Goal: Book appointment/travel/reservation

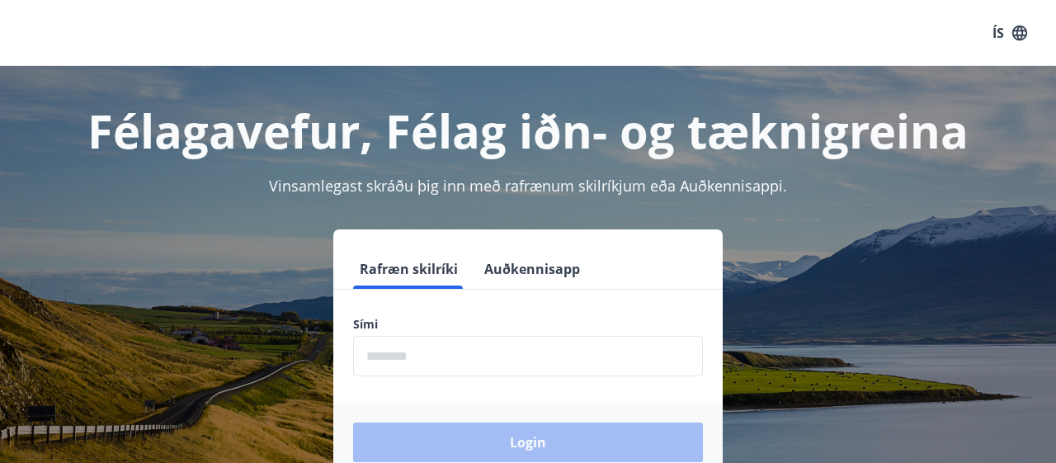
click at [482, 365] on input "phone" at bounding box center [528, 356] width 350 height 40
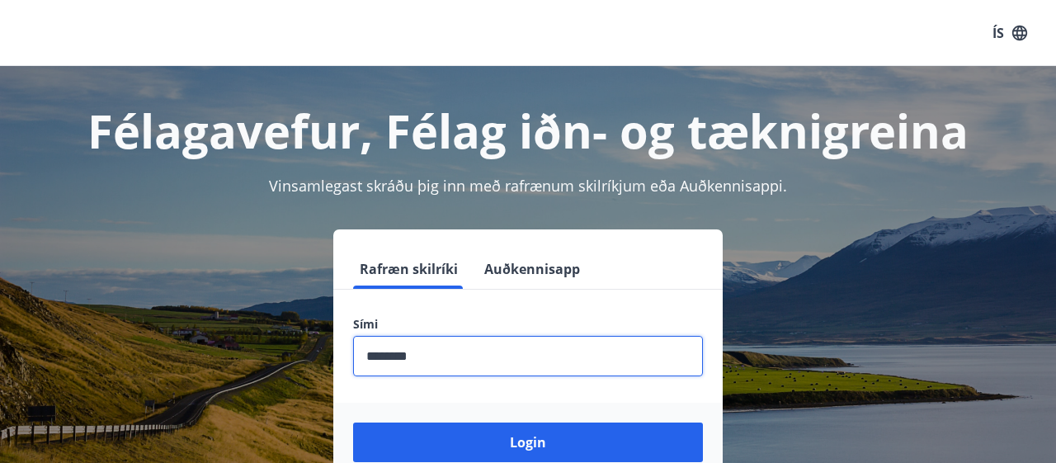
type input "********"
click at [353, 422] on button "Login" at bounding box center [528, 442] width 350 height 40
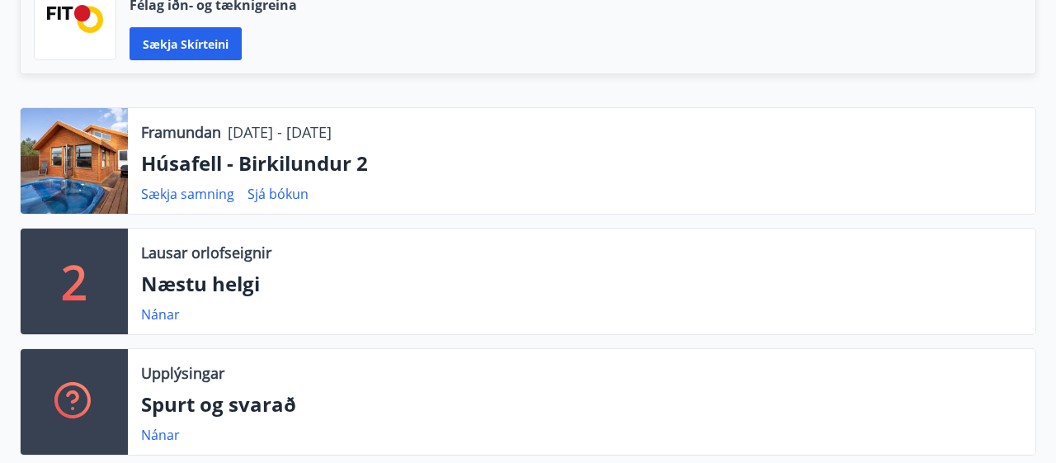
scroll to position [455, 0]
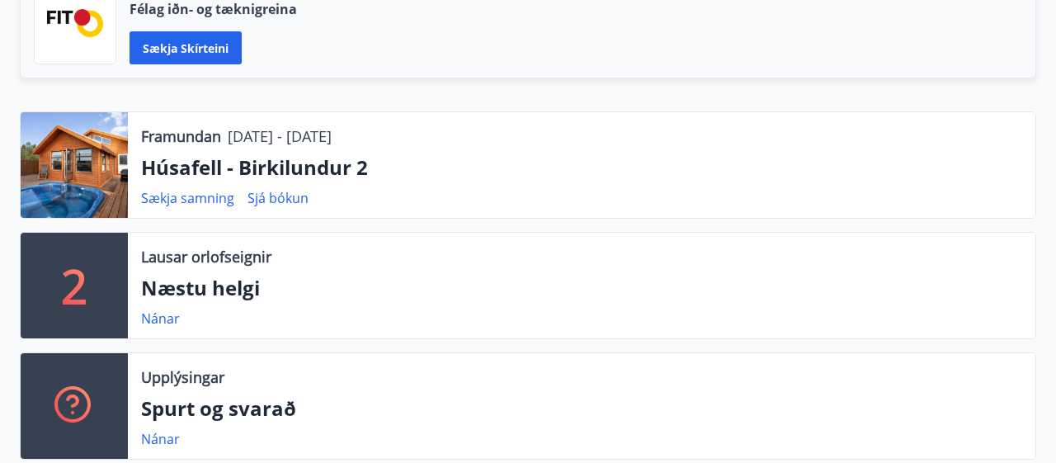
click at [238, 162] on p "Húsafell - Birkilundur 2" at bounding box center [581, 167] width 881 height 28
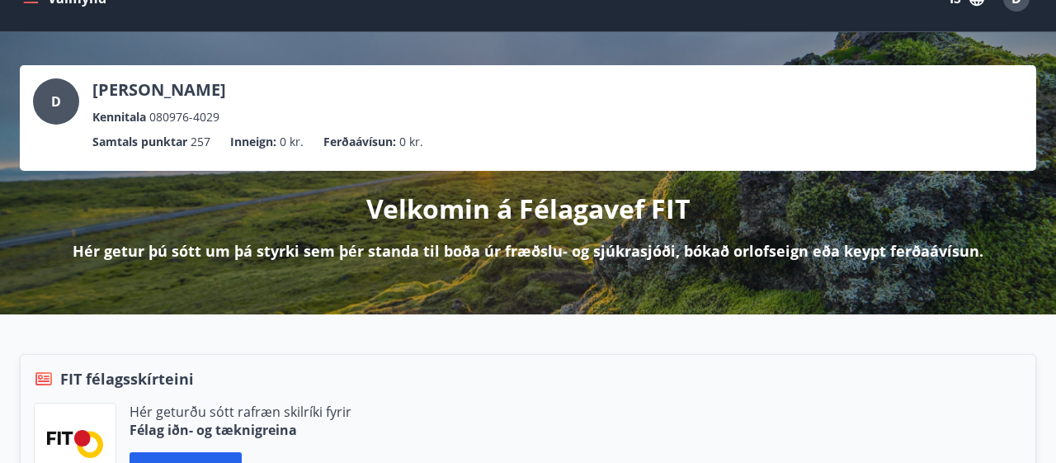
scroll to position [0, 0]
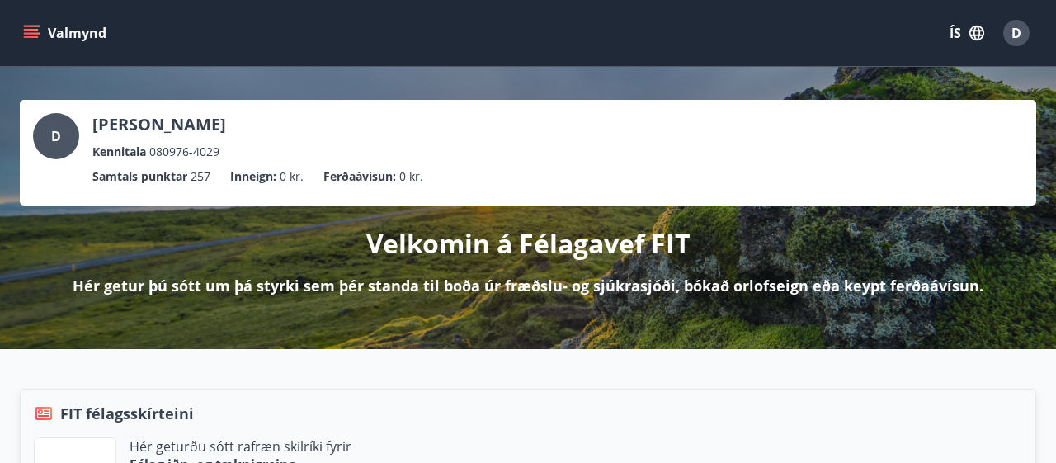
click at [33, 29] on icon "menu" at bounding box center [31, 33] width 16 height 16
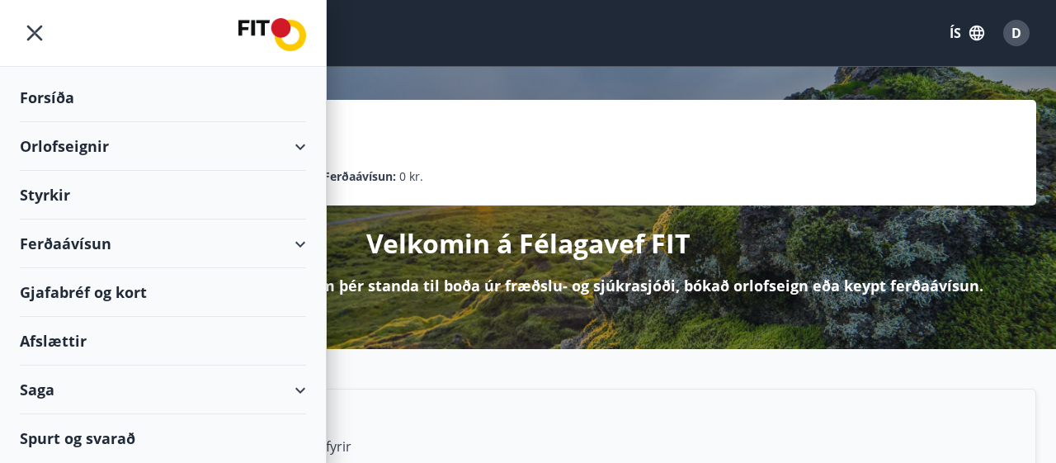
click at [68, 143] on div "Orlofseignir" at bounding box center [163, 146] width 286 height 49
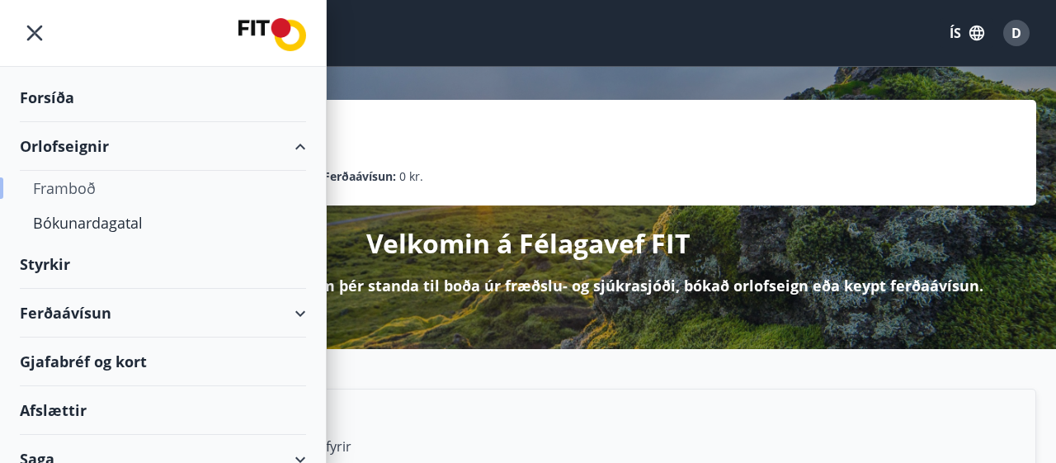
click at [70, 189] on div "Framboð" at bounding box center [163, 188] width 260 height 35
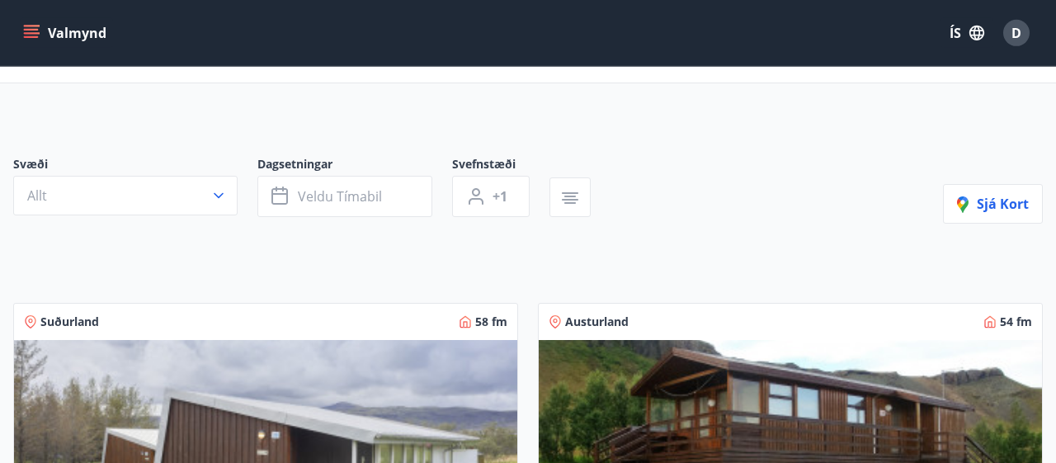
scroll to position [43, 0]
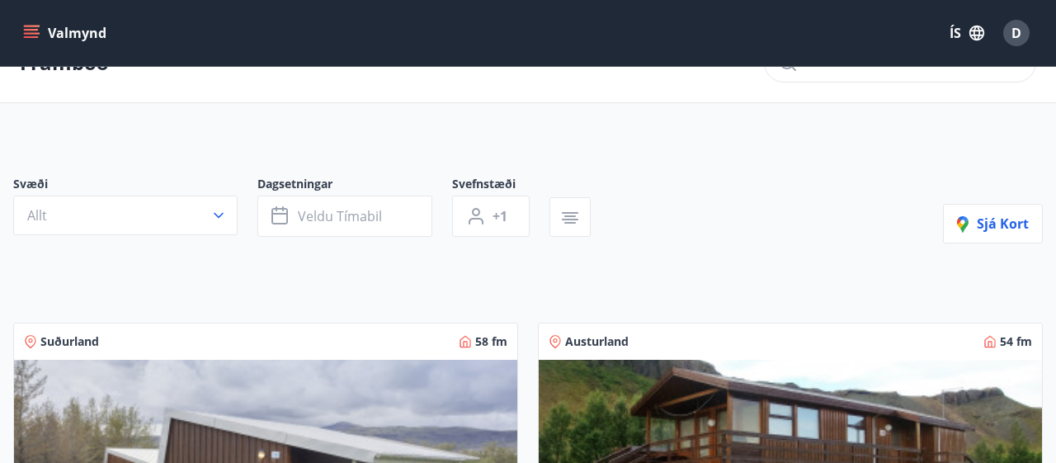
click at [214, 215] on icon "button" at bounding box center [218, 215] width 16 height 16
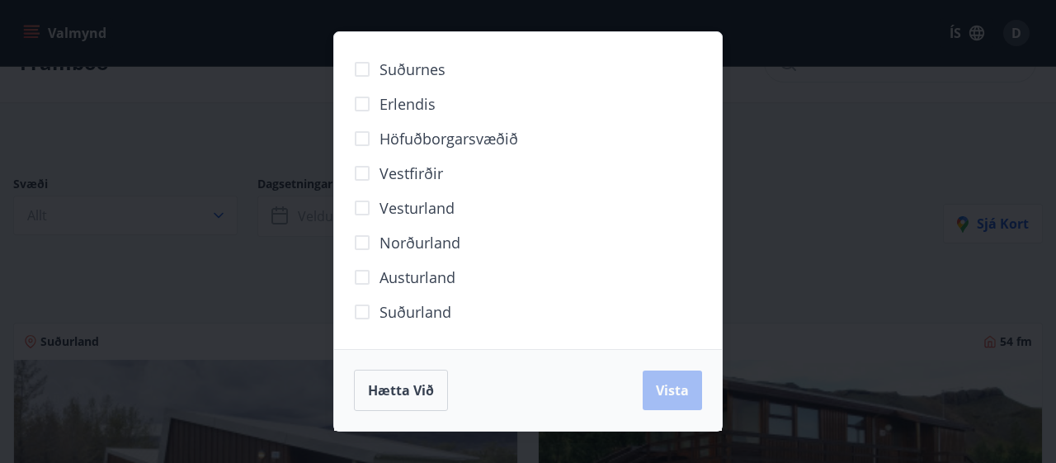
click at [408, 210] on span "Vesturland" at bounding box center [416, 207] width 75 height 21
click at [692, 385] on button "Vista" at bounding box center [671, 390] width 59 height 40
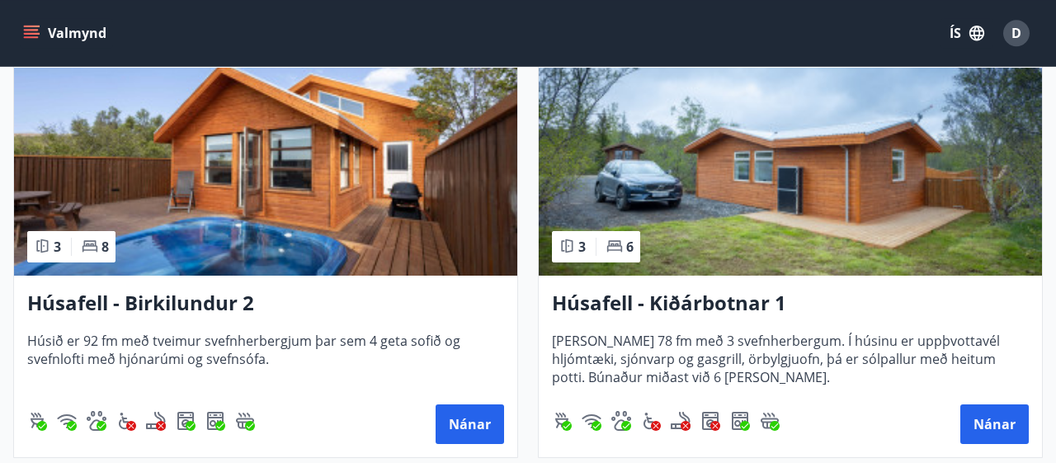
scroll to position [825, 0]
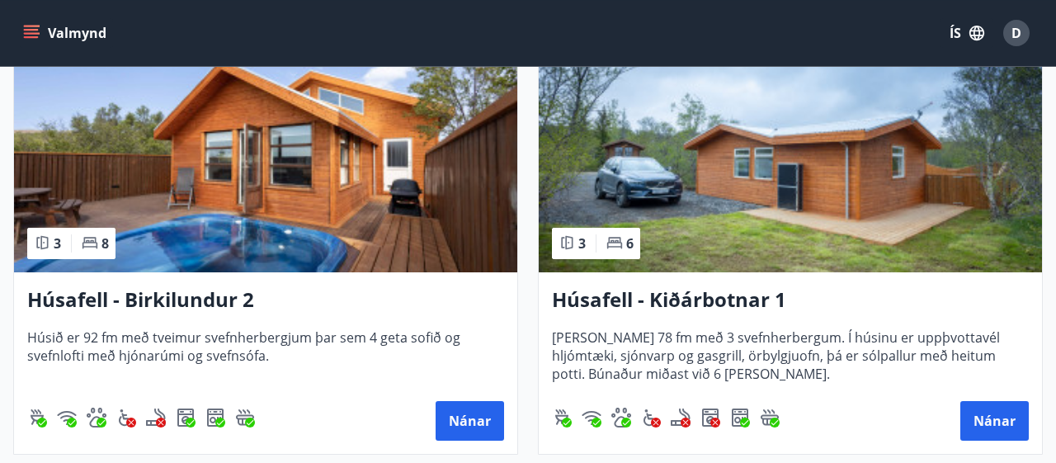
click at [200, 299] on h3 "Húsafell - Birkilundur 2" at bounding box center [265, 300] width 477 height 30
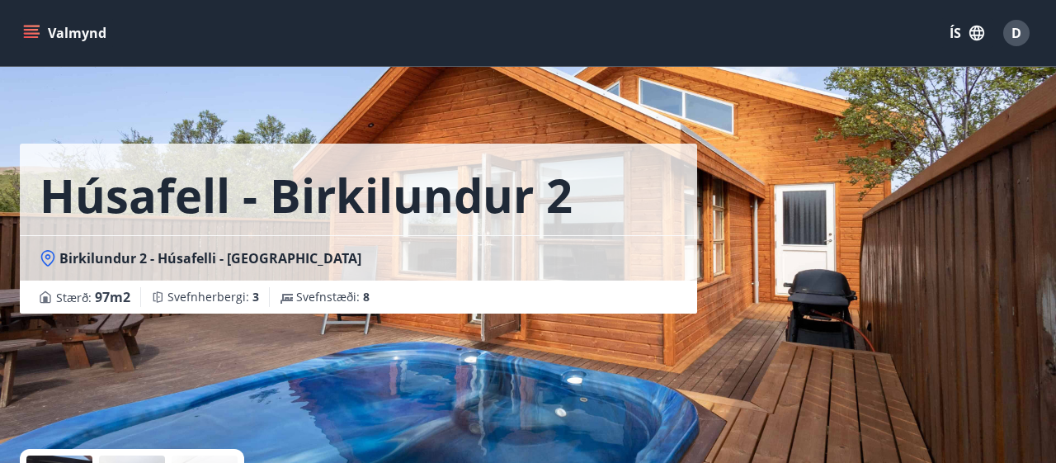
drag, startPoint x: 1012, startPoint y: 70, endPoint x: 1028, endPoint y: 161, distance: 92.2
click at [1028, 161] on div "Húsafell - Birkilundur 2 Birkilundur 2 - Húsafelli - Borgarfjarðarsýslu Stærð :…" at bounding box center [528, 247] width 1016 height 495
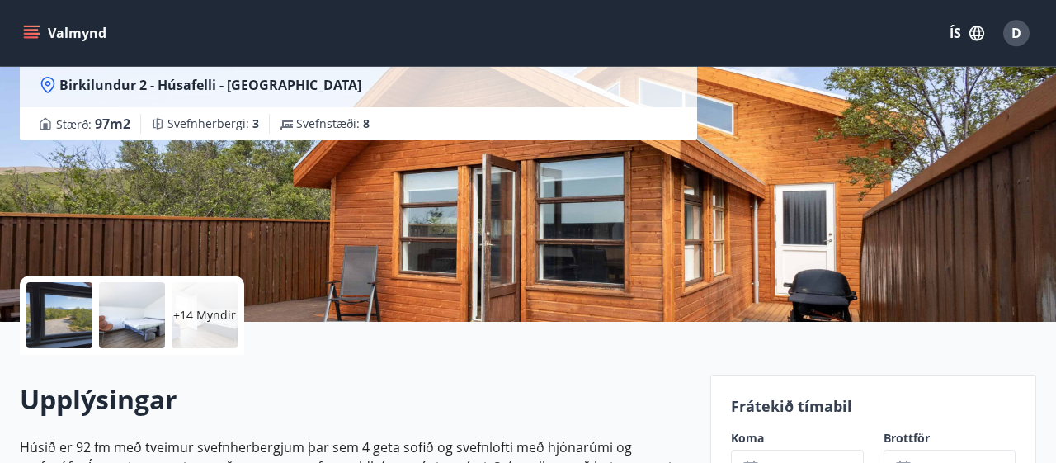
scroll to position [169, 0]
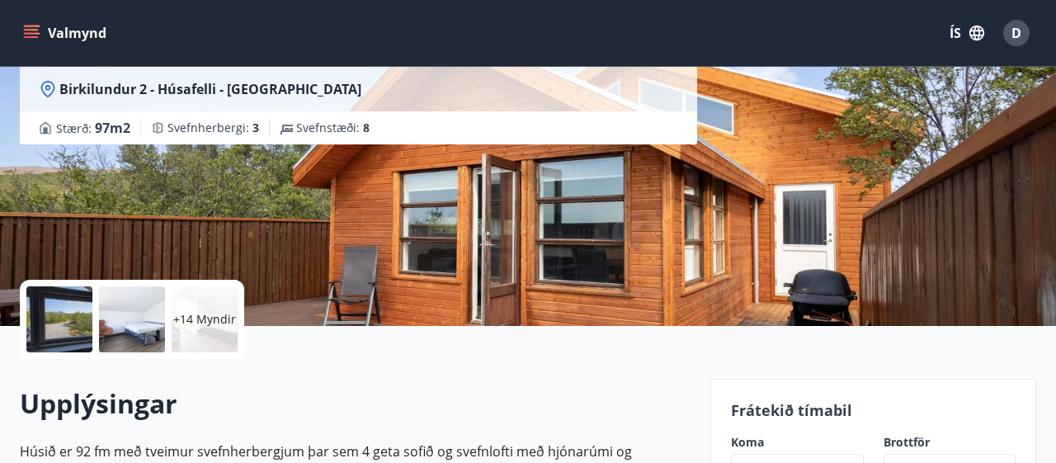
click at [64, 326] on div at bounding box center [59, 319] width 66 height 66
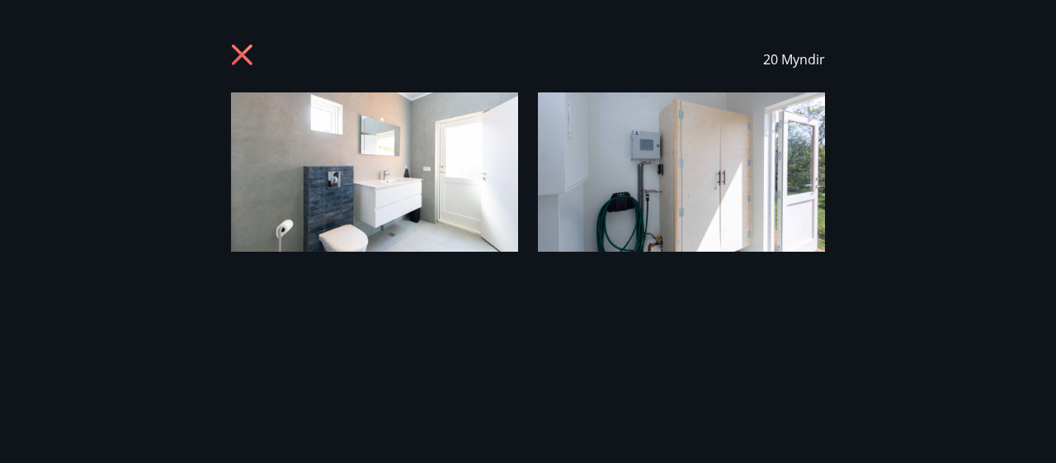
click at [64, 326] on div "20 Myndir" at bounding box center [528, 231] width 1056 height 410
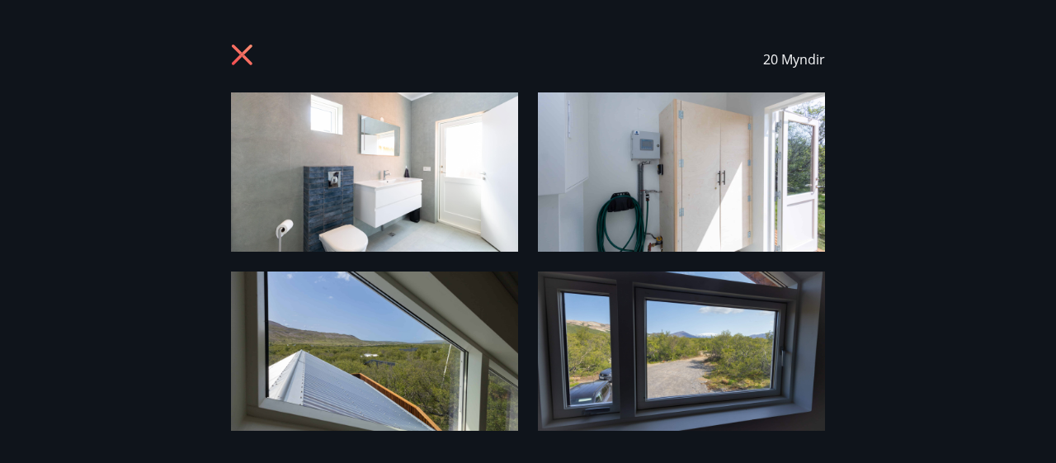
click at [1025, 84] on div "20 Myndir" at bounding box center [528, 59] width 1016 height 66
click at [781, 67] on span "20 Myndir" at bounding box center [794, 59] width 62 height 18
click at [442, 153] on img at bounding box center [374, 171] width 287 height 159
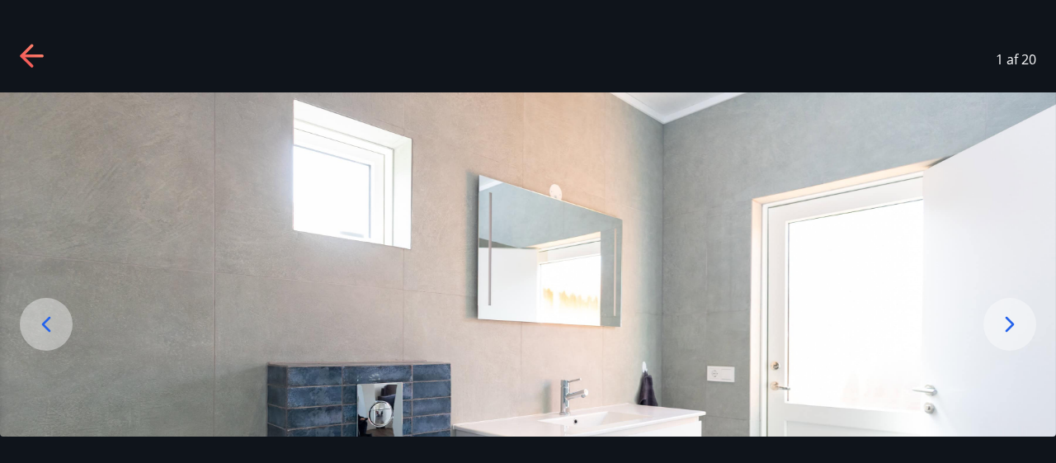
click at [1006, 319] on icon at bounding box center [1009, 324] width 26 height 26
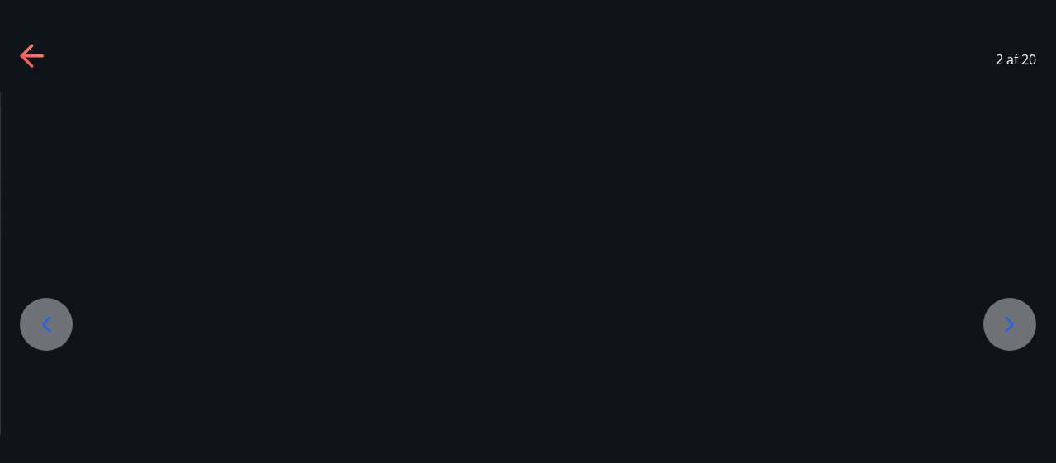
click at [1006, 319] on icon at bounding box center [1009, 324] width 26 height 26
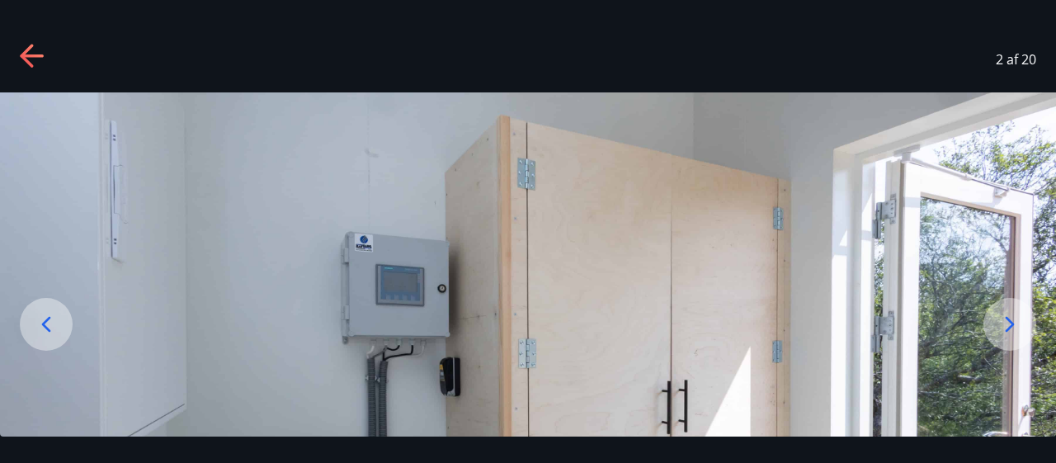
click at [1006, 319] on icon at bounding box center [1009, 324] width 26 height 26
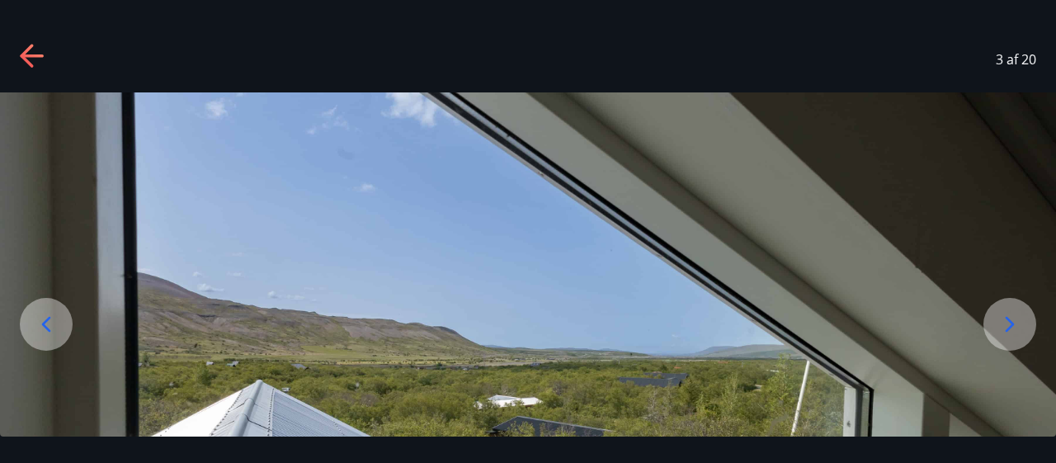
click at [1006, 319] on icon at bounding box center [1009, 324] width 26 height 26
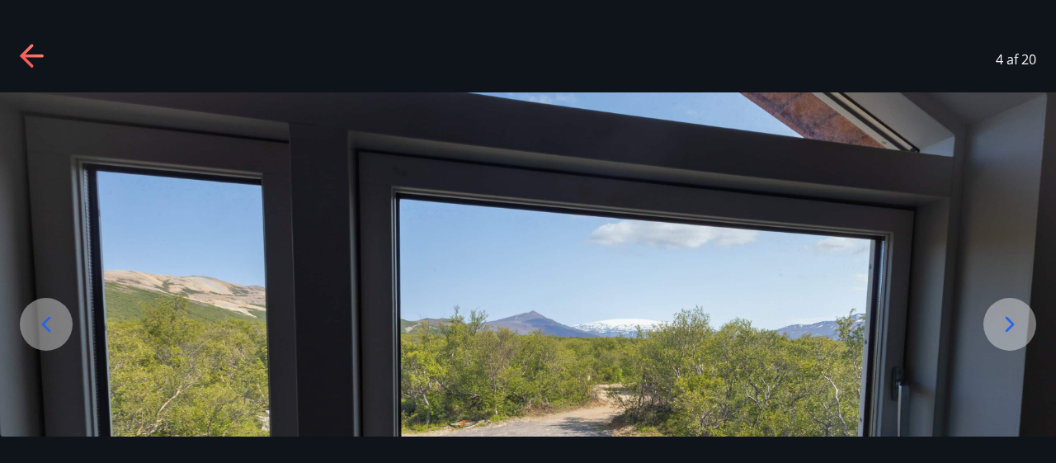
click at [29, 53] on icon at bounding box center [33, 57] width 26 height 26
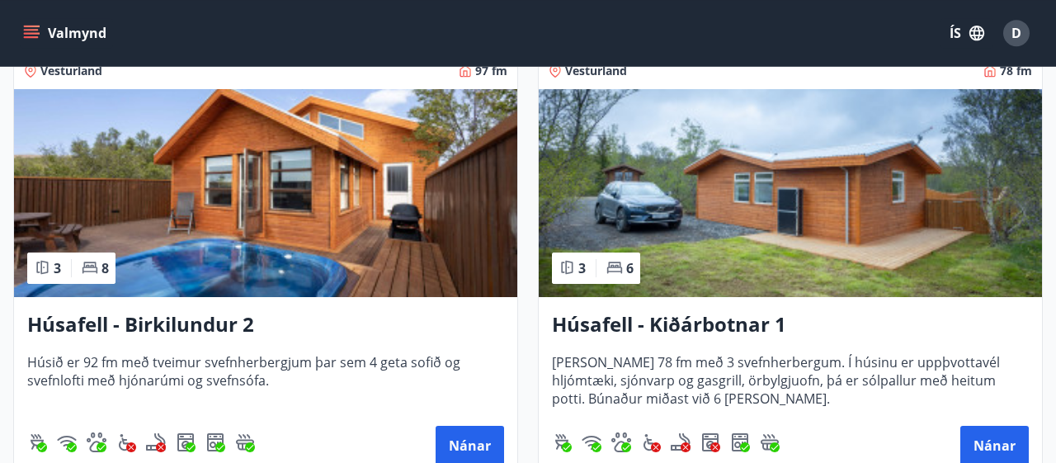
scroll to position [828, 0]
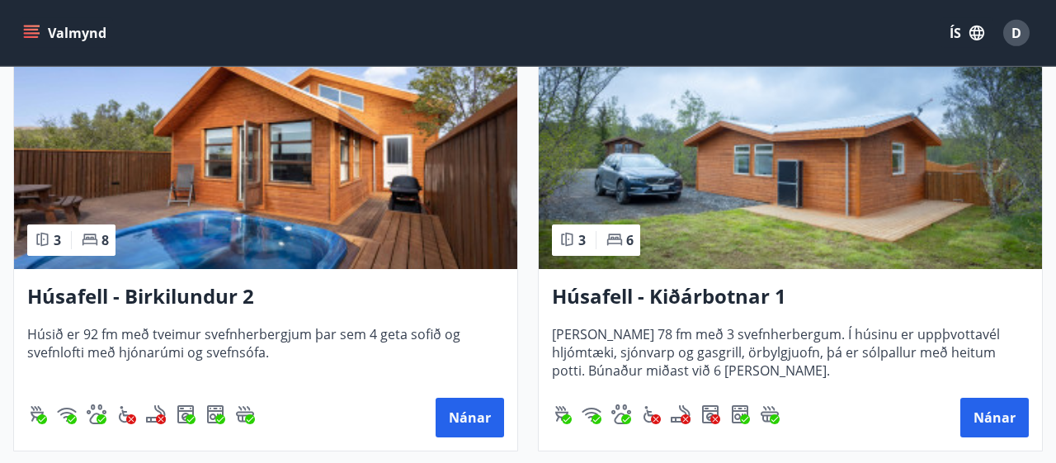
click at [205, 294] on h3 "Húsafell - Birkilundur 2" at bounding box center [265, 297] width 477 height 30
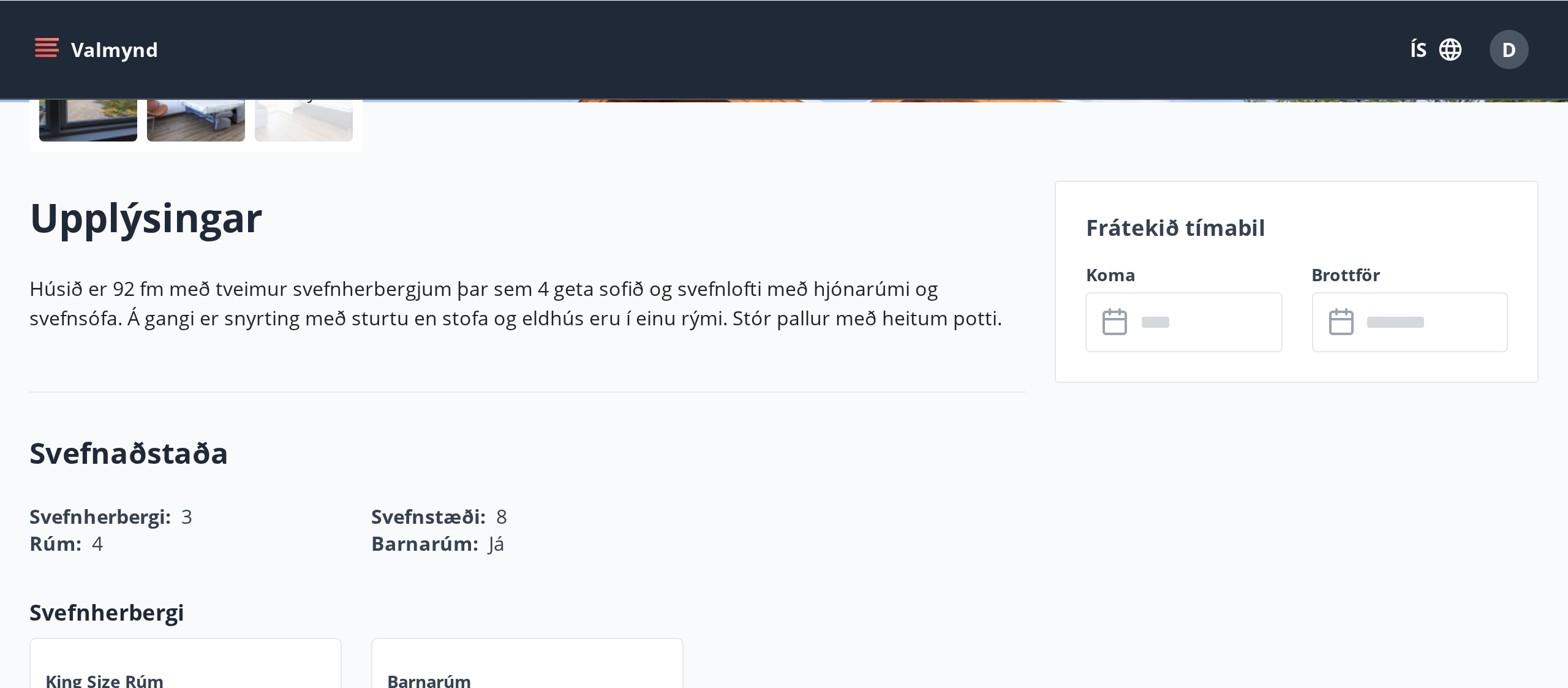
scroll to position [286, 0]
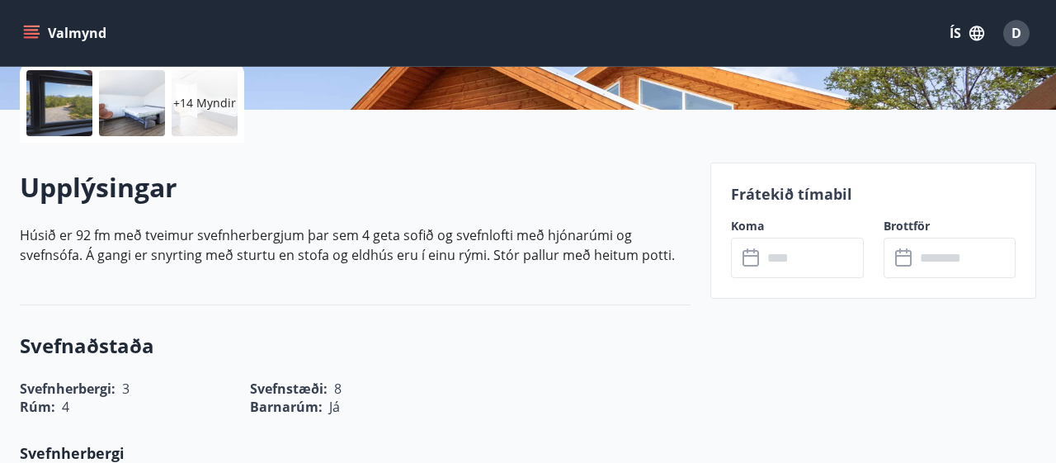
click at [64, 115] on div at bounding box center [59, 103] width 66 height 66
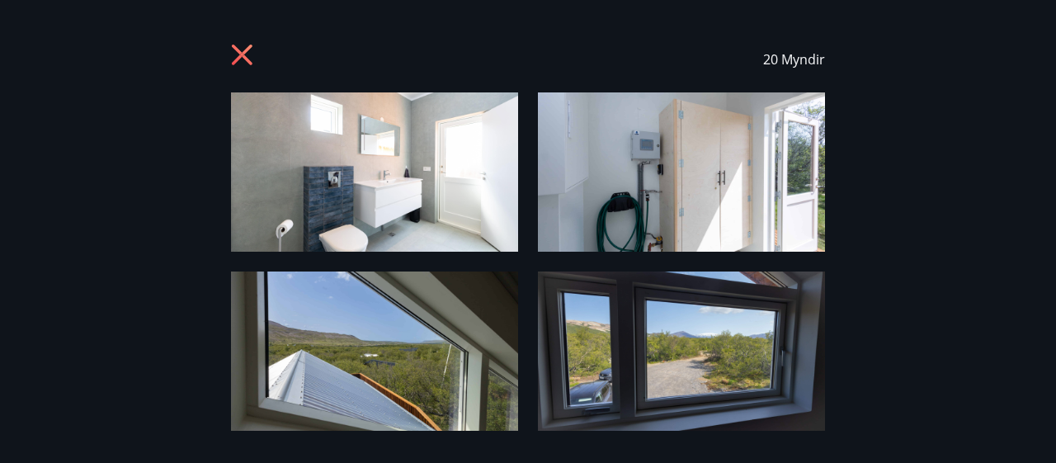
click at [385, 186] on img at bounding box center [374, 171] width 287 height 159
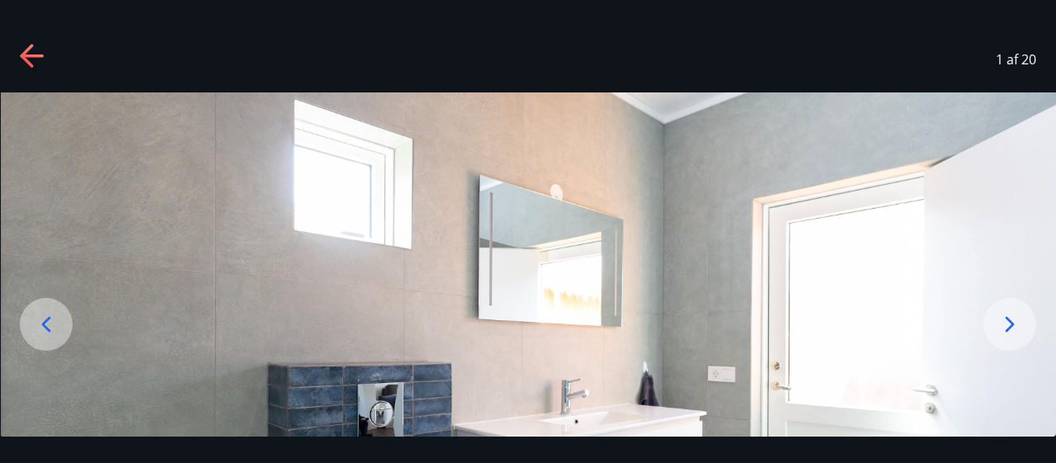
drag, startPoint x: 591, startPoint y: 271, endPoint x: 623, endPoint y: 234, distance: 49.1
click at [624, 212] on img at bounding box center [529, 385] width 1056 height 586
drag, startPoint x: 885, startPoint y: 230, endPoint x: 868, endPoint y: 120, distance: 110.9
click at [868, 120] on img at bounding box center [528, 385] width 1056 height 586
click at [29, 65] on icon at bounding box center [33, 57] width 26 height 26
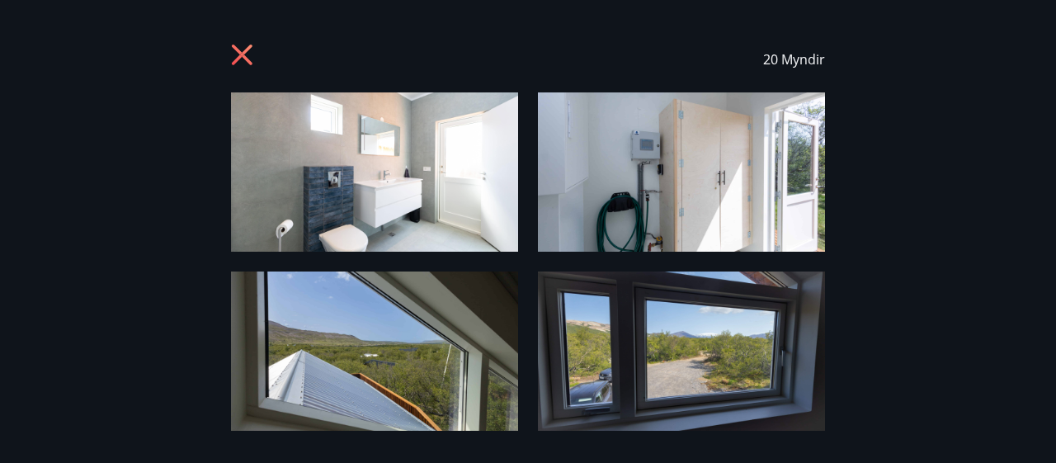
click at [394, 178] on img at bounding box center [374, 171] width 287 height 159
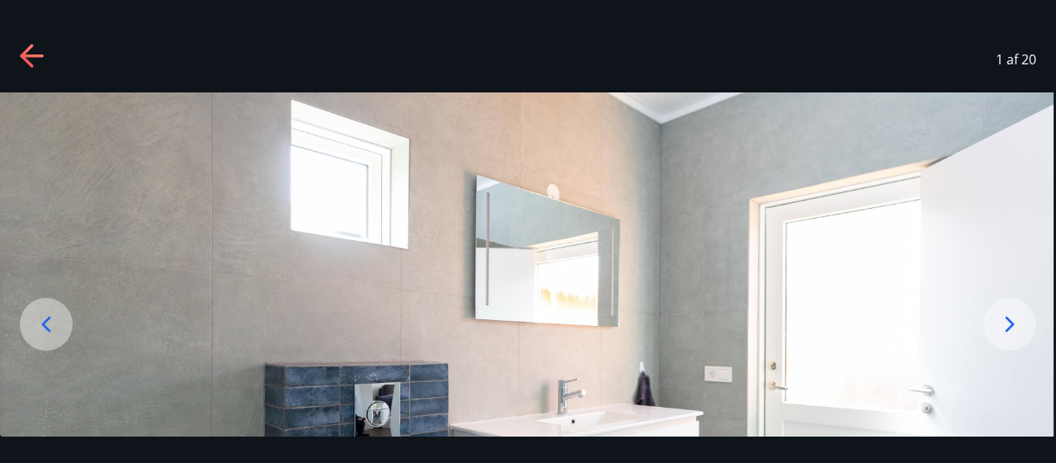
drag, startPoint x: 628, startPoint y: 304, endPoint x: 642, endPoint y: 100, distance: 205.1
click at [642, 100] on img at bounding box center [526, 385] width 1056 height 586
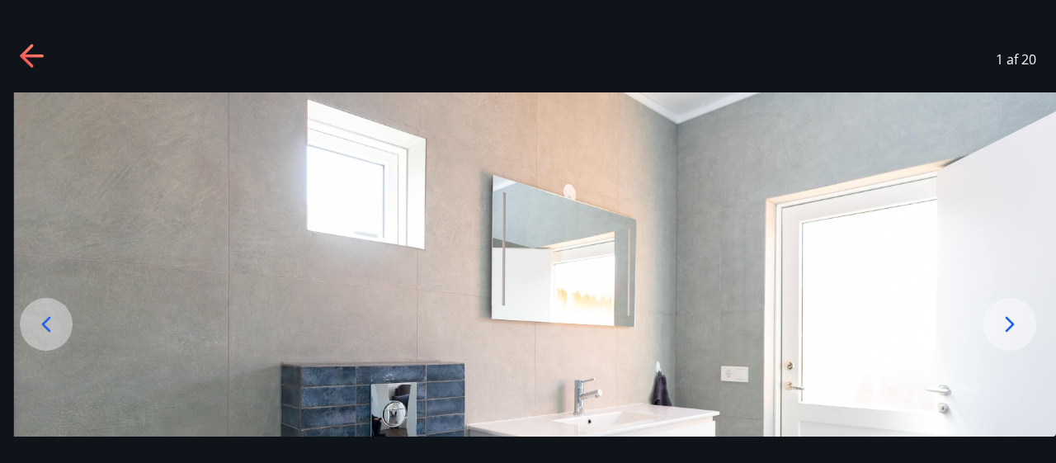
drag, startPoint x: 649, startPoint y: 200, endPoint x: 753, endPoint y: 203, distance: 103.9
click at [753, 203] on img at bounding box center [542, 385] width 1056 height 586
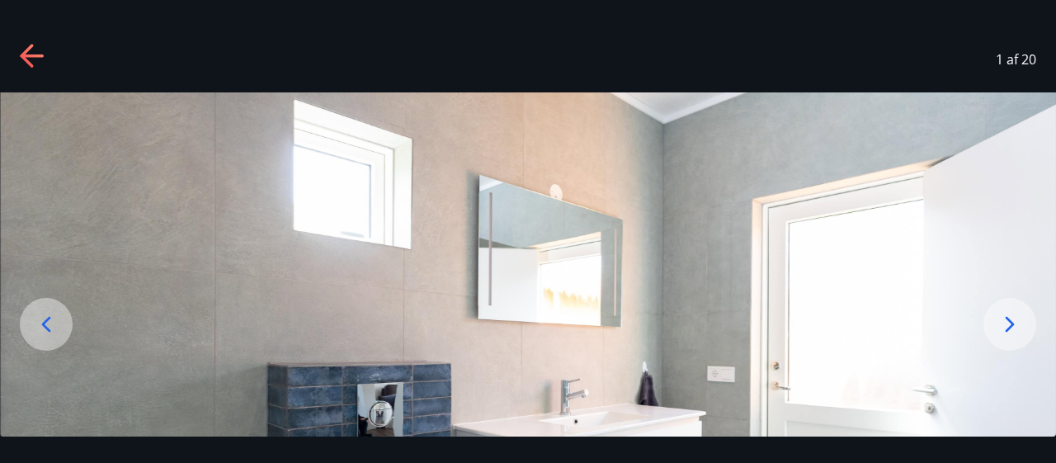
click at [800, 359] on img at bounding box center [528, 385] width 1056 height 586
click at [803, 359] on img at bounding box center [528, 385] width 1056 height 586
click at [642, 221] on img at bounding box center [528, 385] width 1056 height 586
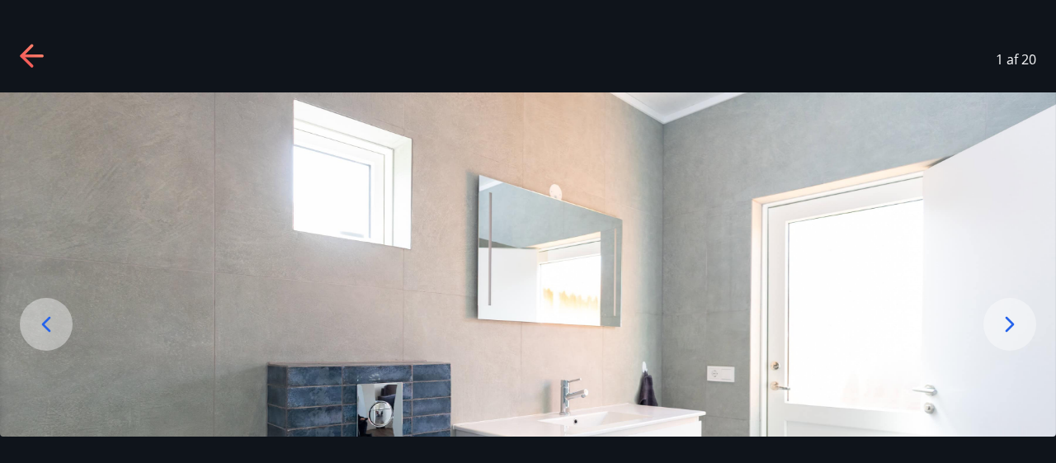
click at [713, 209] on img at bounding box center [528, 385] width 1056 height 586
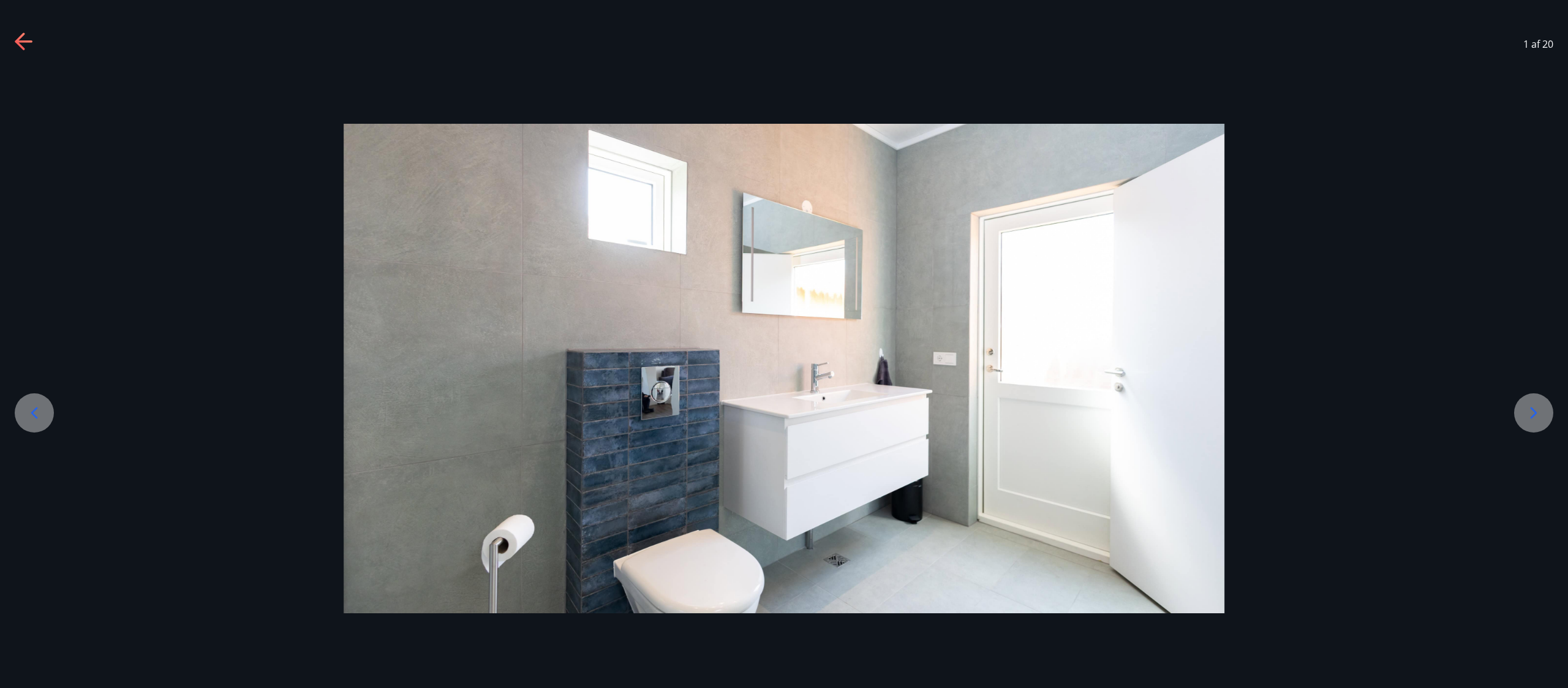
click at [692, 343] on img at bounding box center [784, 369] width 881 height 490
click at [784, 343] on icon at bounding box center [1534, 413] width 19 height 19
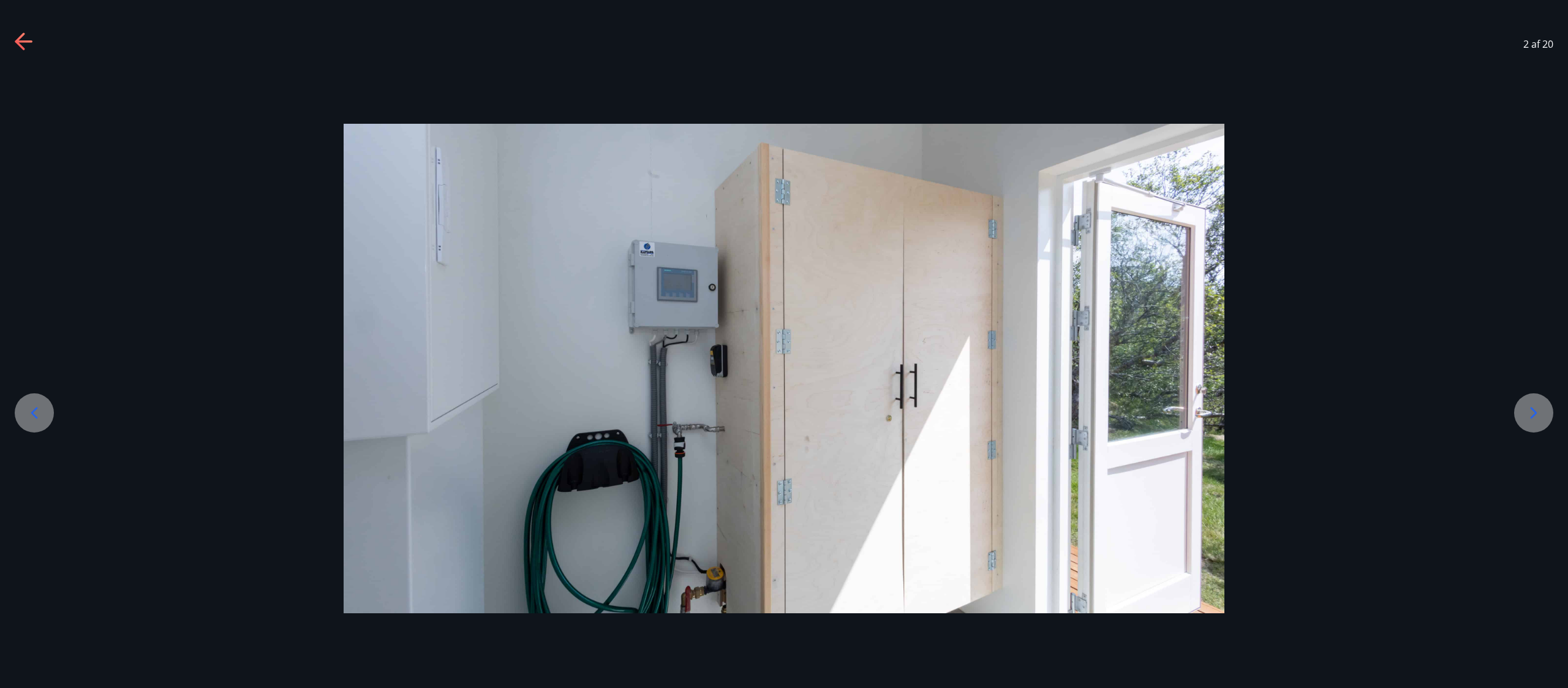
click at [784, 343] on icon at bounding box center [1534, 413] width 19 height 19
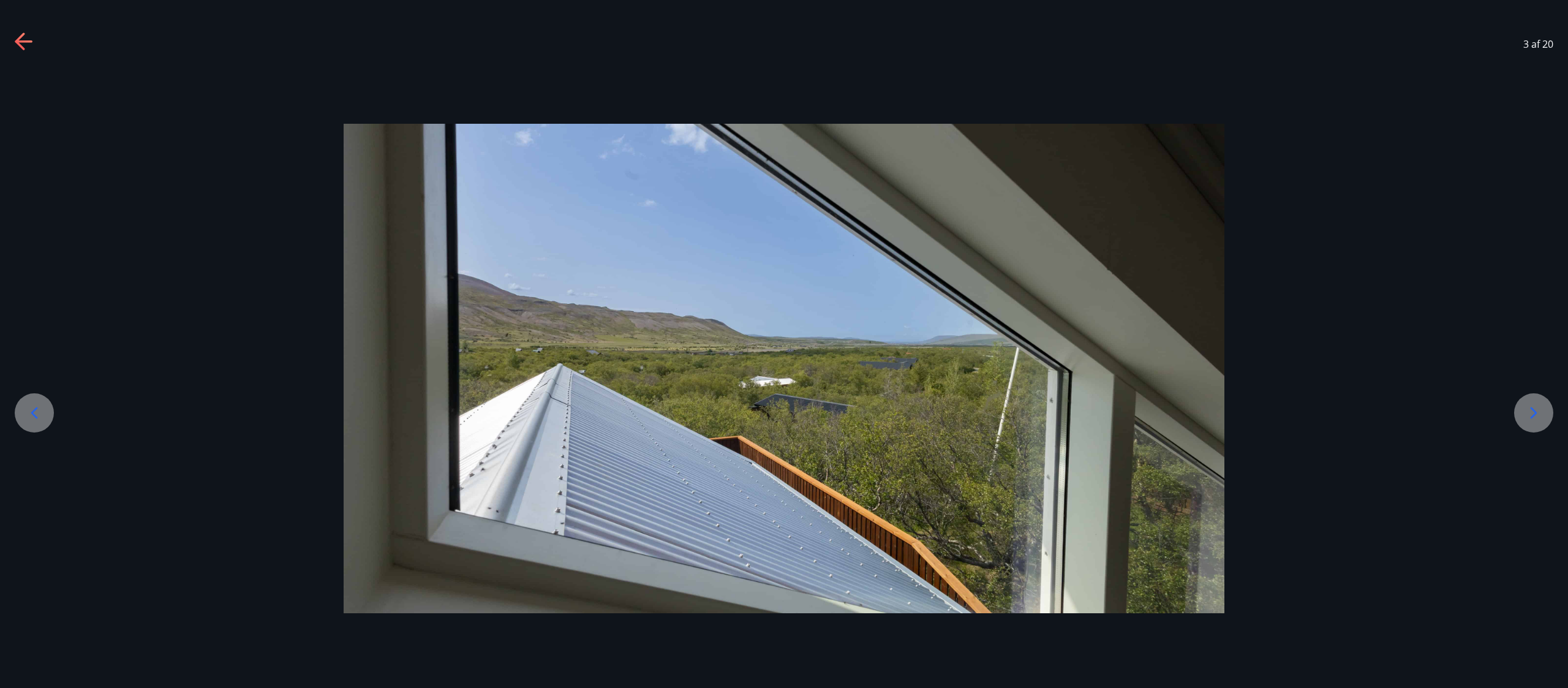
click at [784, 343] on icon at bounding box center [1534, 413] width 19 height 19
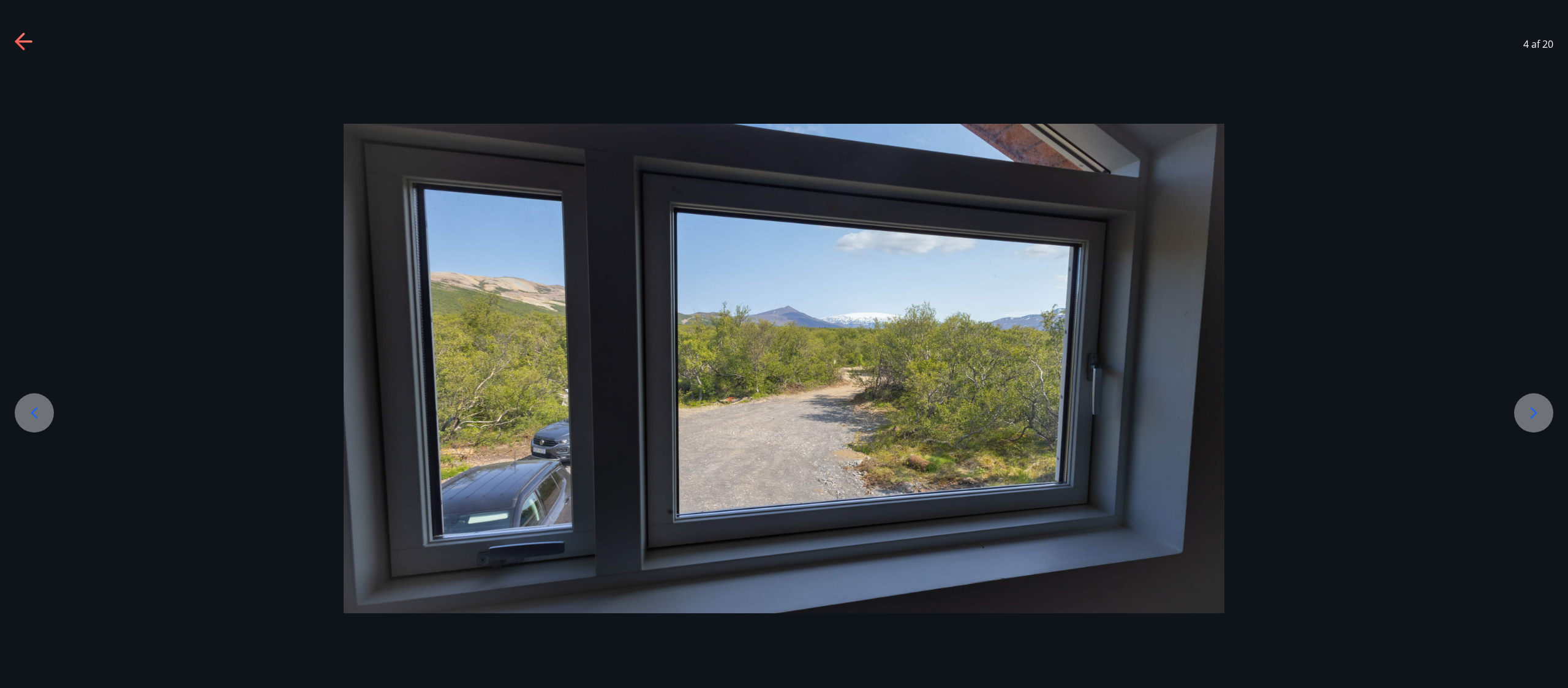
click at [784, 343] on icon at bounding box center [1534, 413] width 19 height 19
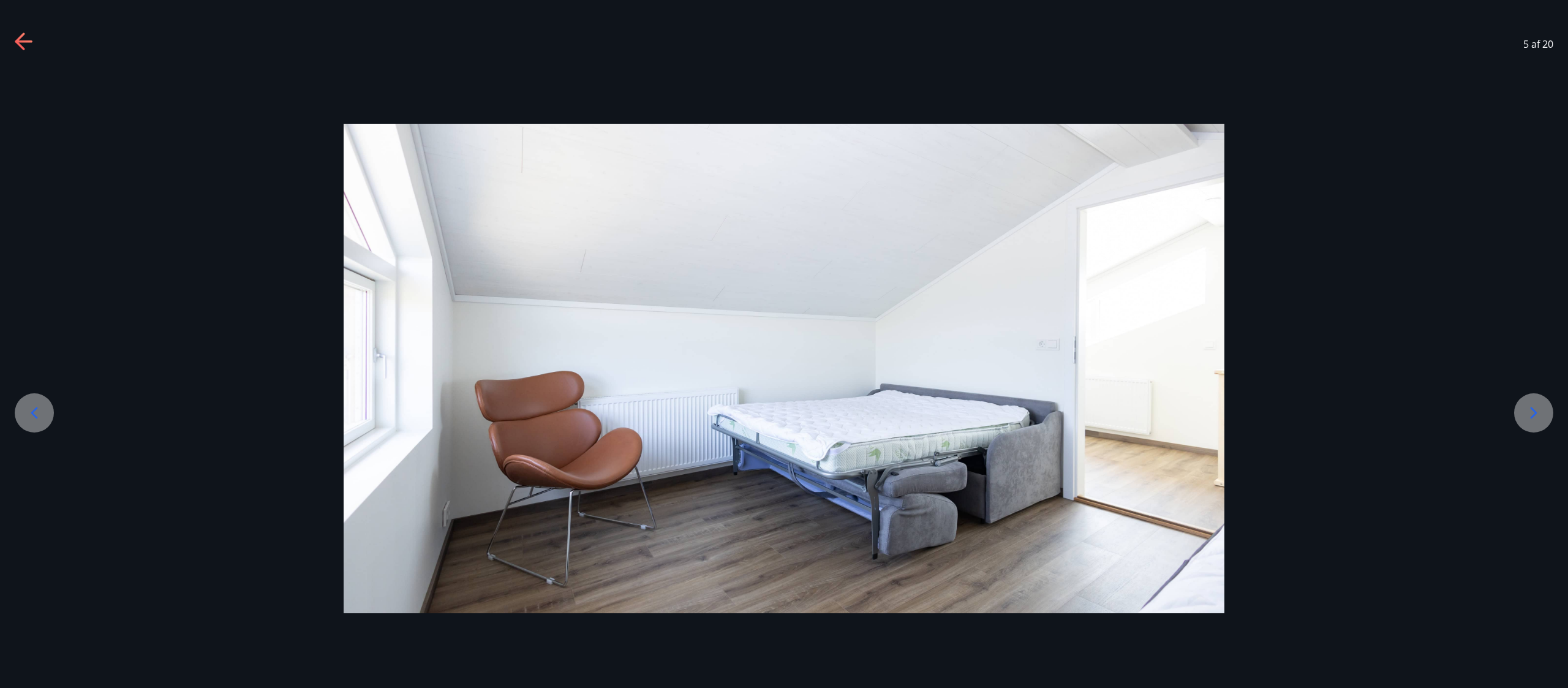
click at [784, 343] on icon at bounding box center [1534, 413] width 19 height 19
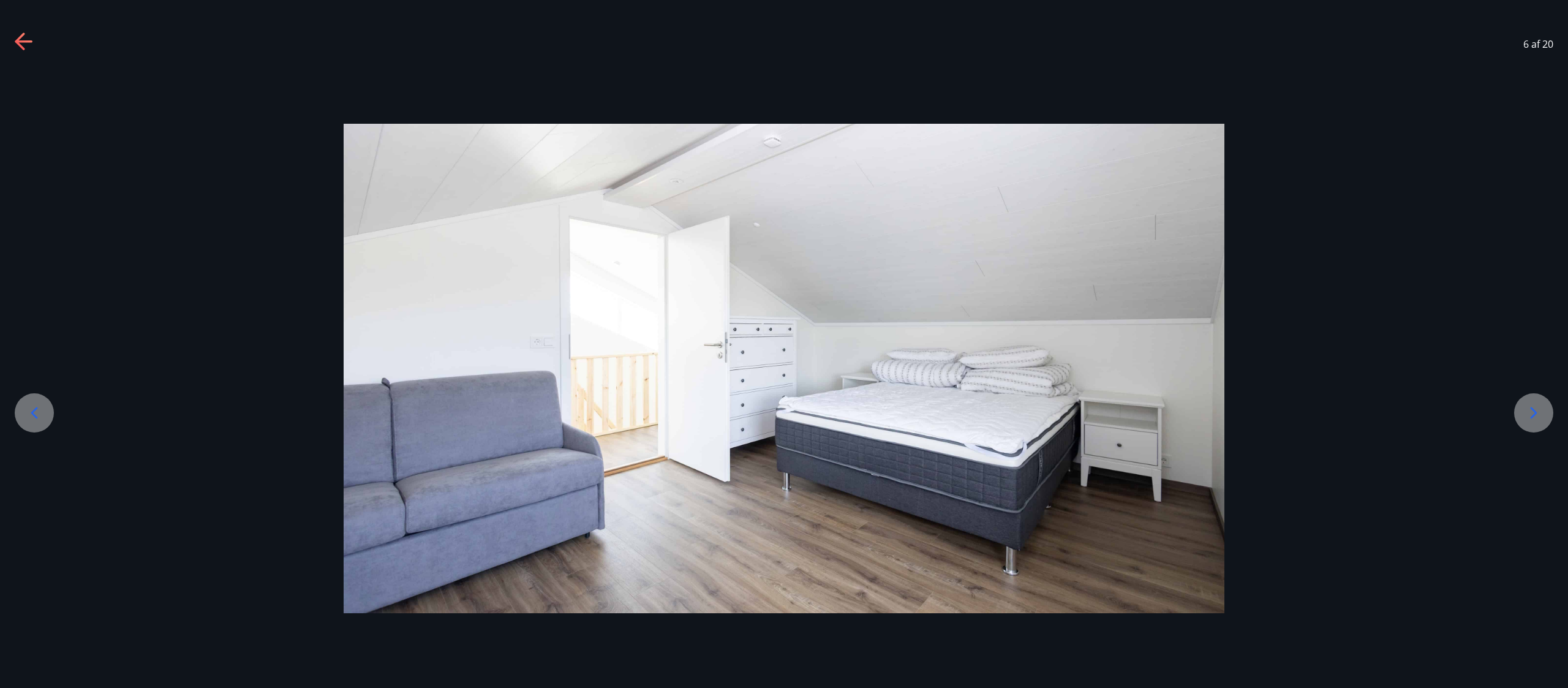
click at [784, 343] on icon at bounding box center [1534, 413] width 19 height 19
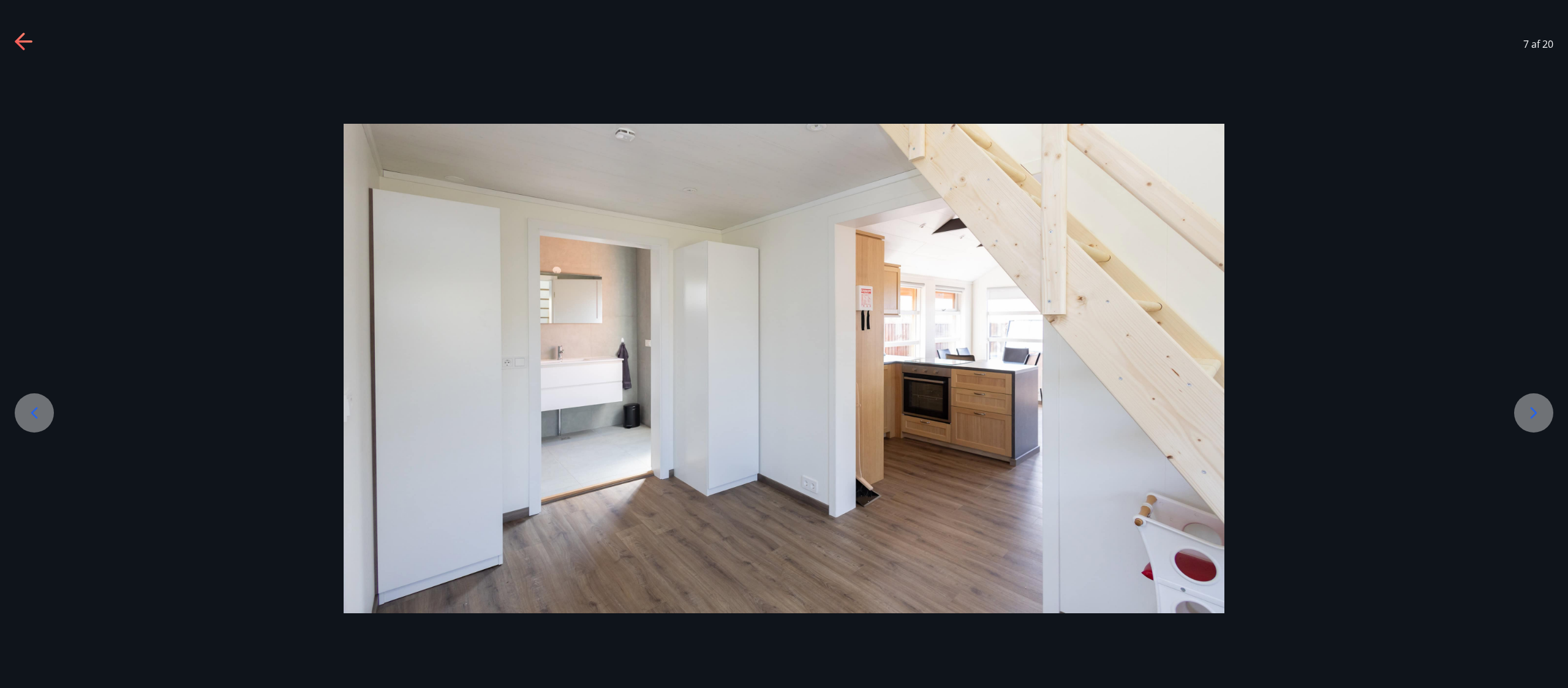
click at [784, 343] on icon at bounding box center [1534, 413] width 19 height 19
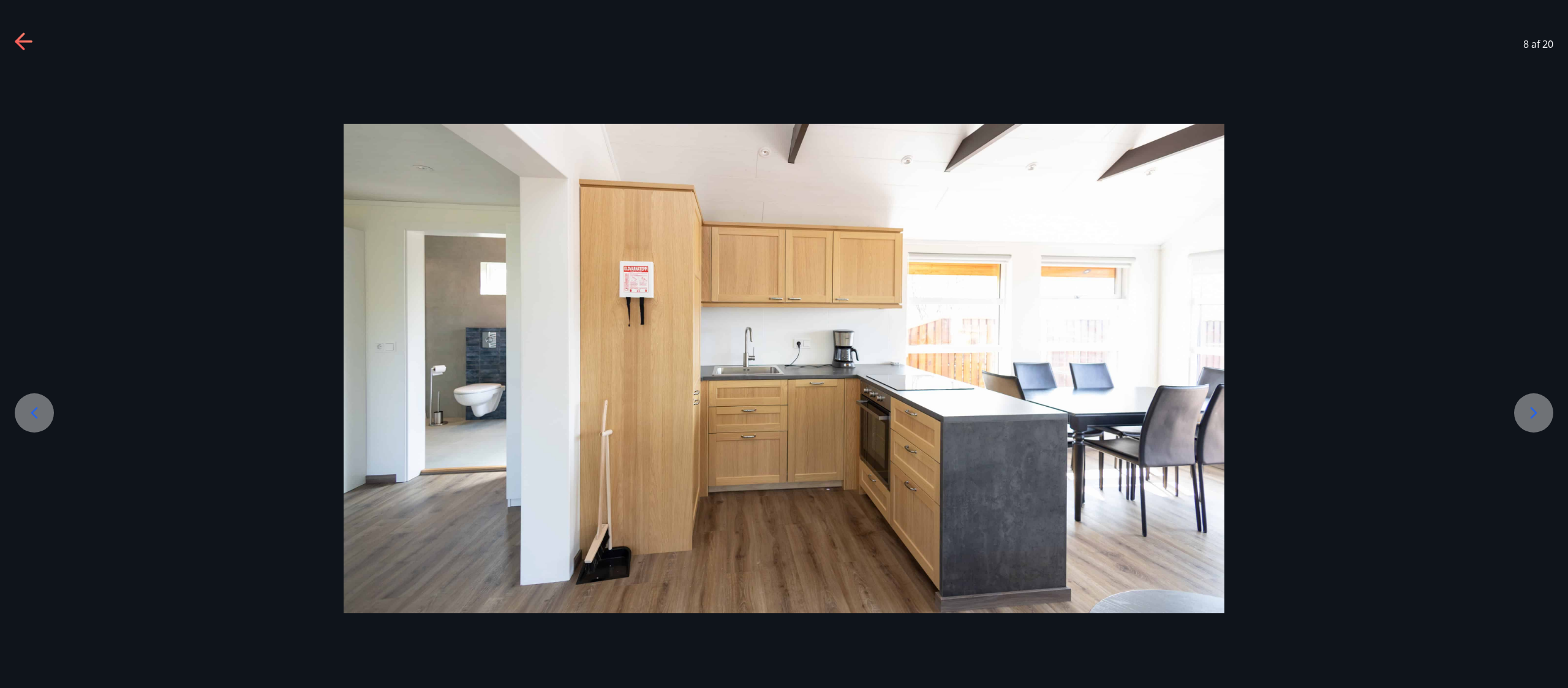
click at [784, 343] on icon at bounding box center [1534, 413] width 19 height 19
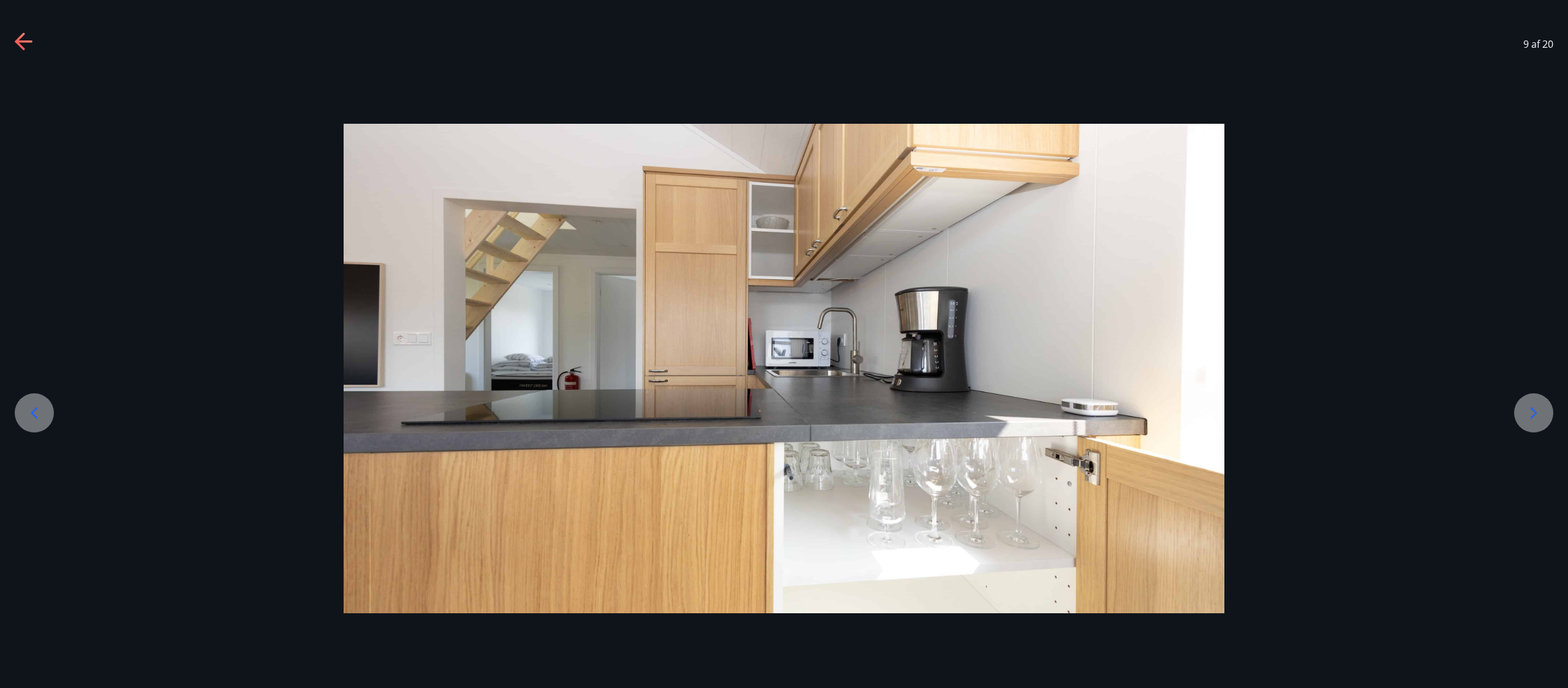
click at [784, 343] on icon at bounding box center [1534, 413] width 19 height 19
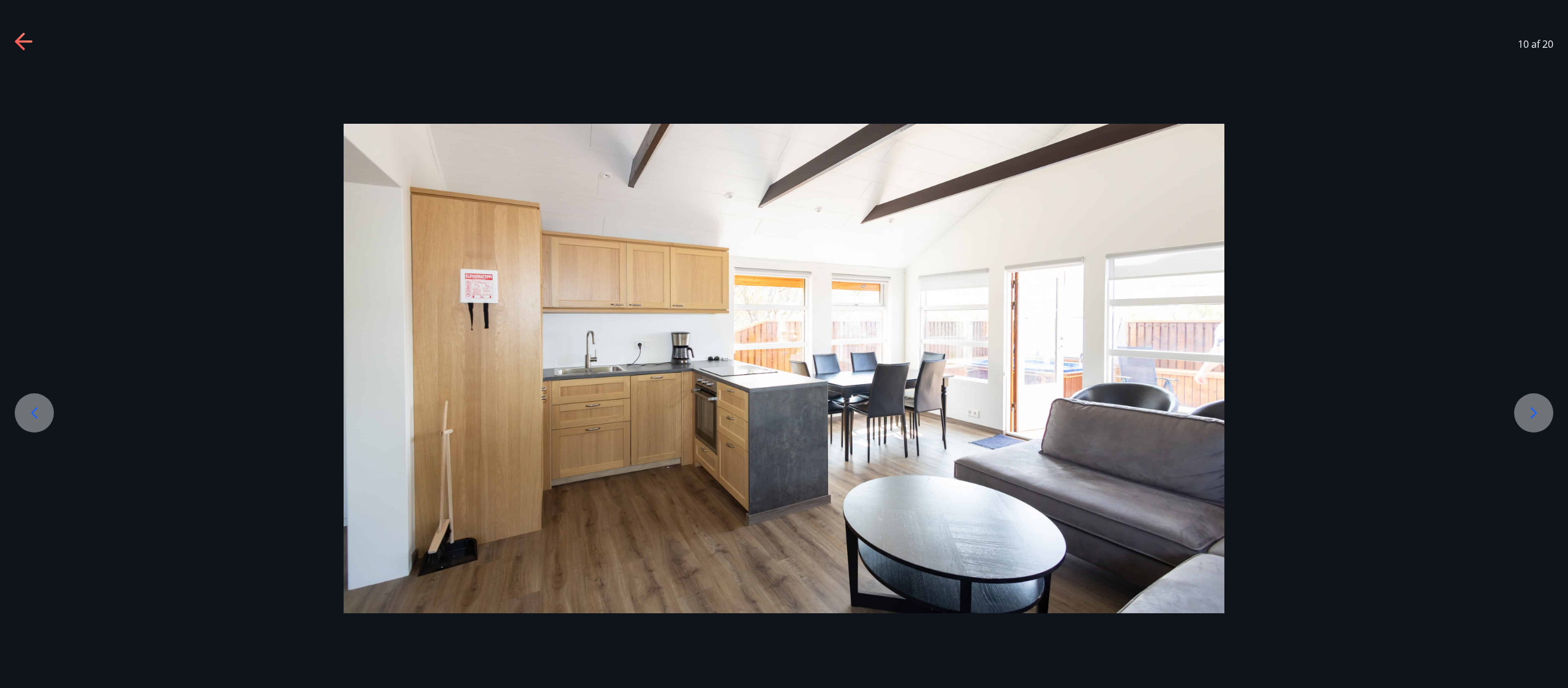
click at [784, 343] on icon at bounding box center [1534, 413] width 19 height 19
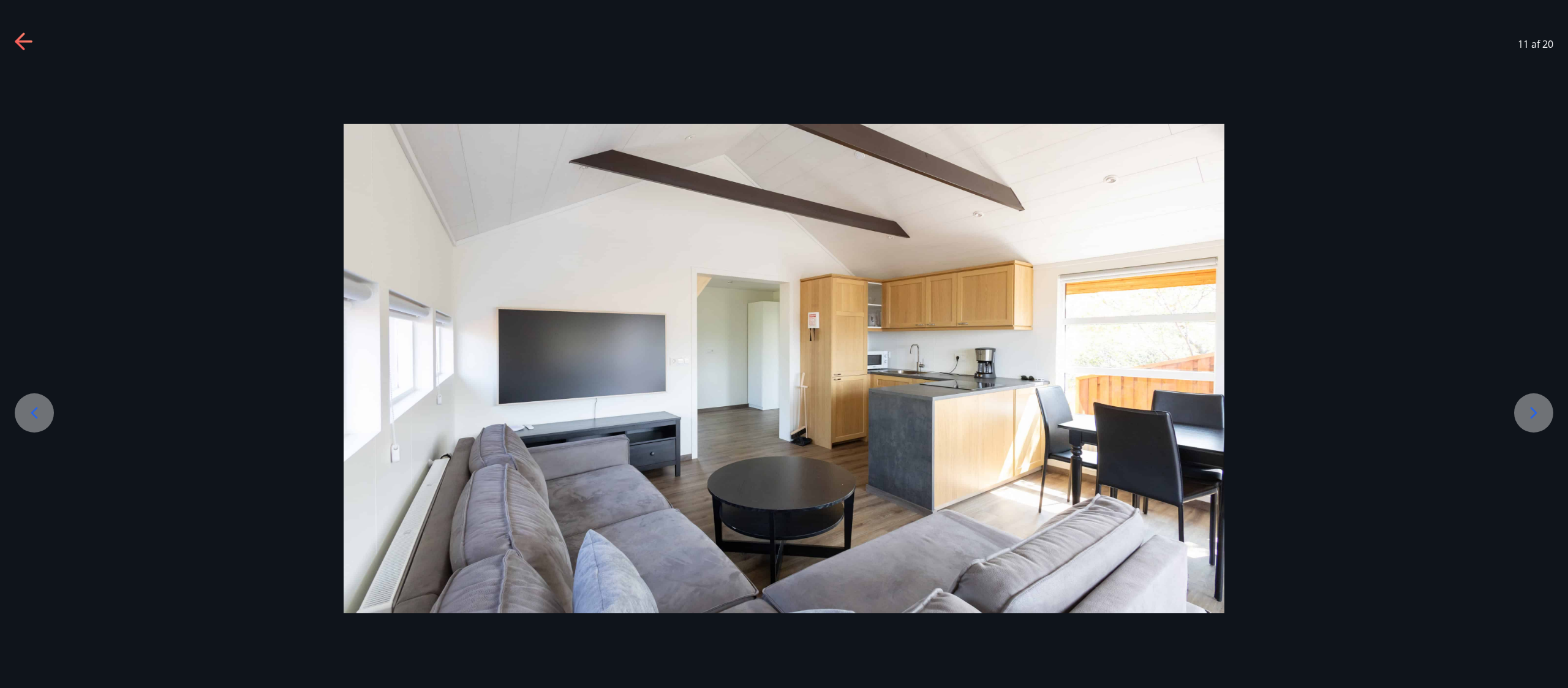
click at [784, 343] on div at bounding box center [1534, 412] width 39 height 39
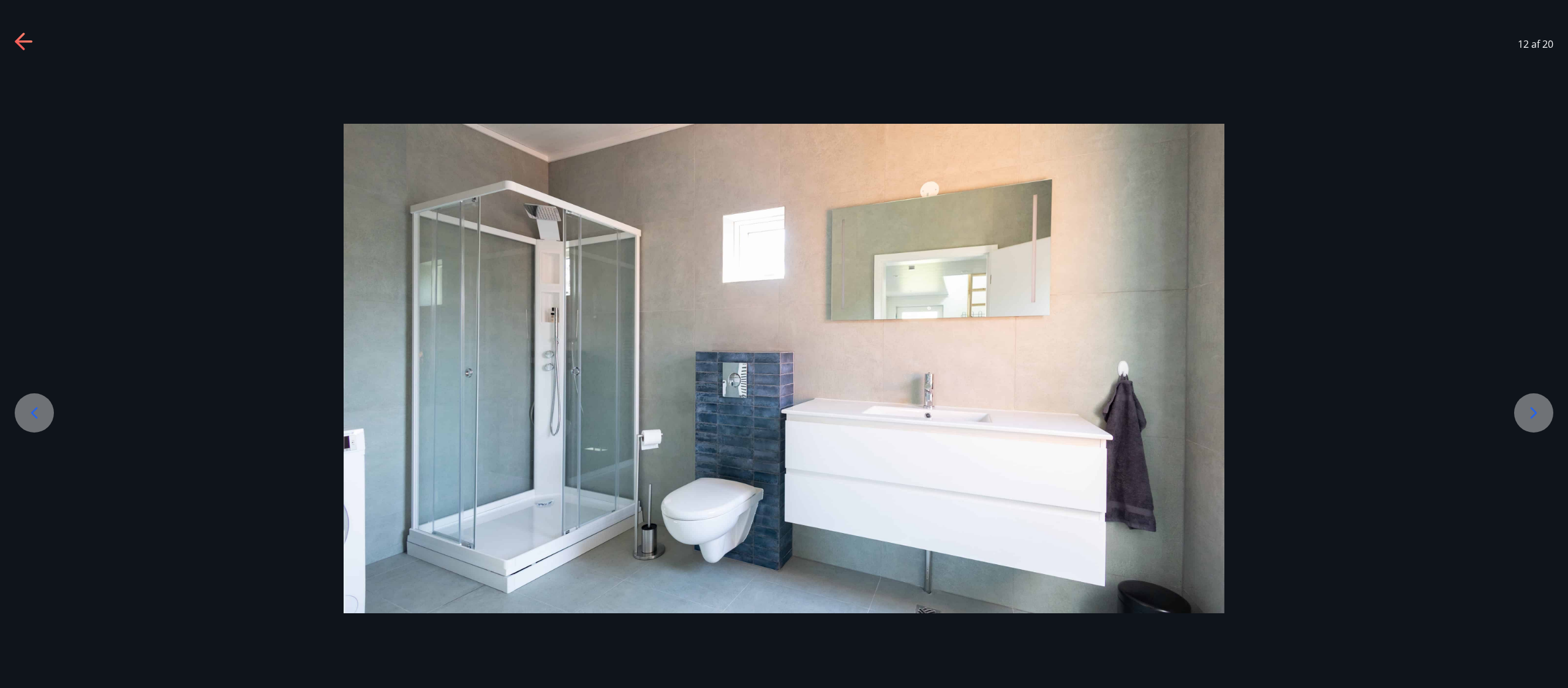
click at [35, 343] on div at bounding box center [34, 412] width 39 height 39
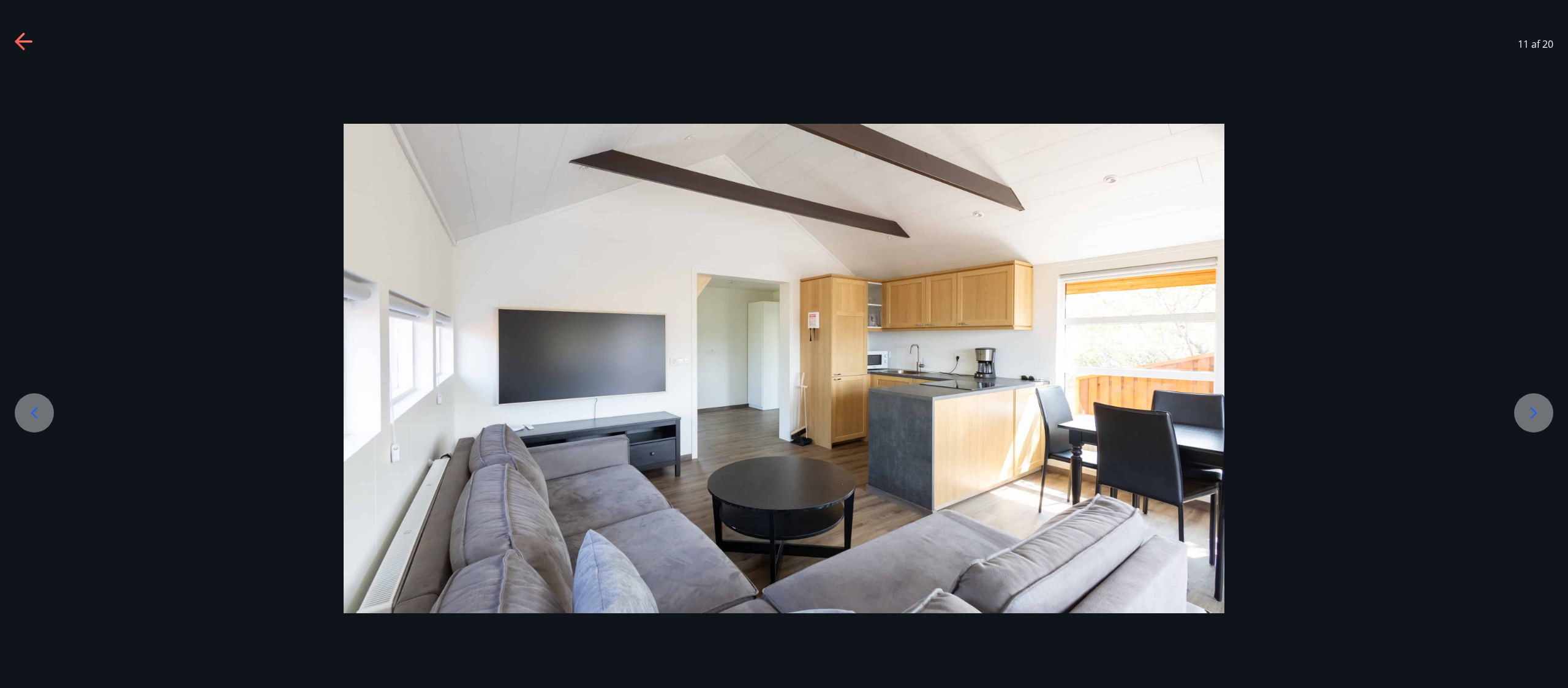
click at [784, 343] on div at bounding box center [1534, 412] width 39 height 39
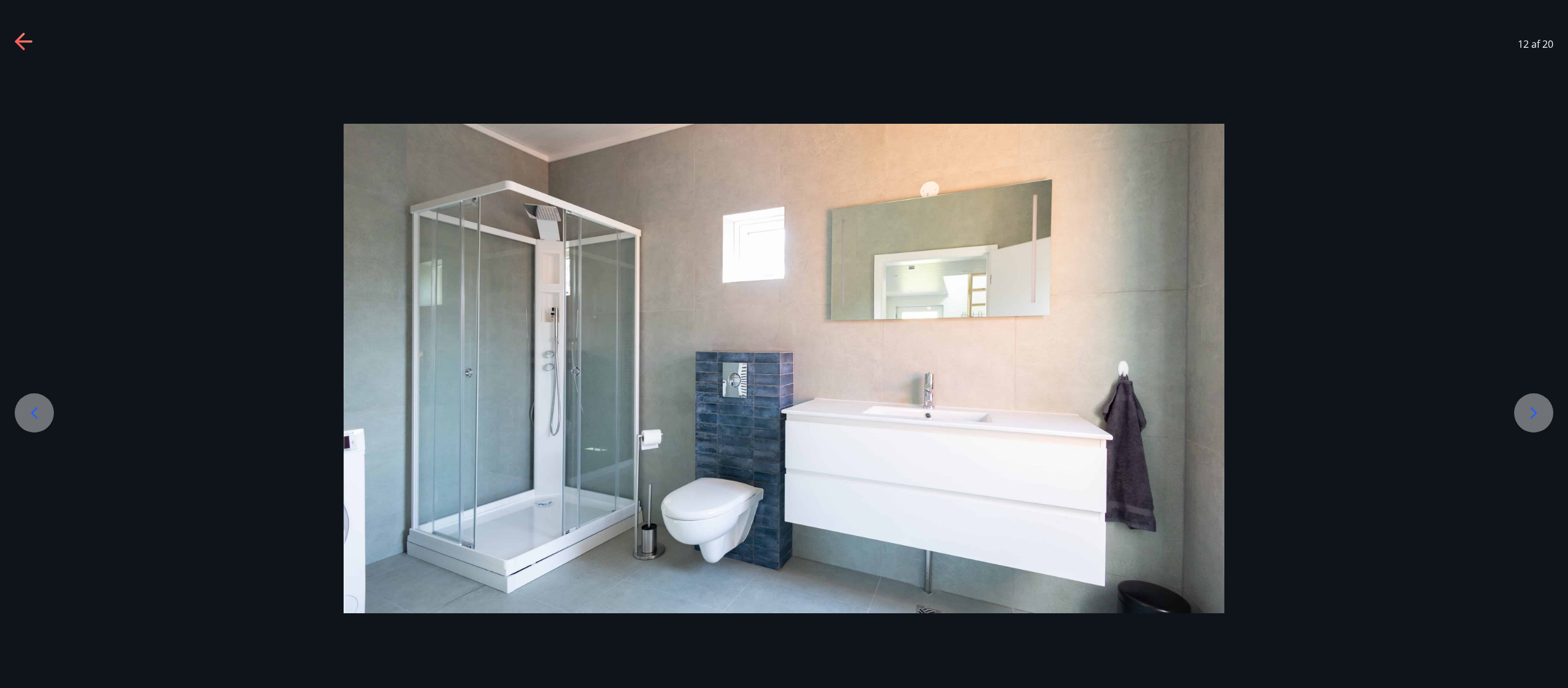
click at [784, 343] on div at bounding box center [1534, 412] width 39 height 39
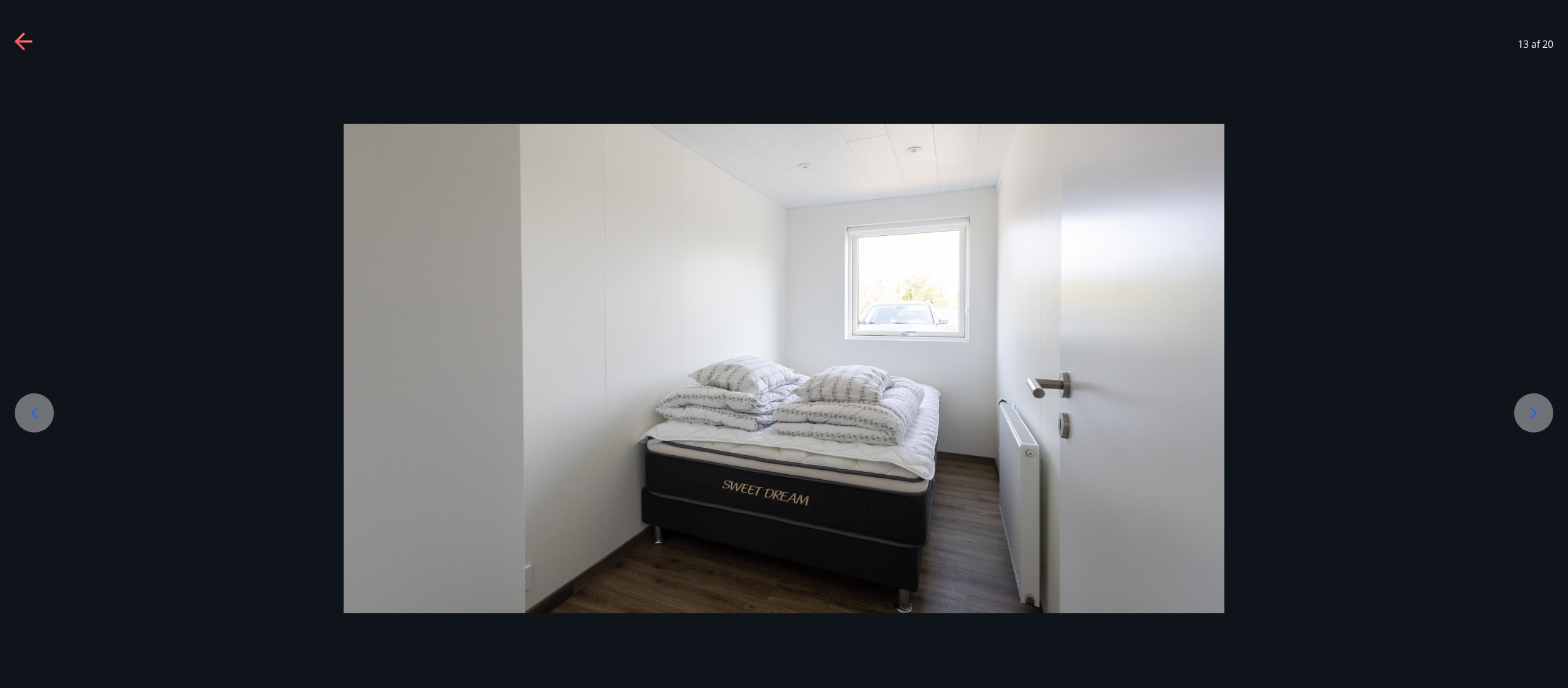
click at [784, 343] on div at bounding box center [1534, 412] width 39 height 39
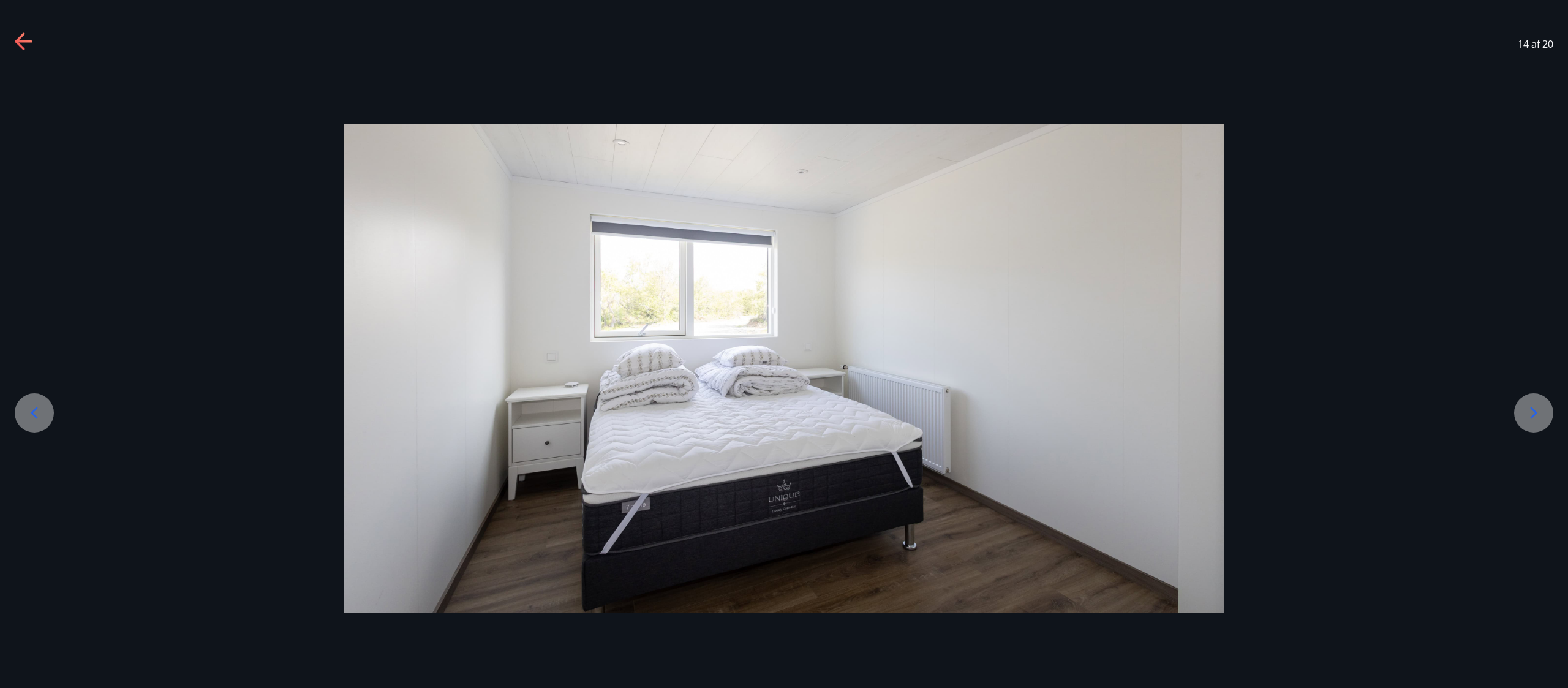
click at [784, 343] on div at bounding box center [1534, 412] width 39 height 39
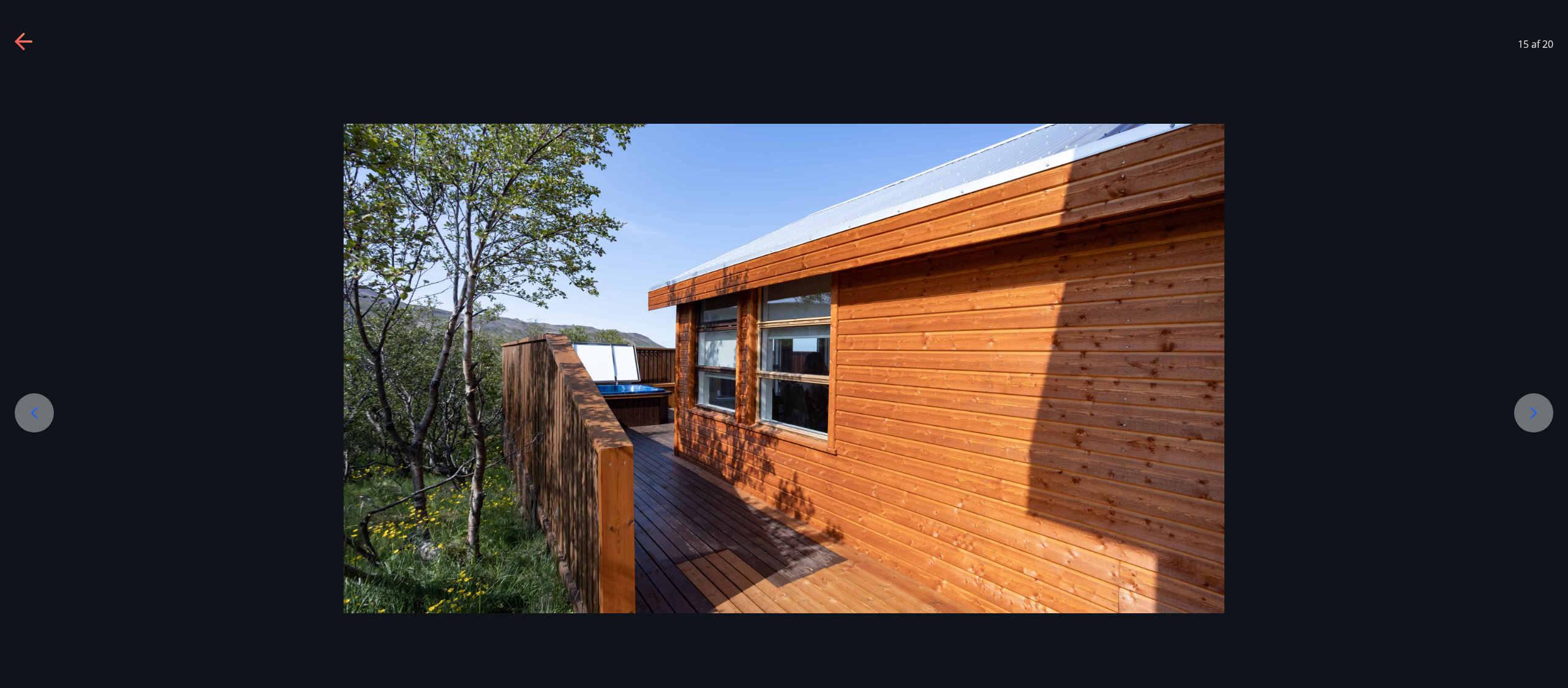
click at [784, 343] on div at bounding box center [1534, 412] width 39 height 39
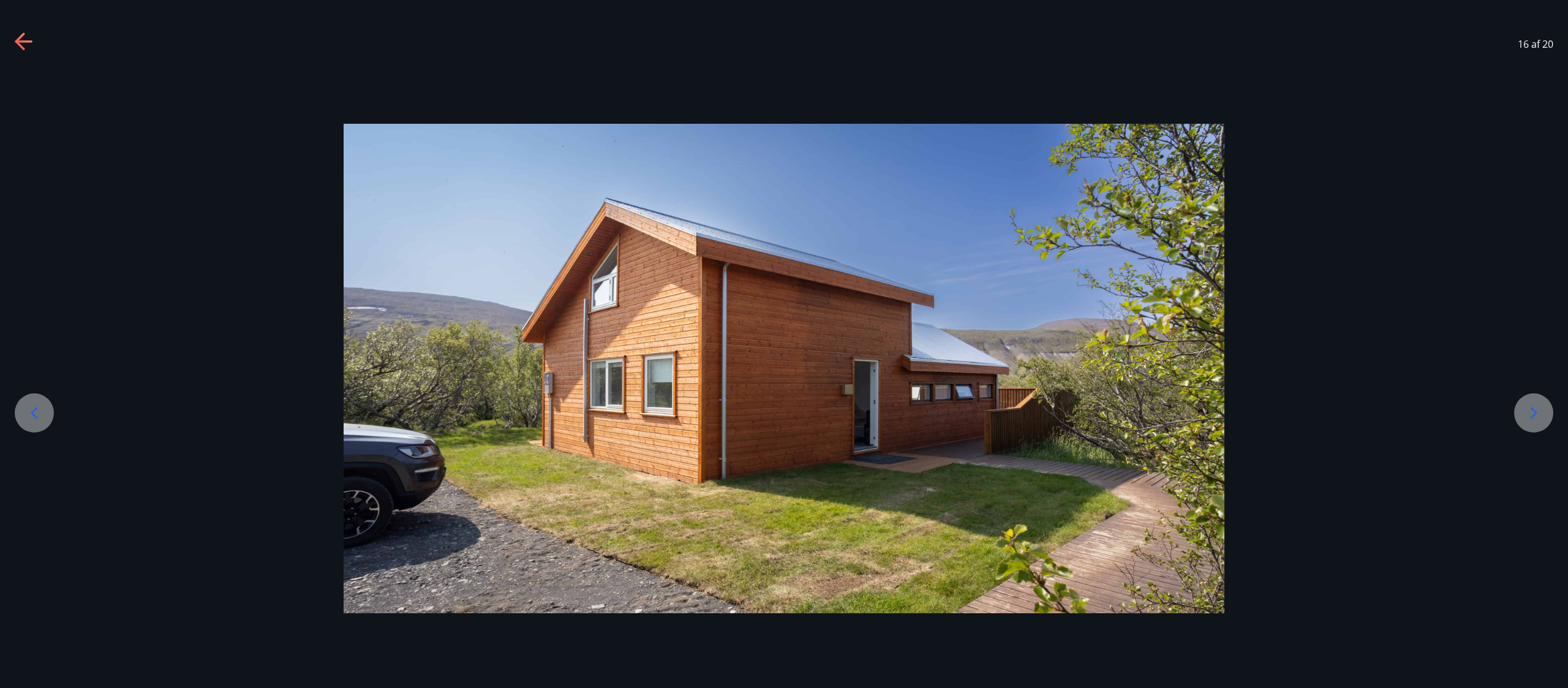
click at [784, 343] on div at bounding box center [1534, 412] width 39 height 39
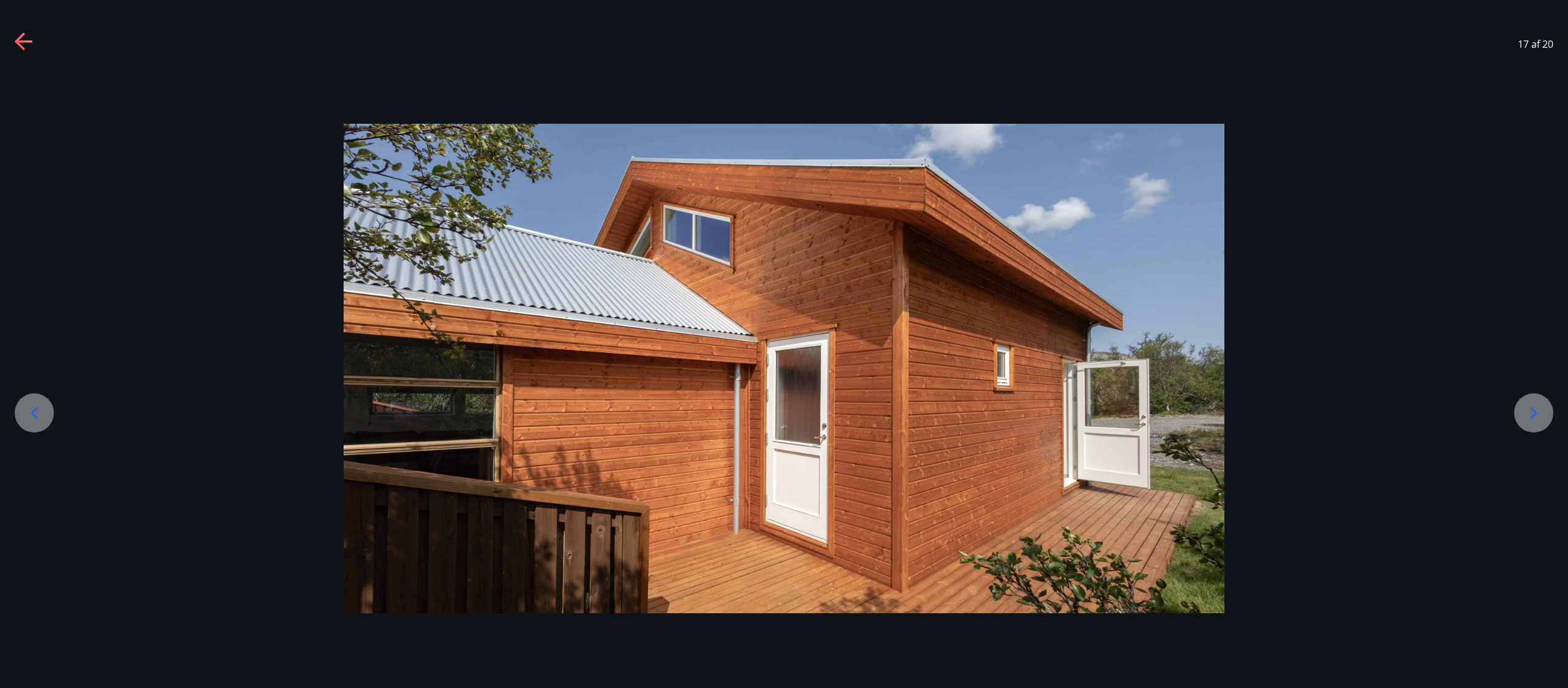
click at [784, 343] on div at bounding box center [1534, 412] width 39 height 39
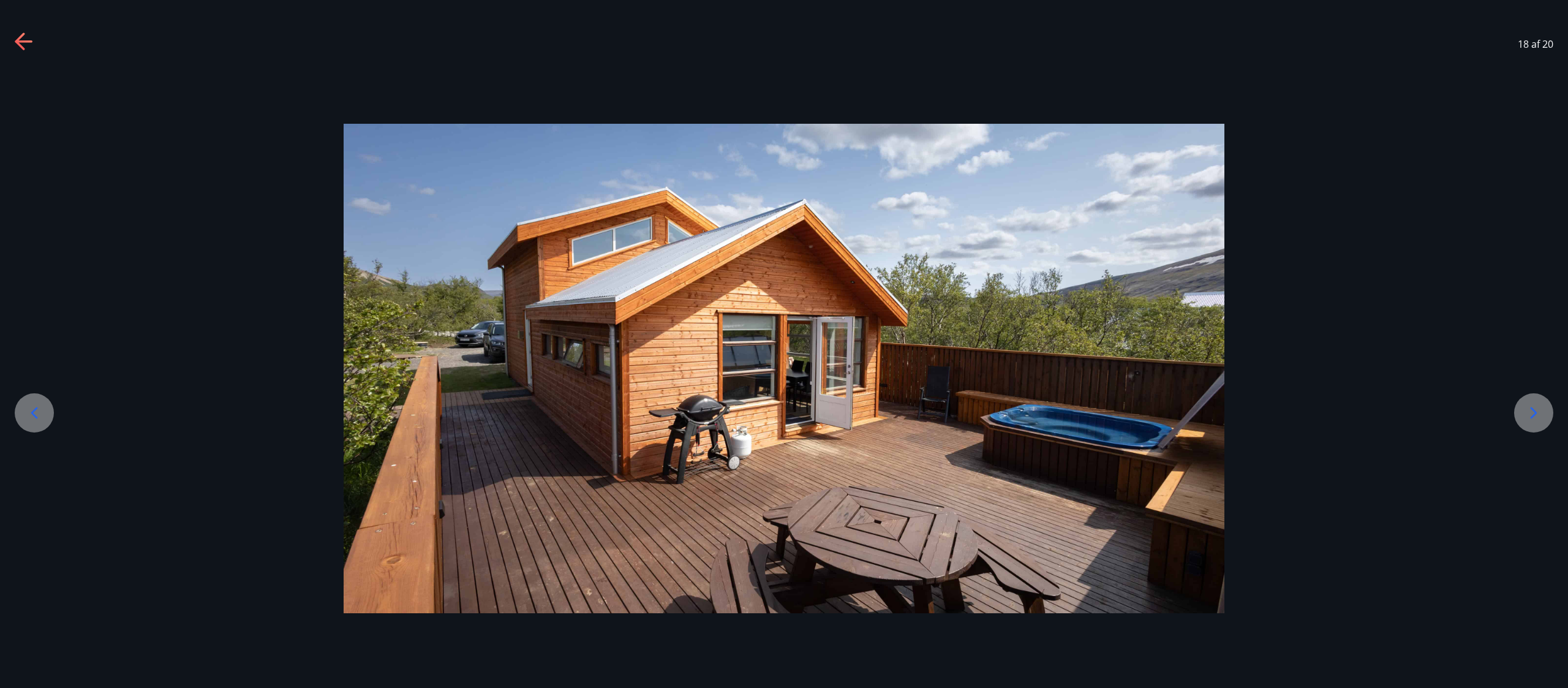
click at [784, 343] on div at bounding box center [1534, 412] width 39 height 39
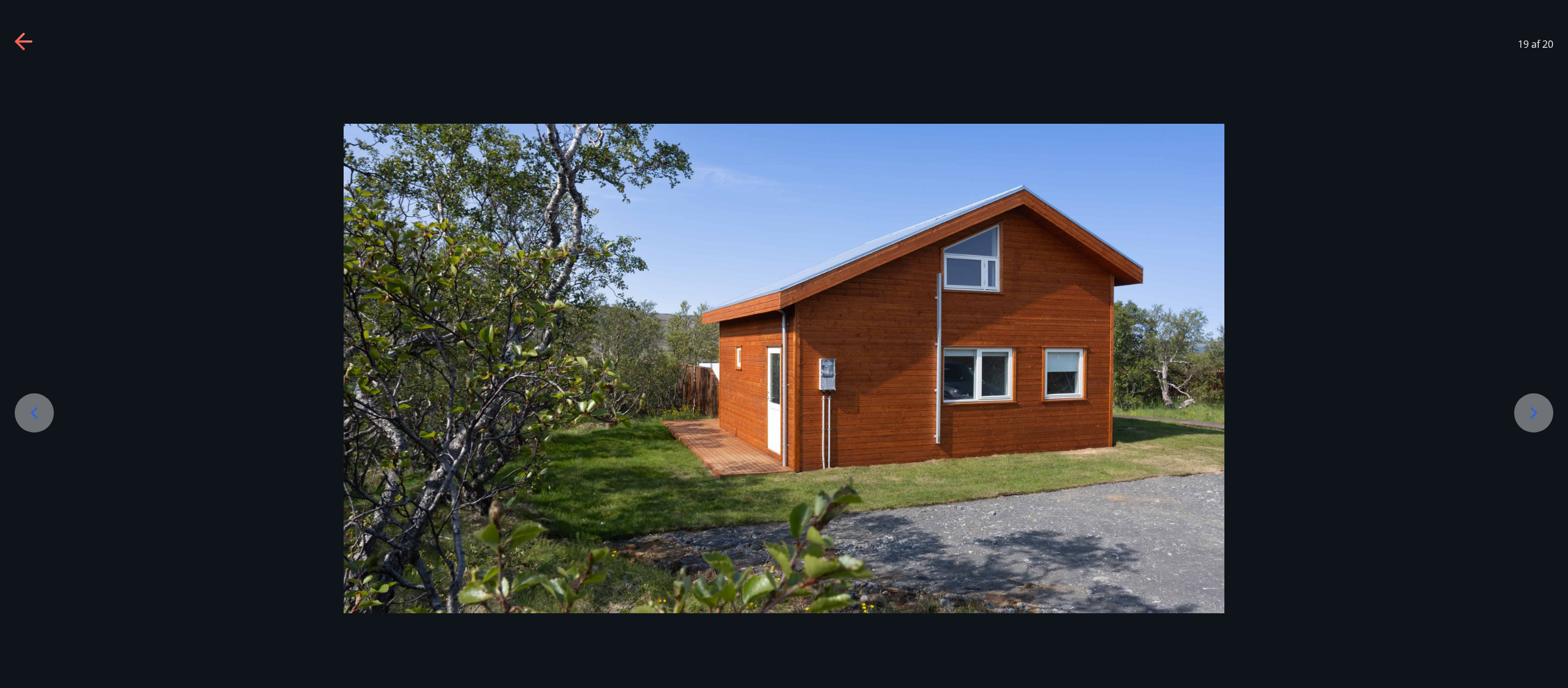
click at [784, 343] on div at bounding box center [1534, 412] width 39 height 39
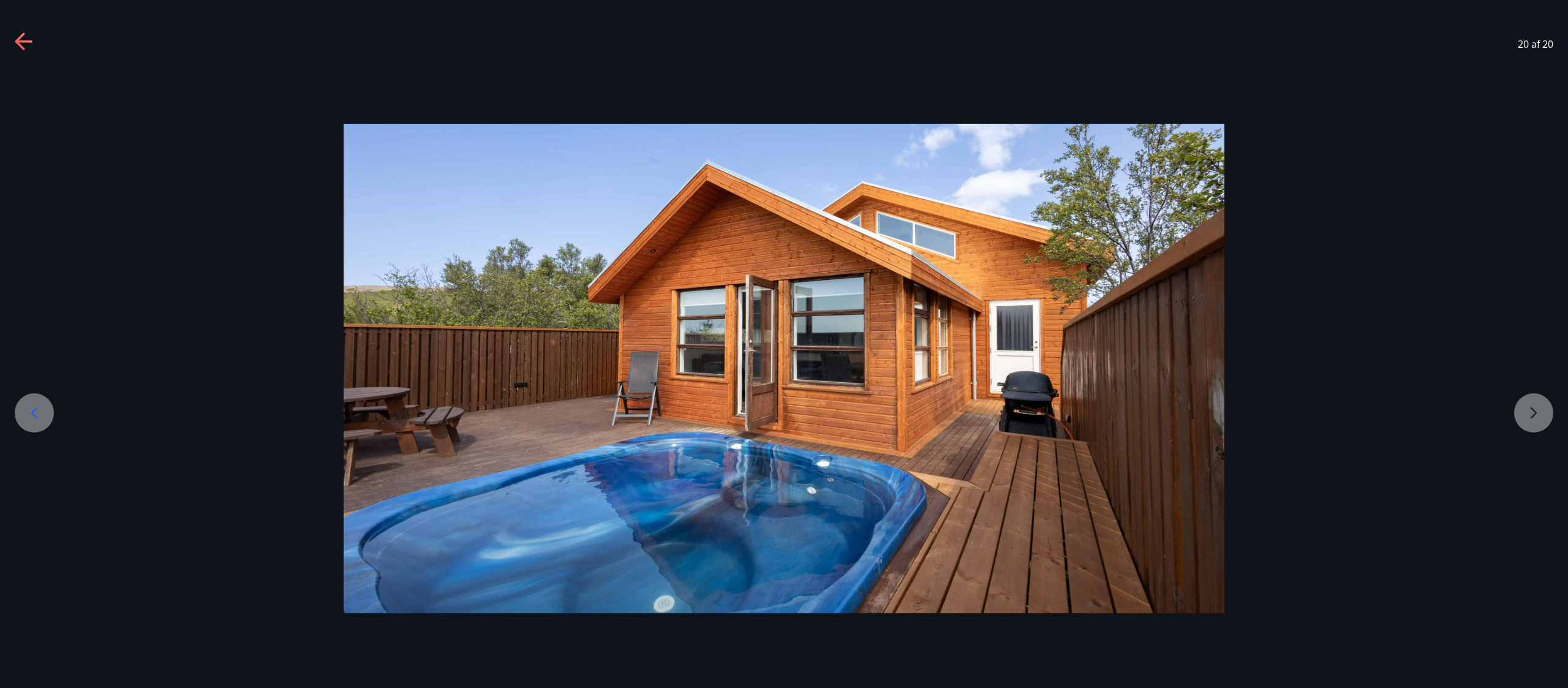
click at [784, 343] on div at bounding box center [784, 369] width 1568 height 490
click at [18, 48] on icon at bounding box center [25, 42] width 19 height 19
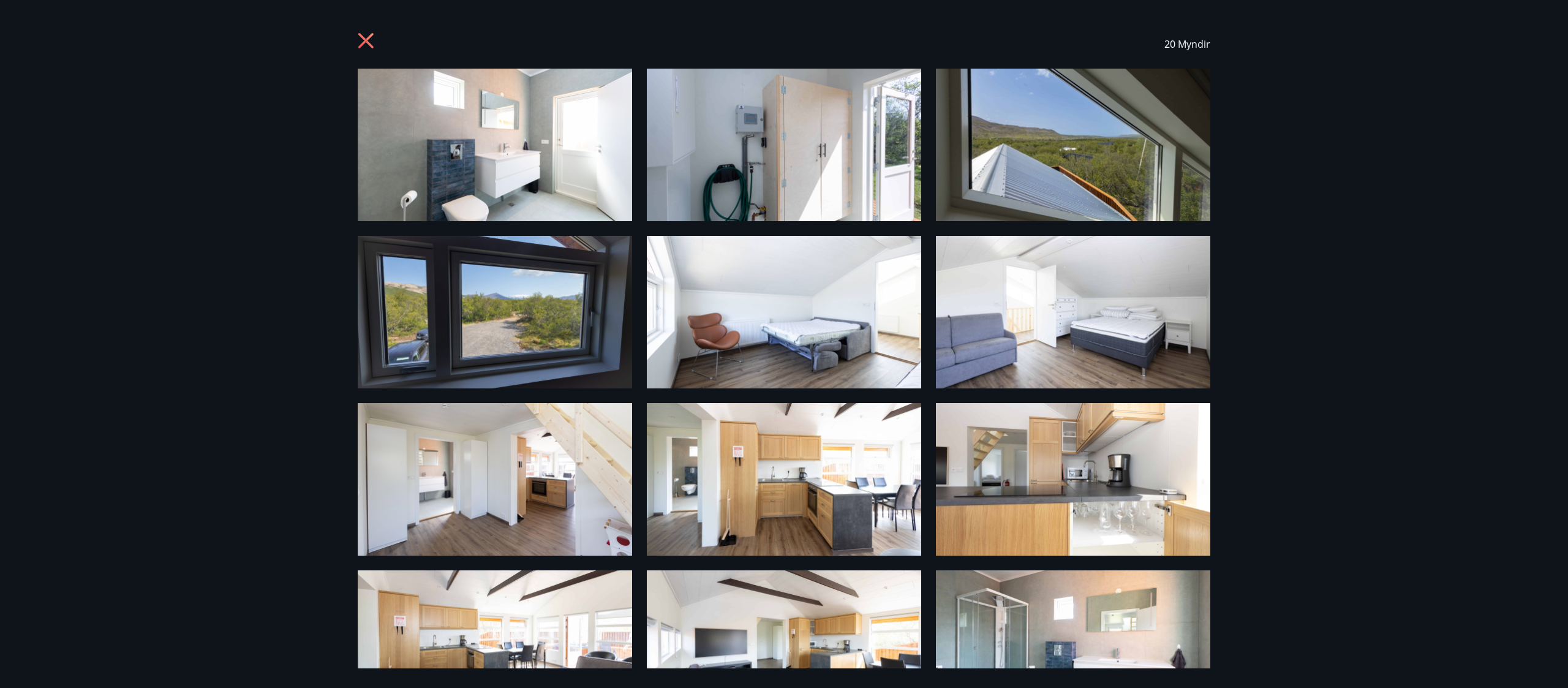
click at [508, 343] on img at bounding box center [495, 479] width 274 height 152
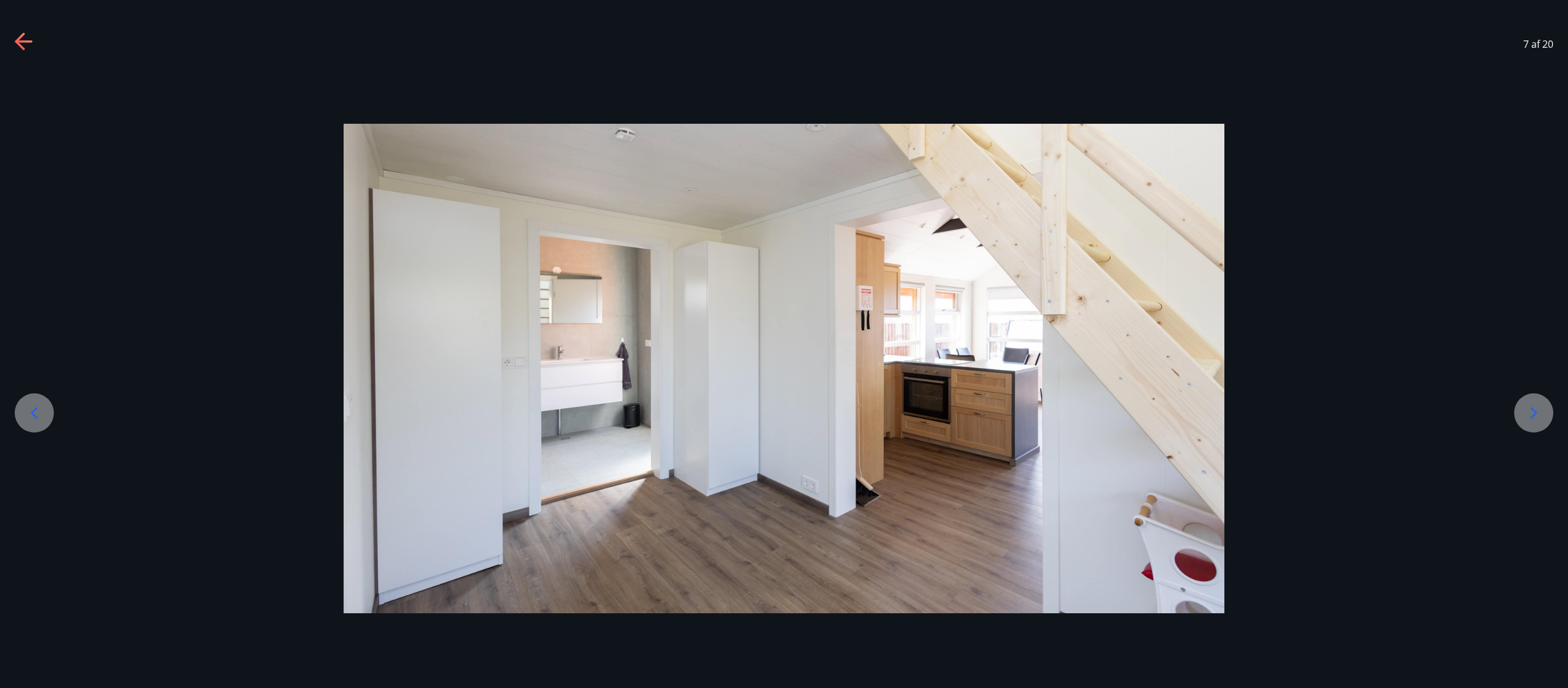
click at [784, 343] on icon at bounding box center [1534, 413] width 19 height 19
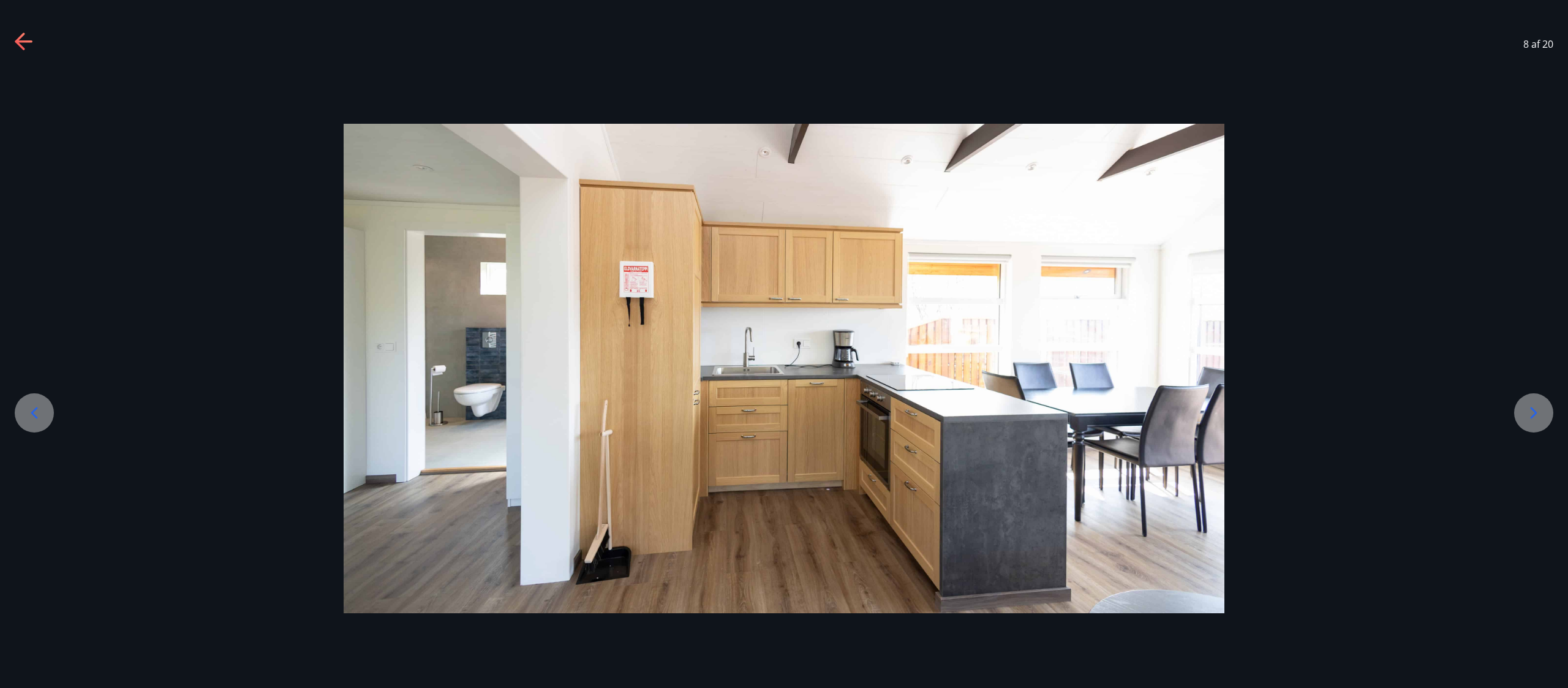
click at [784, 343] on icon at bounding box center [1534, 413] width 19 height 19
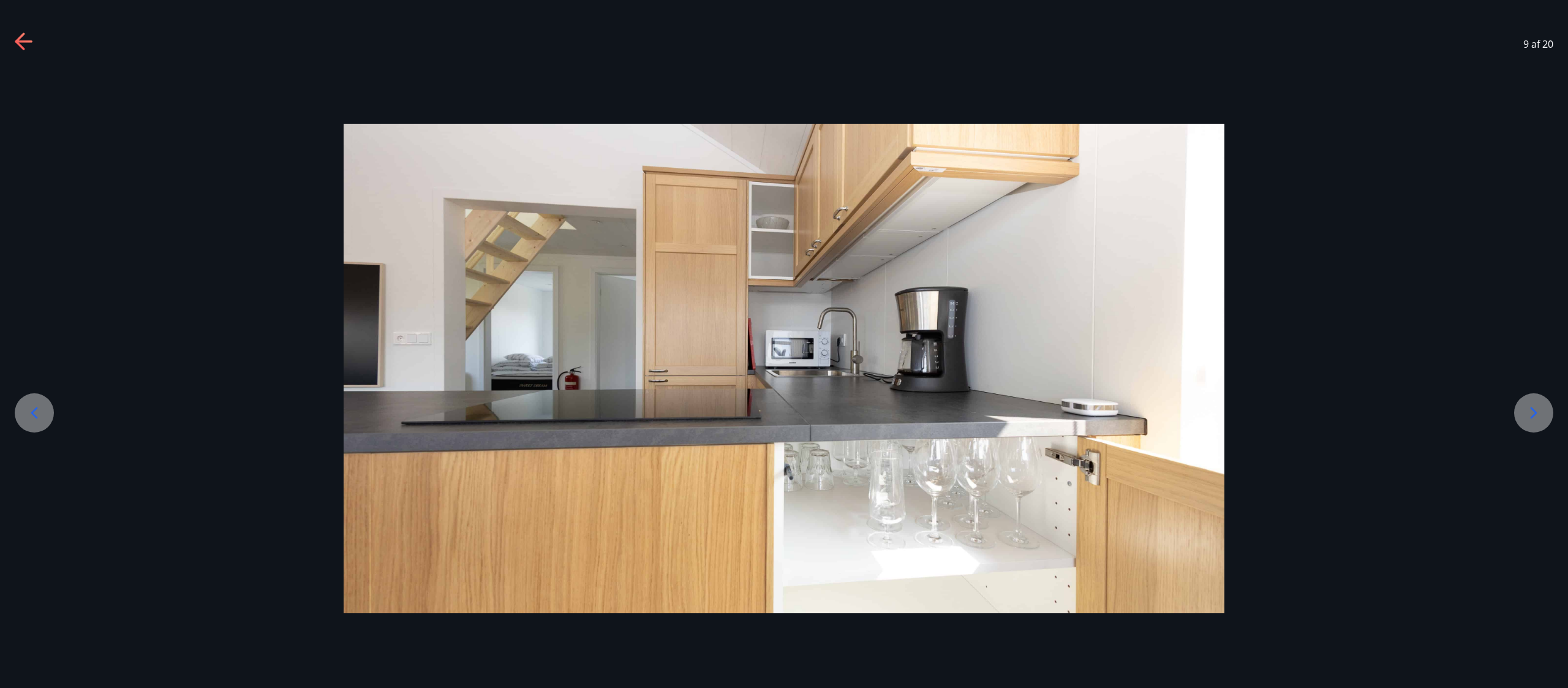
click at [784, 343] on icon at bounding box center [1534, 413] width 19 height 19
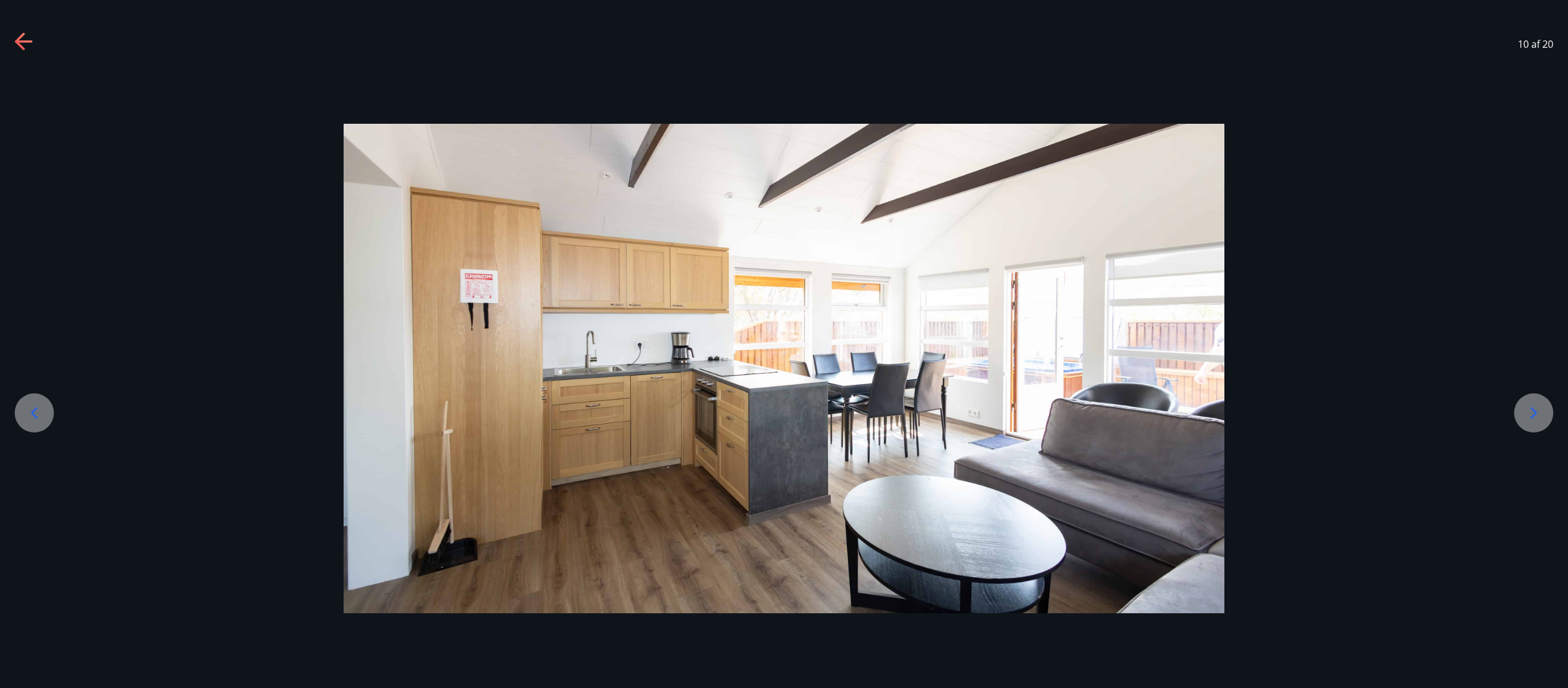
click at [784, 343] on icon at bounding box center [1534, 413] width 19 height 19
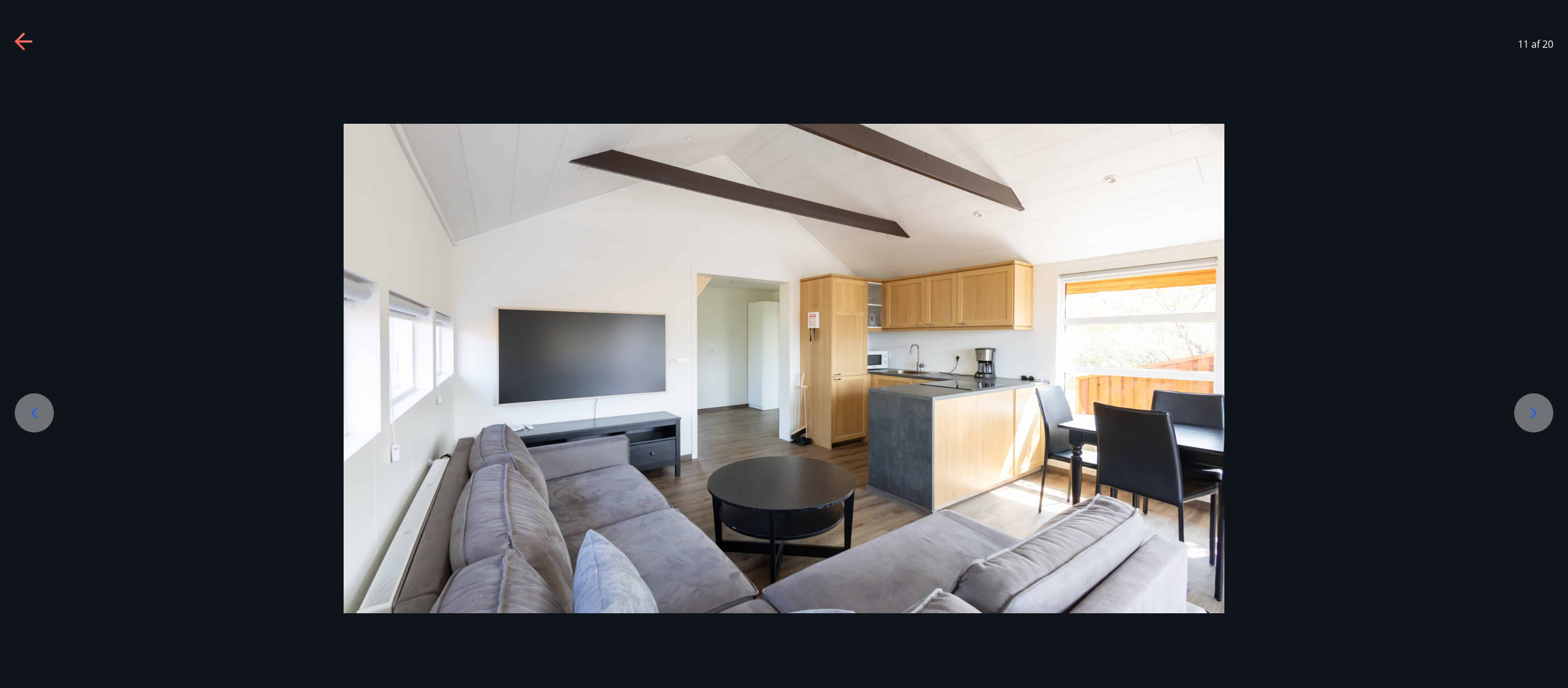
click at [784, 343] on icon at bounding box center [1534, 413] width 19 height 19
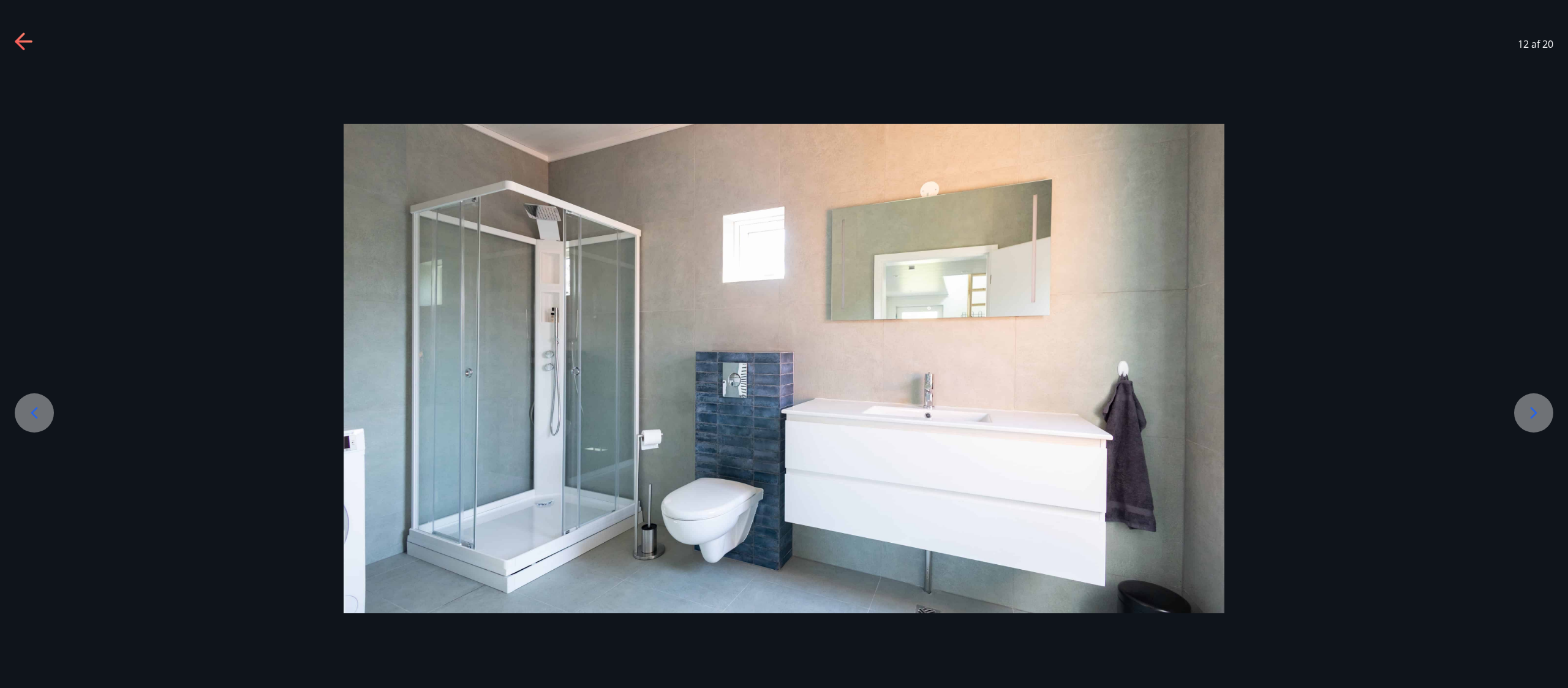
click at [12, 36] on div "12 af 20" at bounding box center [784, 44] width 1568 height 49
click at [22, 37] on icon at bounding box center [25, 42] width 19 height 19
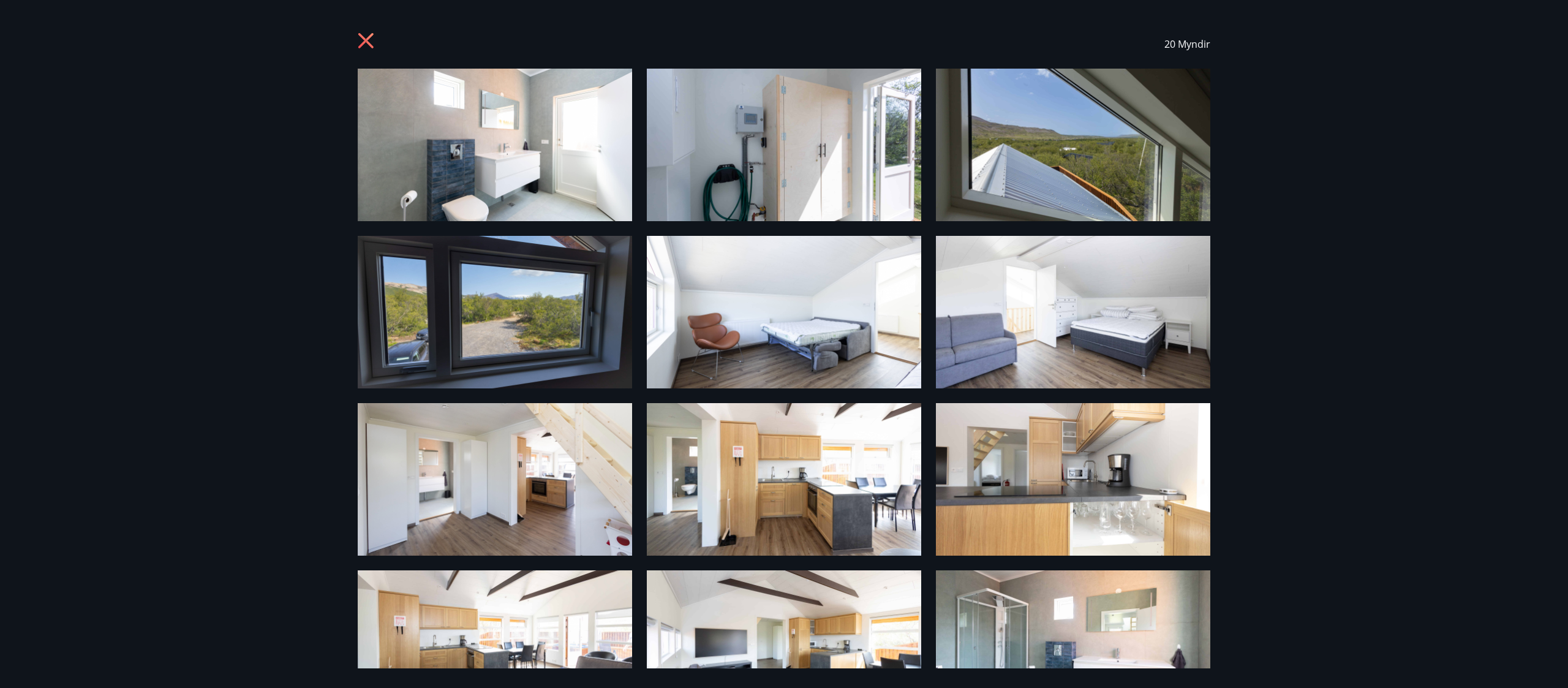
click at [22, 37] on div "20 Myndir" at bounding box center [784, 344] width 1568 height 688
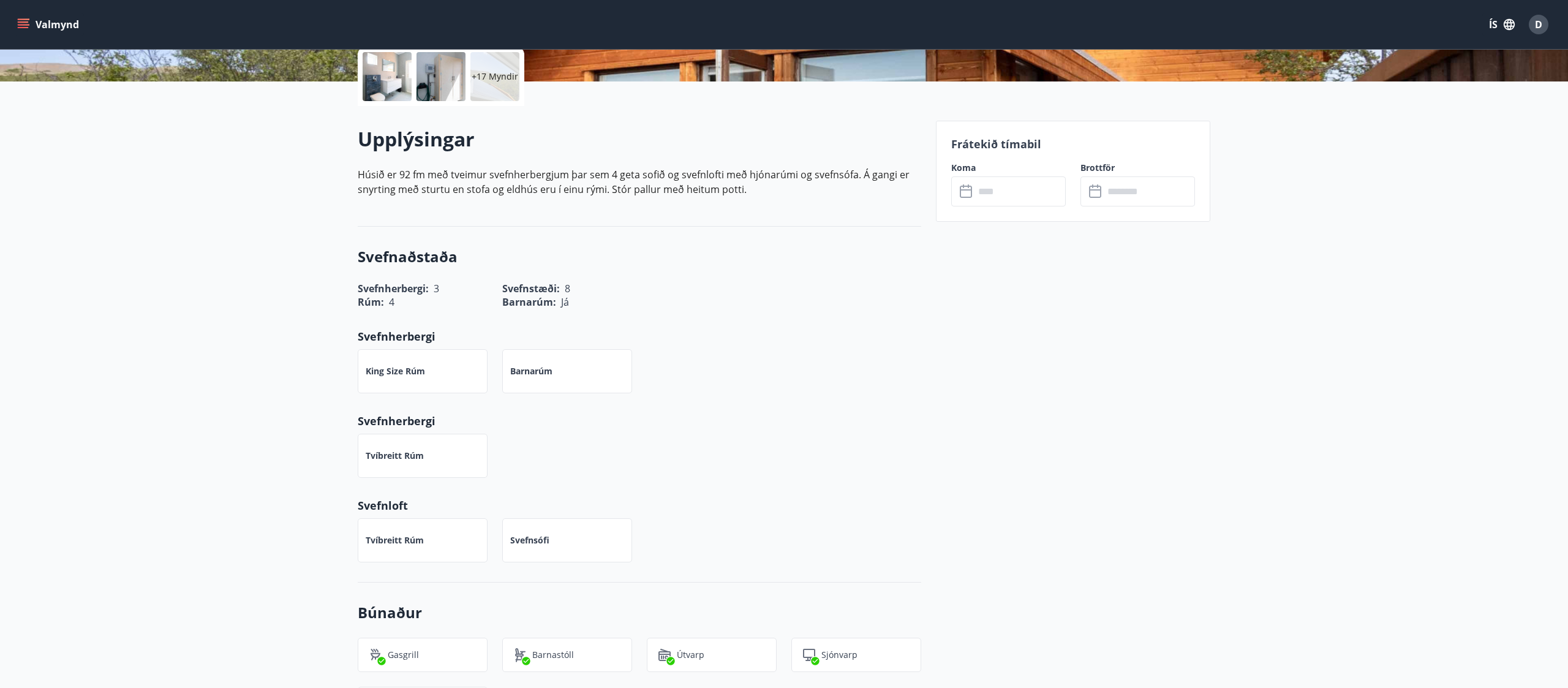
scroll to position [0, 0]
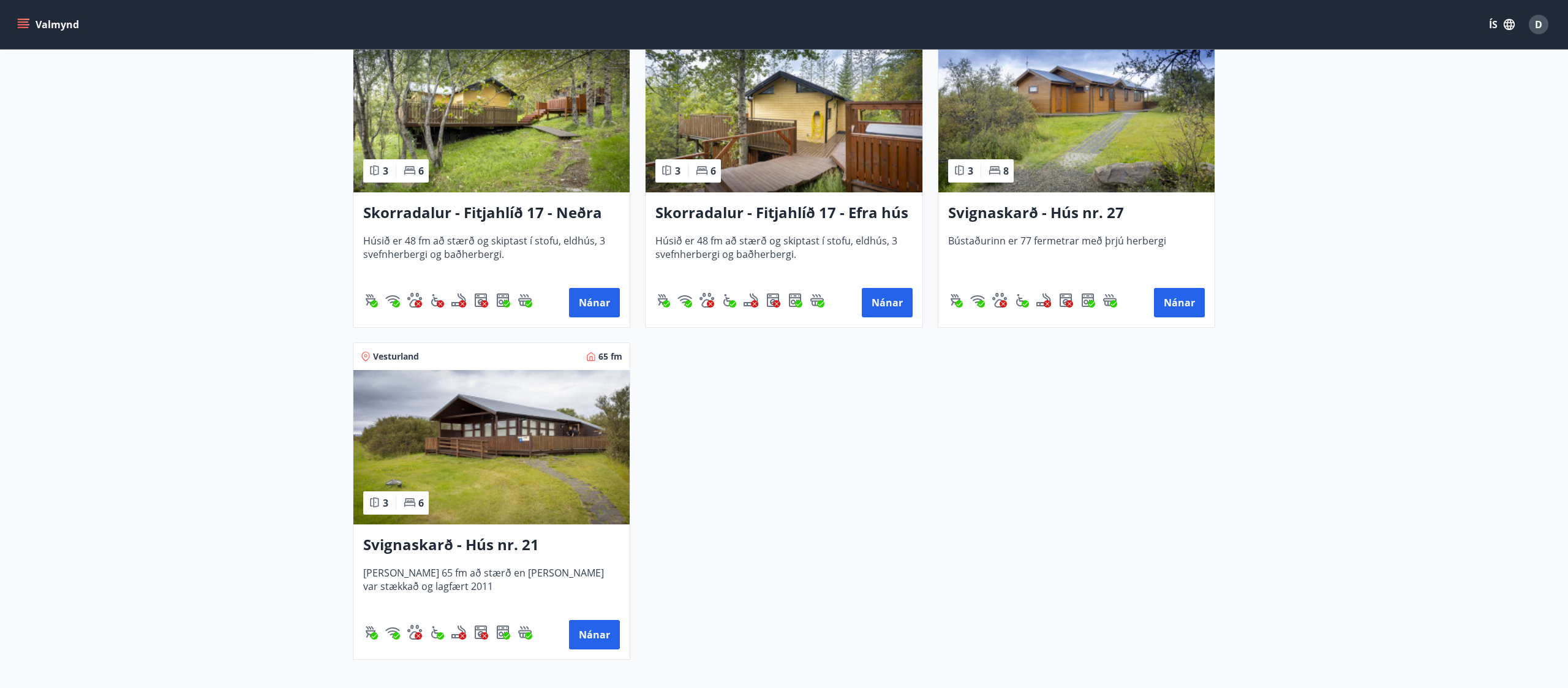
scroll to position [952, 0]
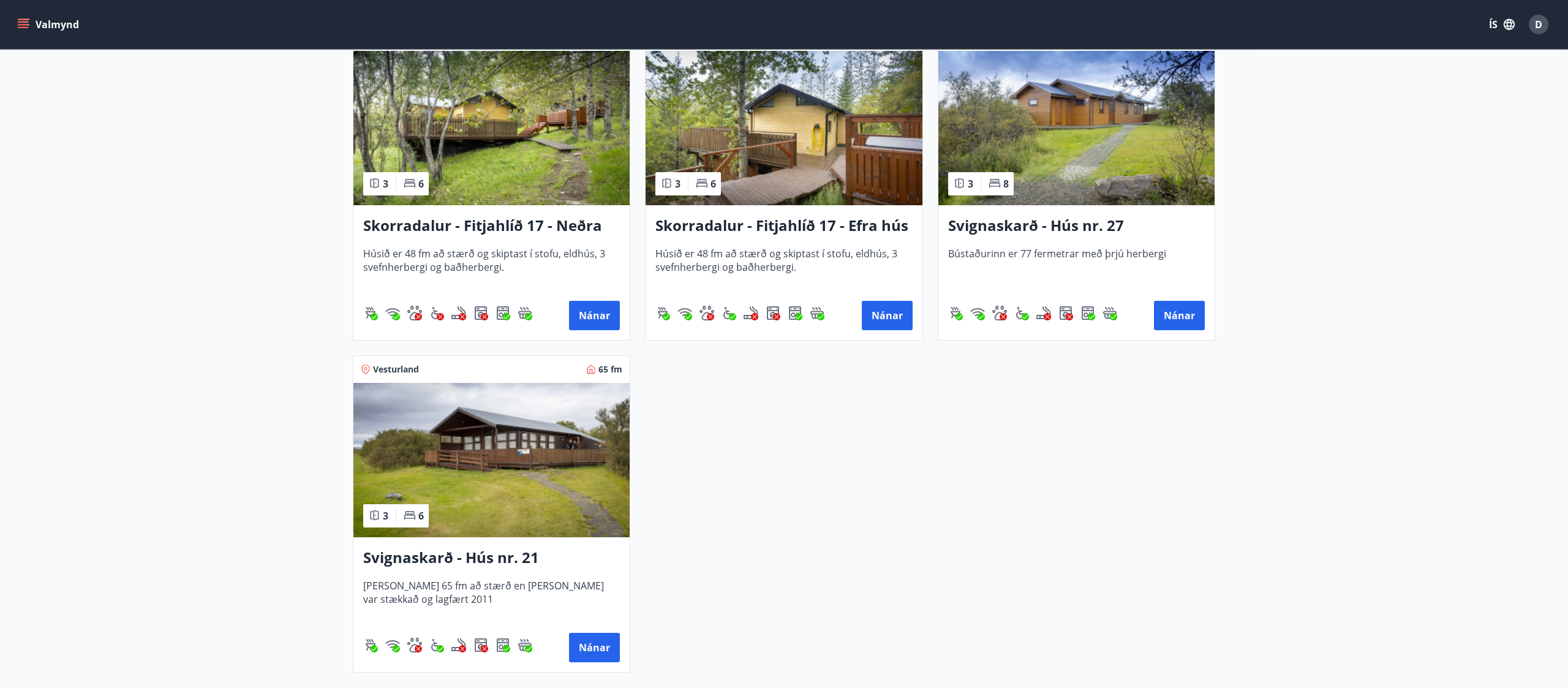
click at [784, 143] on img at bounding box center [1076, 128] width 276 height 155
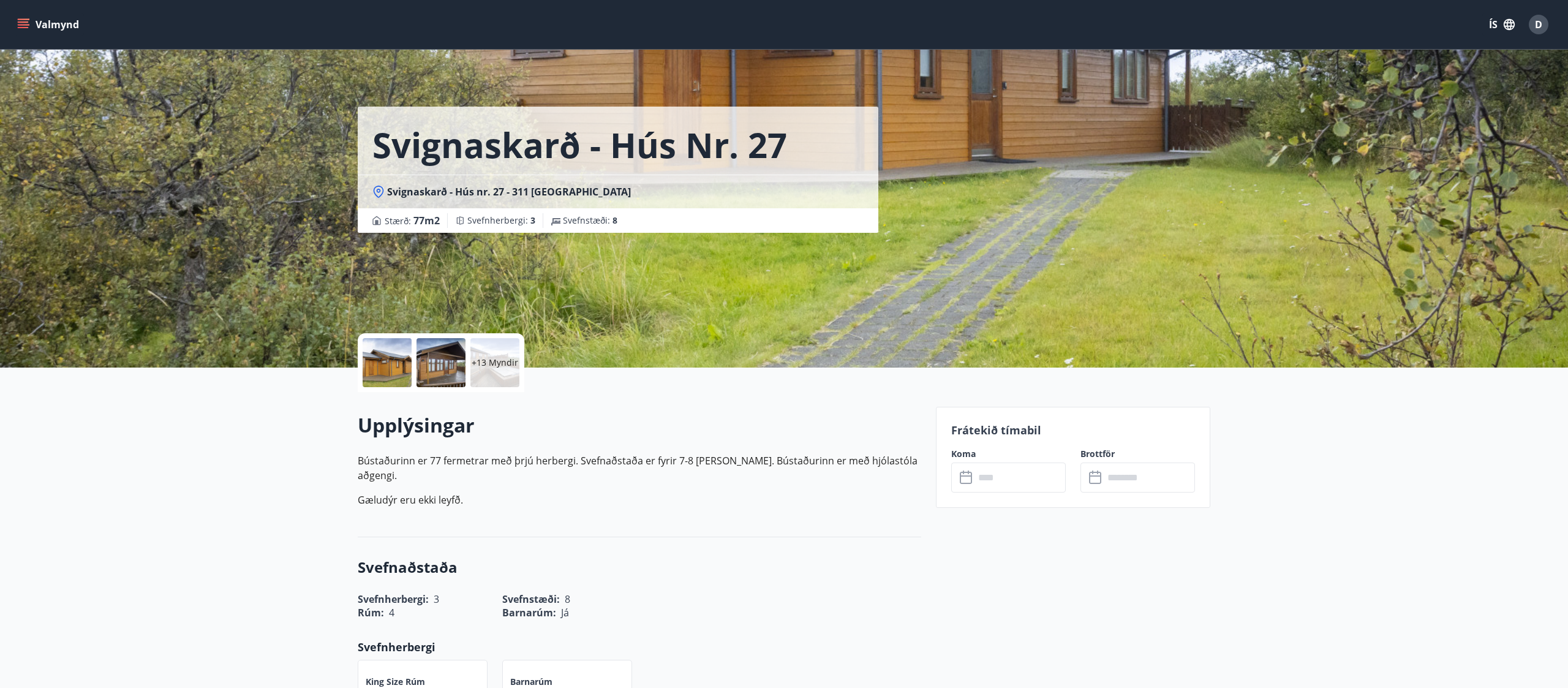
click at [503, 343] on div "+13 Myndir" at bounding box center [495, 363] width 49 height 49
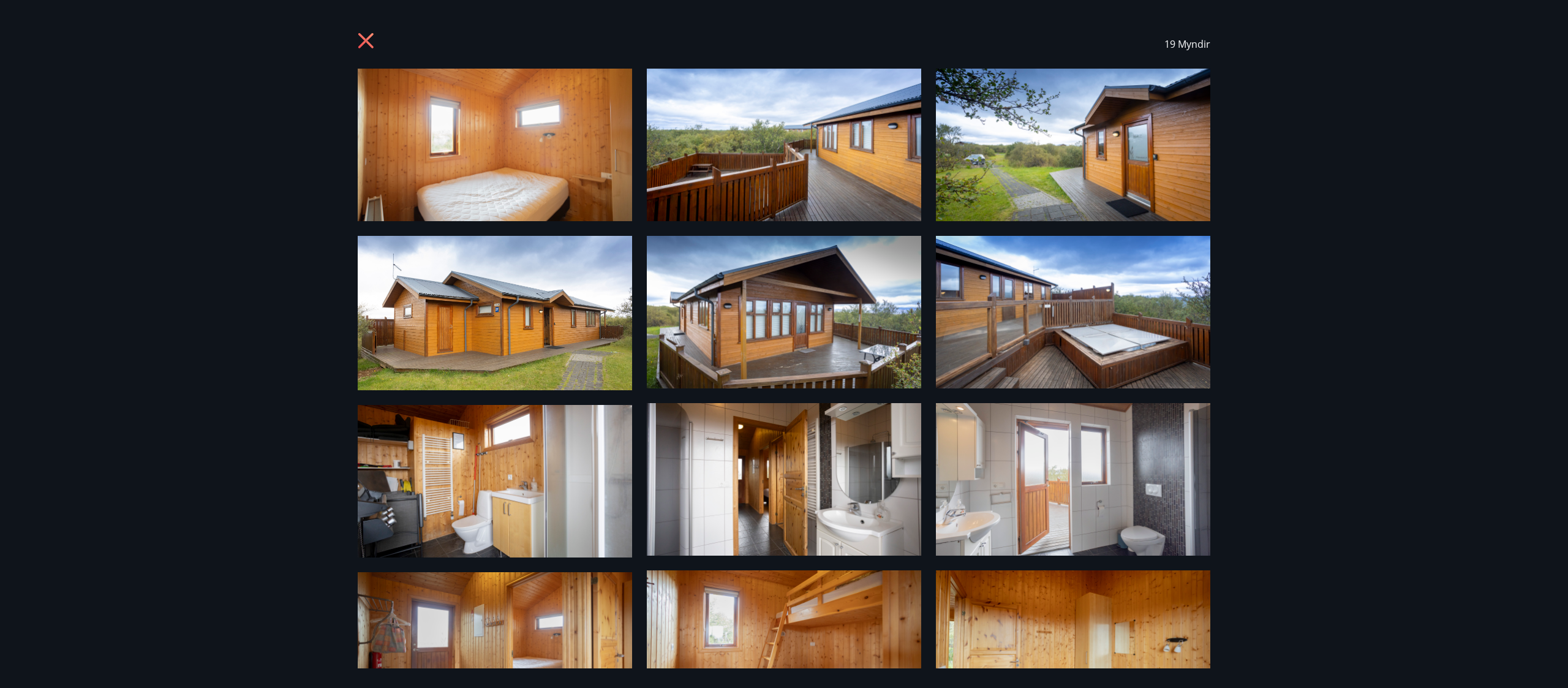
drag, startPoint x: 1546, startPoint y: 132, endPoint x: 1541, endPoint y: 312, distance: 180.1
click at [784, 312] on div "19 Myndir" at bounding box center [784, 344] width 1568 height 688
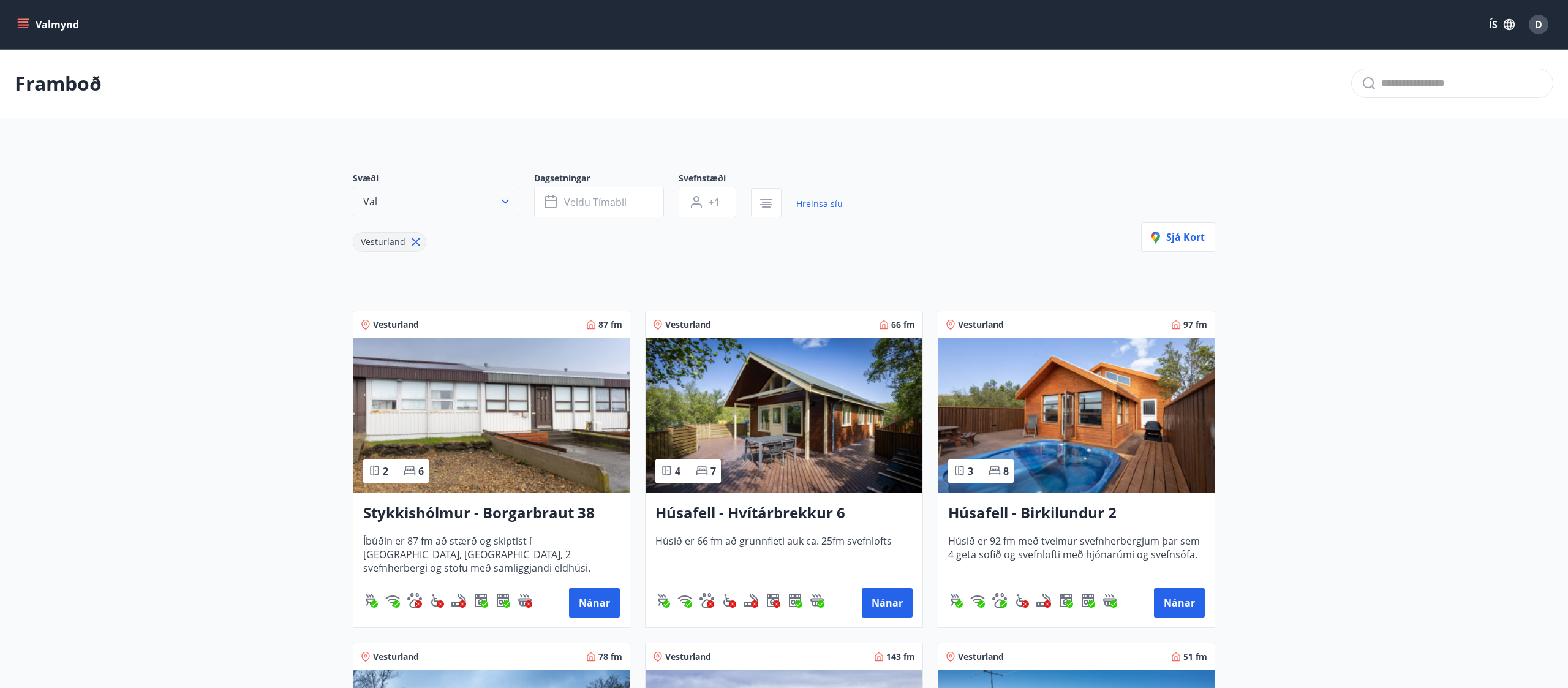
click at [473, 196] on button "Val" at bounding box center [436, 202] width 166 height 30
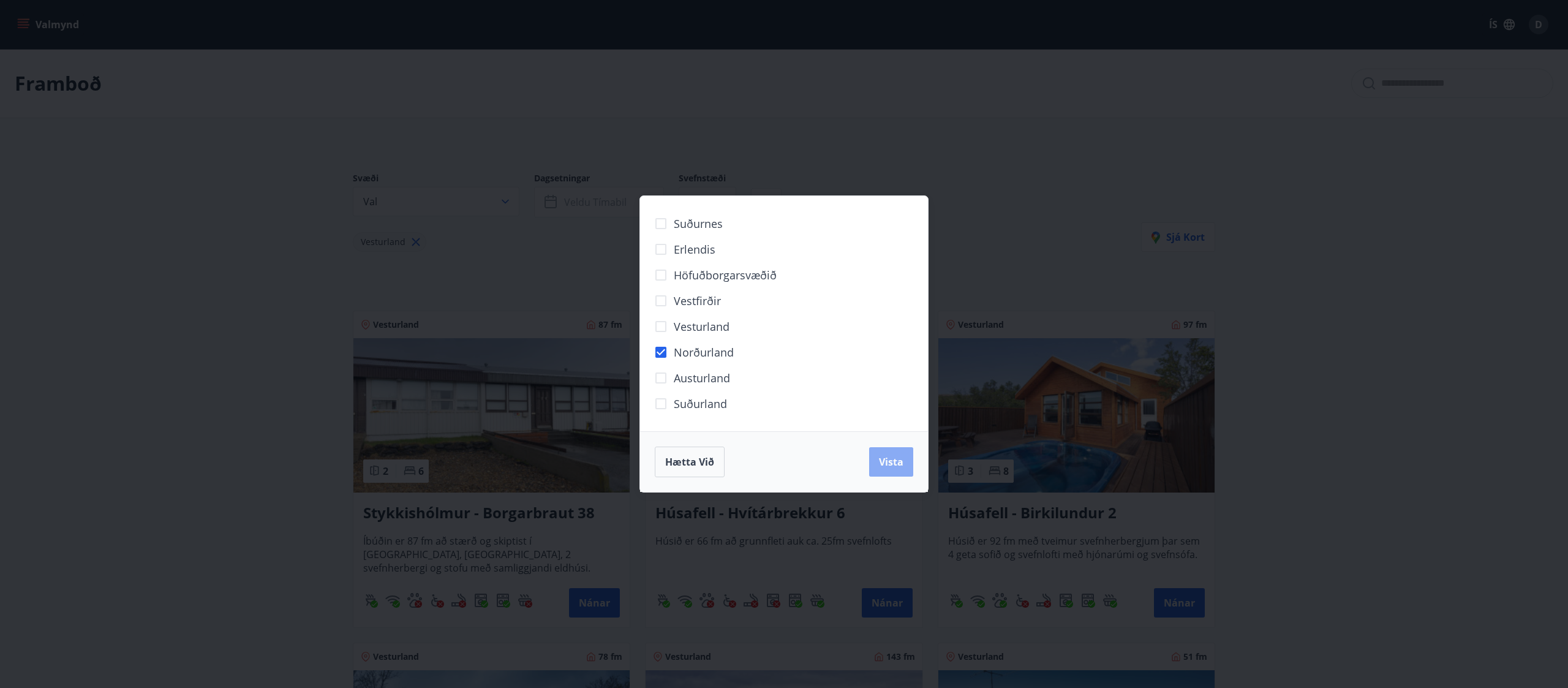
click at [784, 343] on span "Vista" at bounding box center [891, 462] width 25 height 13
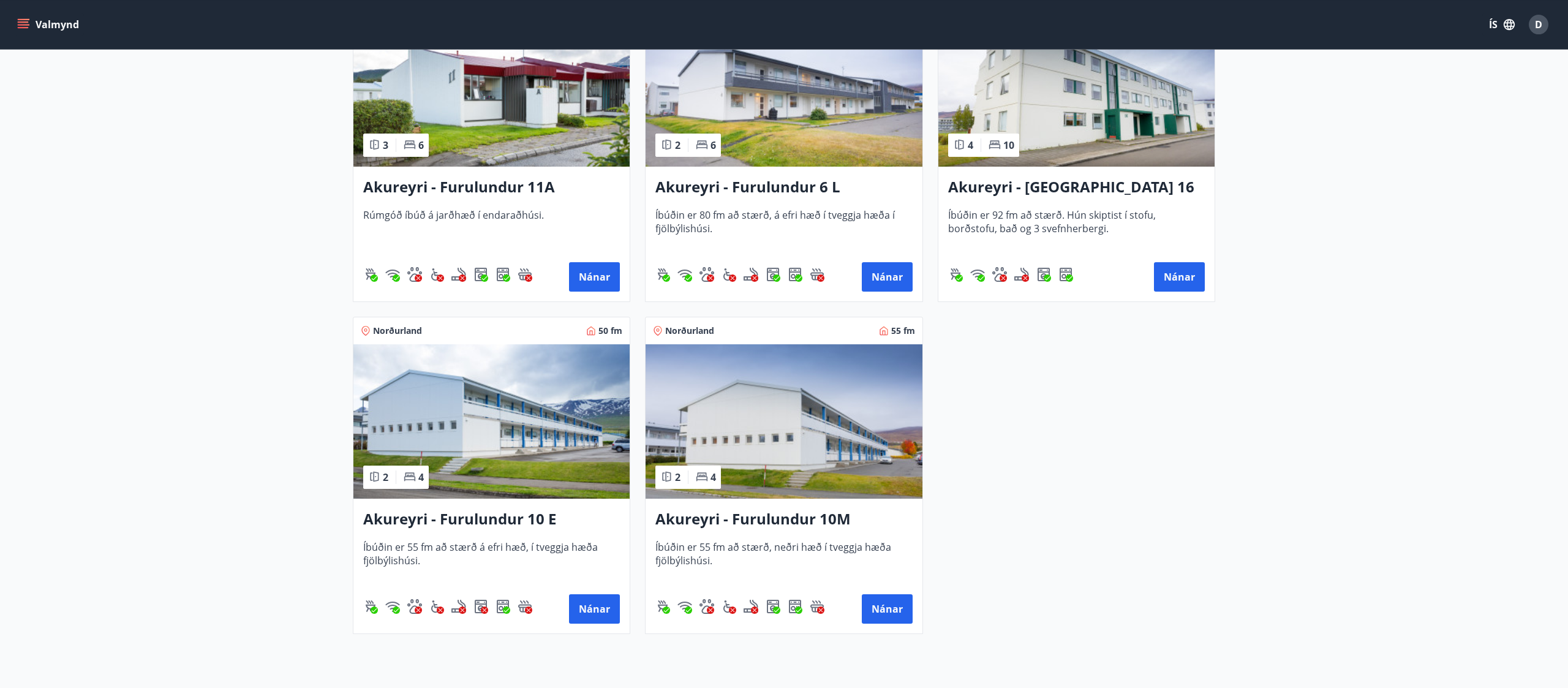
scroll to position [330, 0]
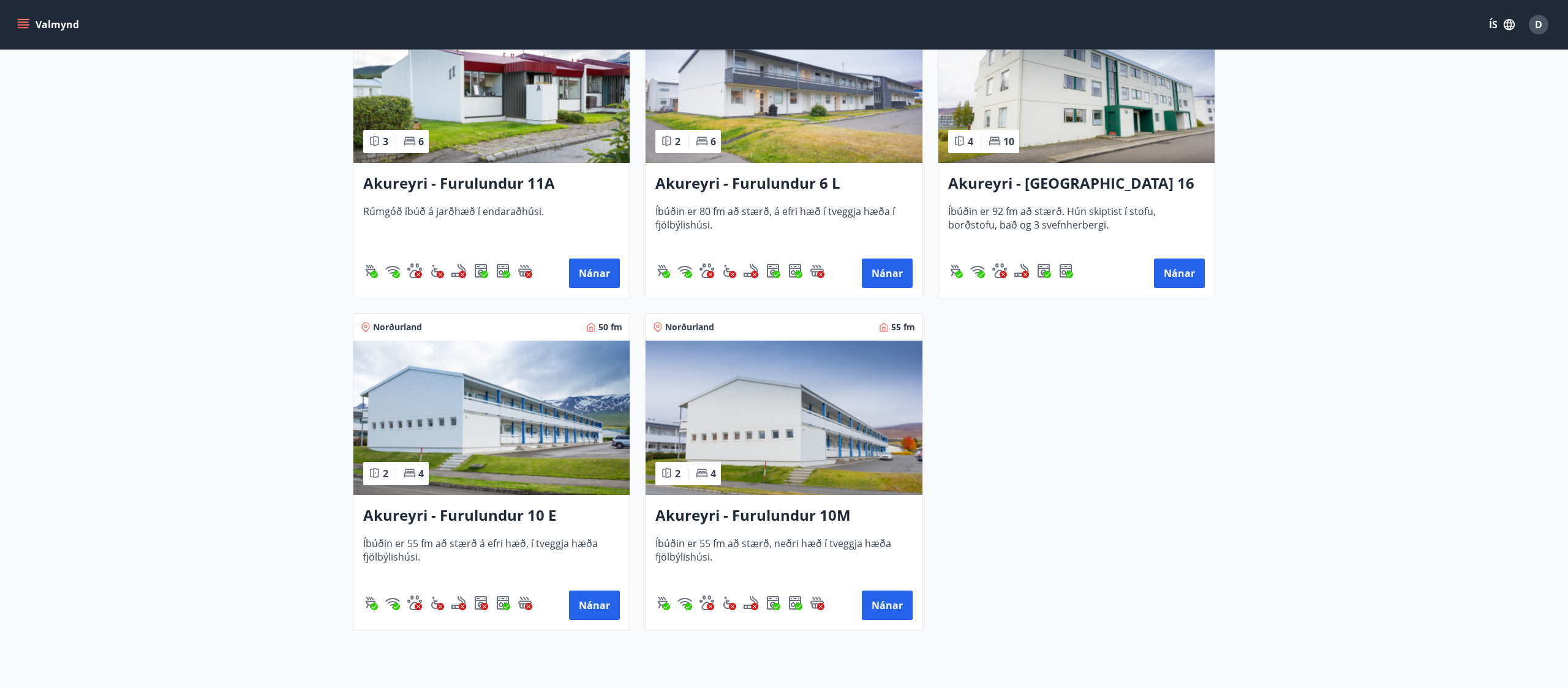
click at [498, 343] on img at bounding box center [492, 418] width 276 height 155
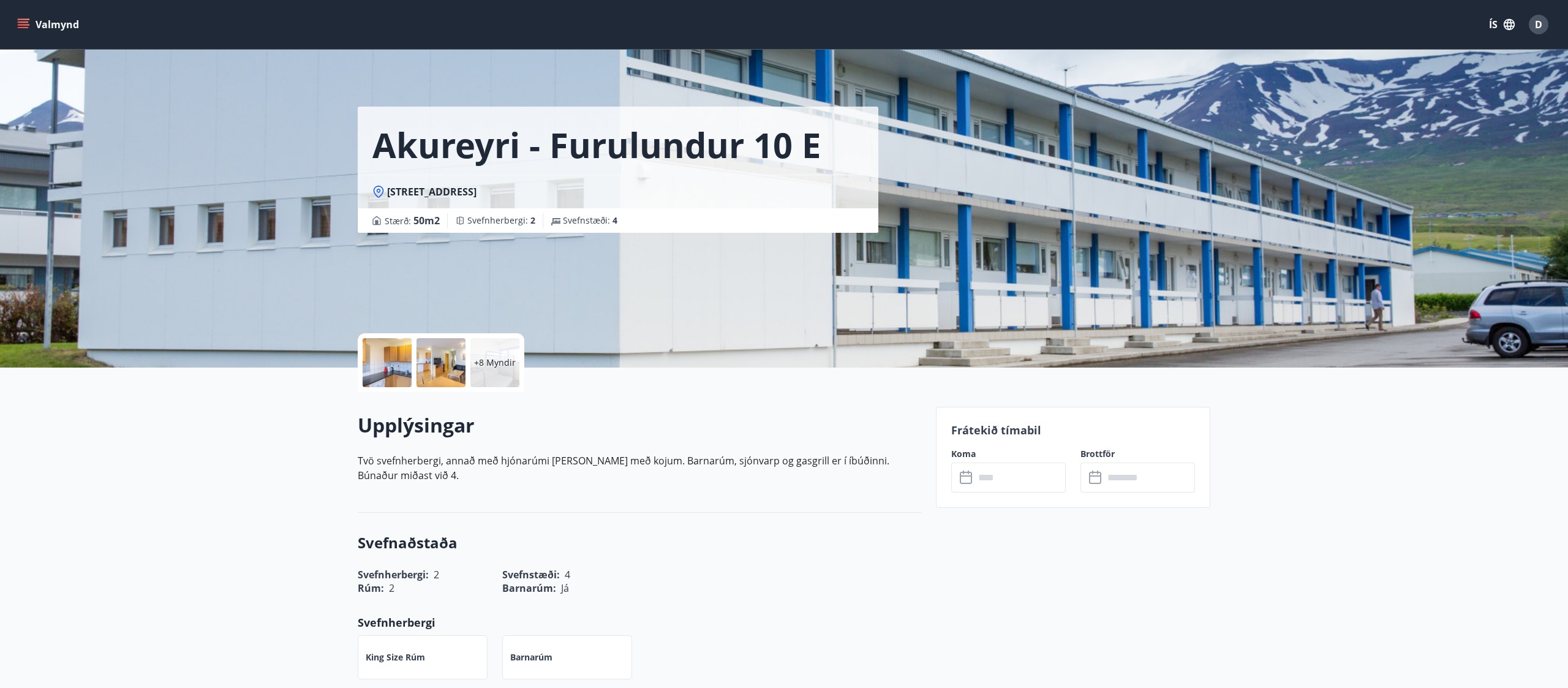
click at [489, 343] on p "+8 Myndir" at bounding box center [495, 363] width 42 height 12
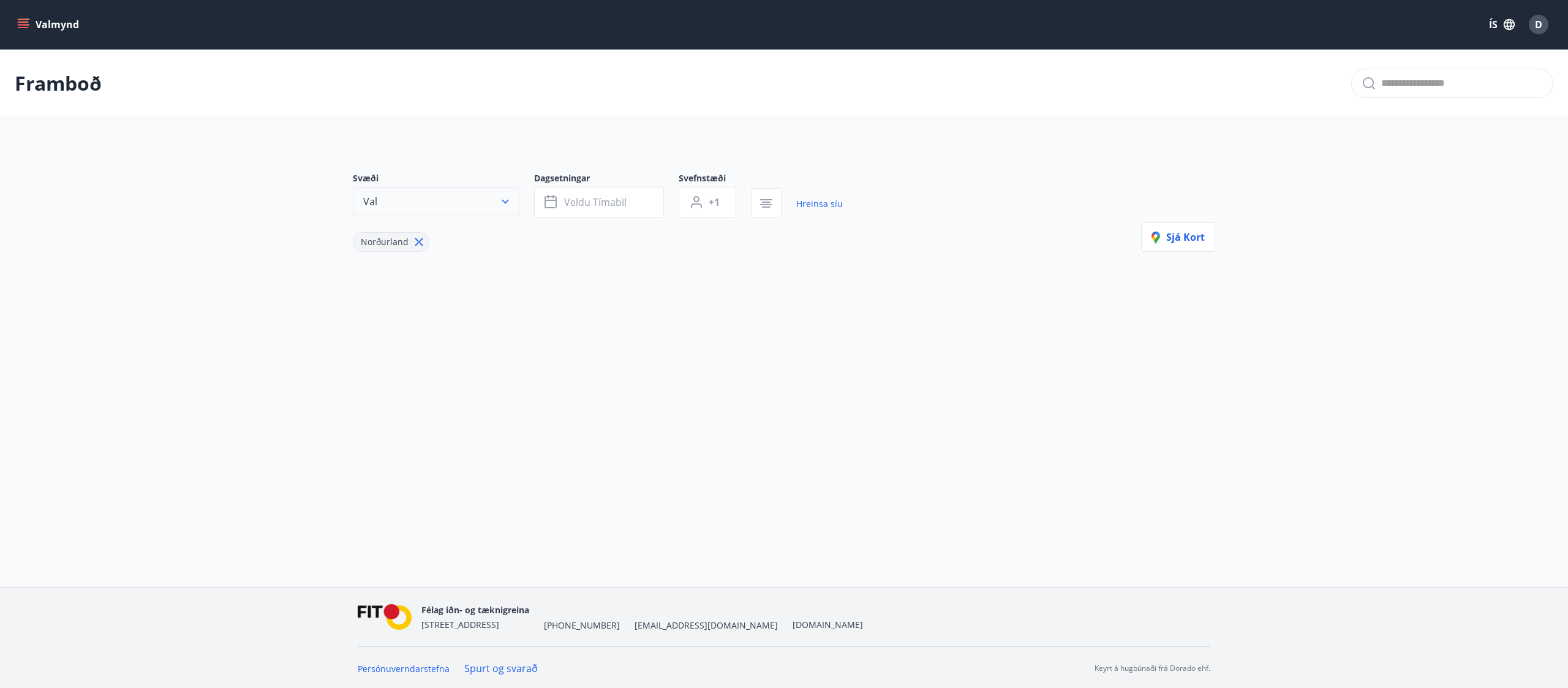
click at [501, 201] on button "Val" at bounding box center [436, 202] width 166 height 30
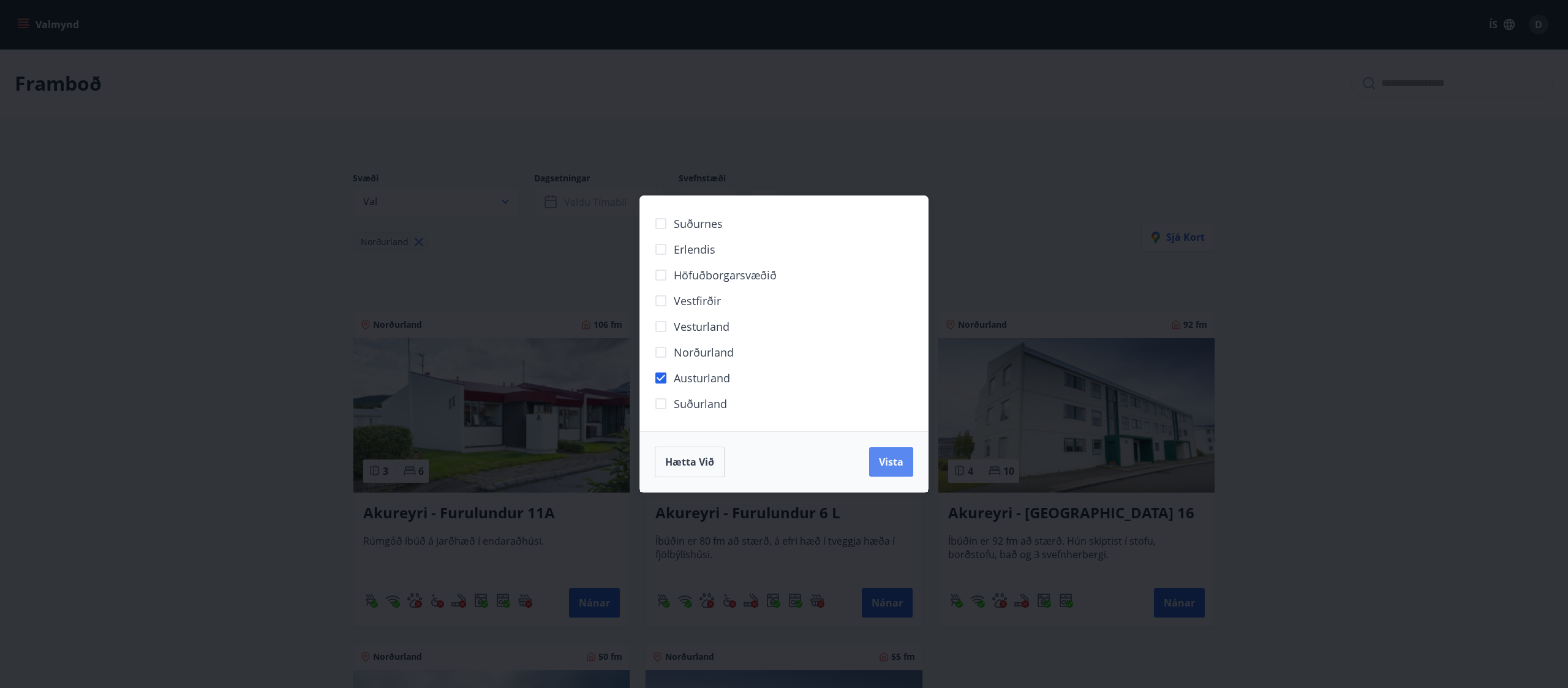
click at [784, 343] on span "Vista" at bounding box center [891, 462] width 25 height 13
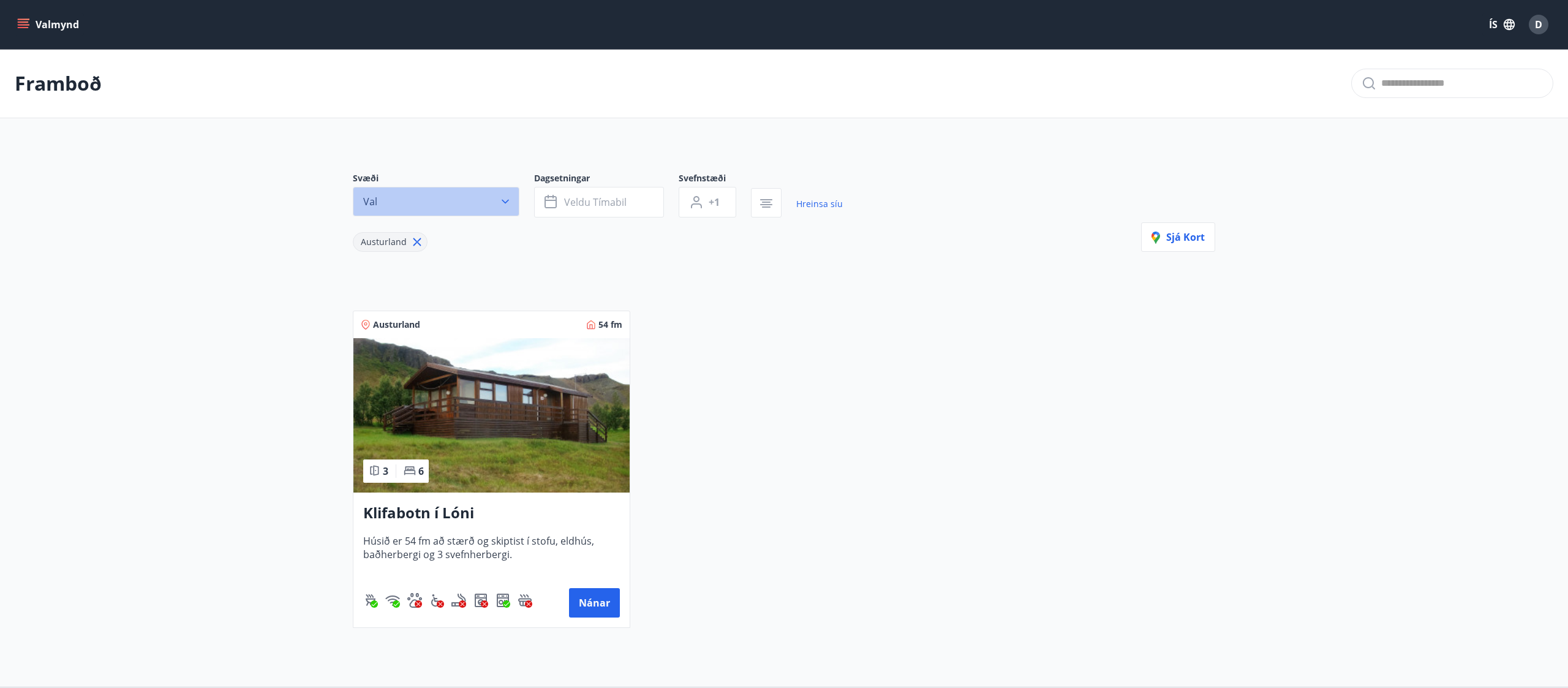
click at [503, 207] on icon "button" at bounding box center [505, 201] width 12 height 12
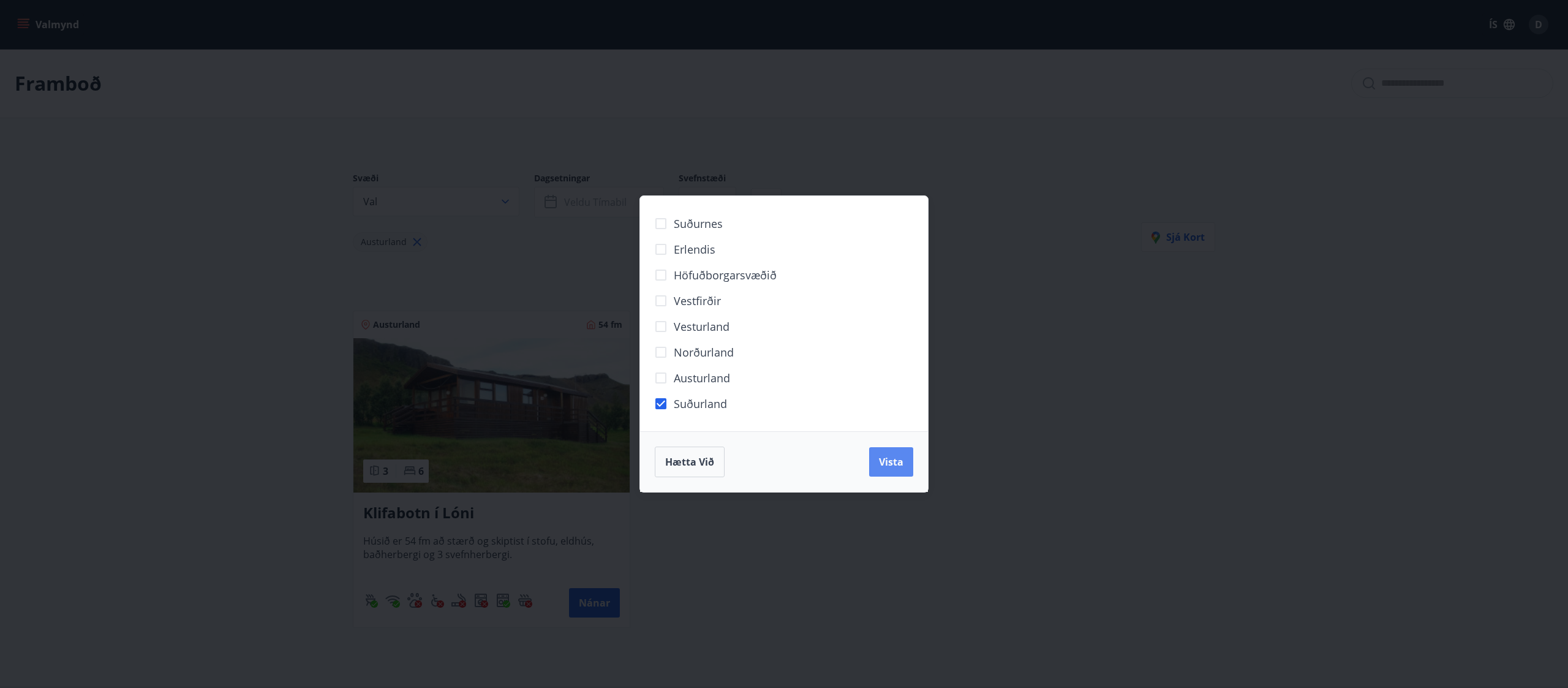
click at [784, 343] on button "Vista" at bounding box center [891, 462] width 44 height 30
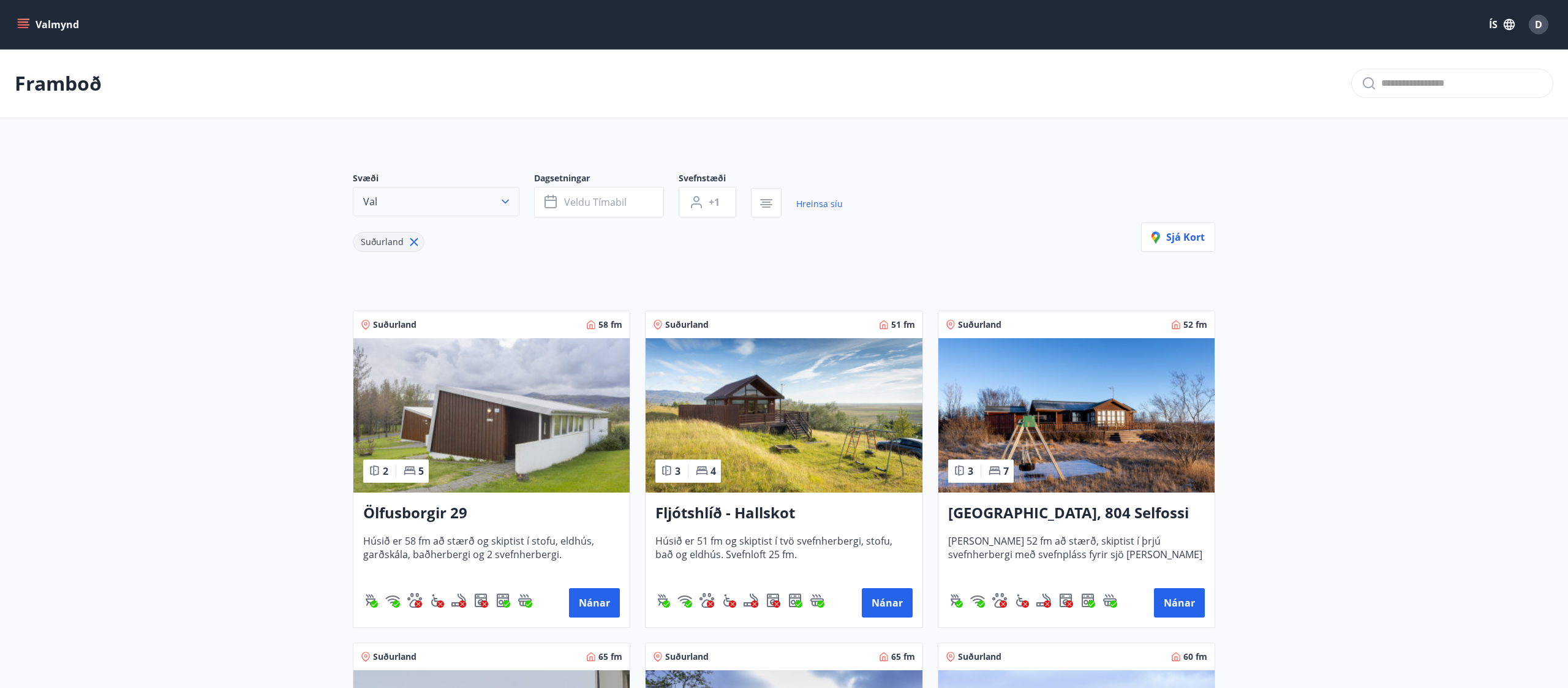
click at [508, 205] on icon "button" at bounding box center [505, 201] width 12 height 12
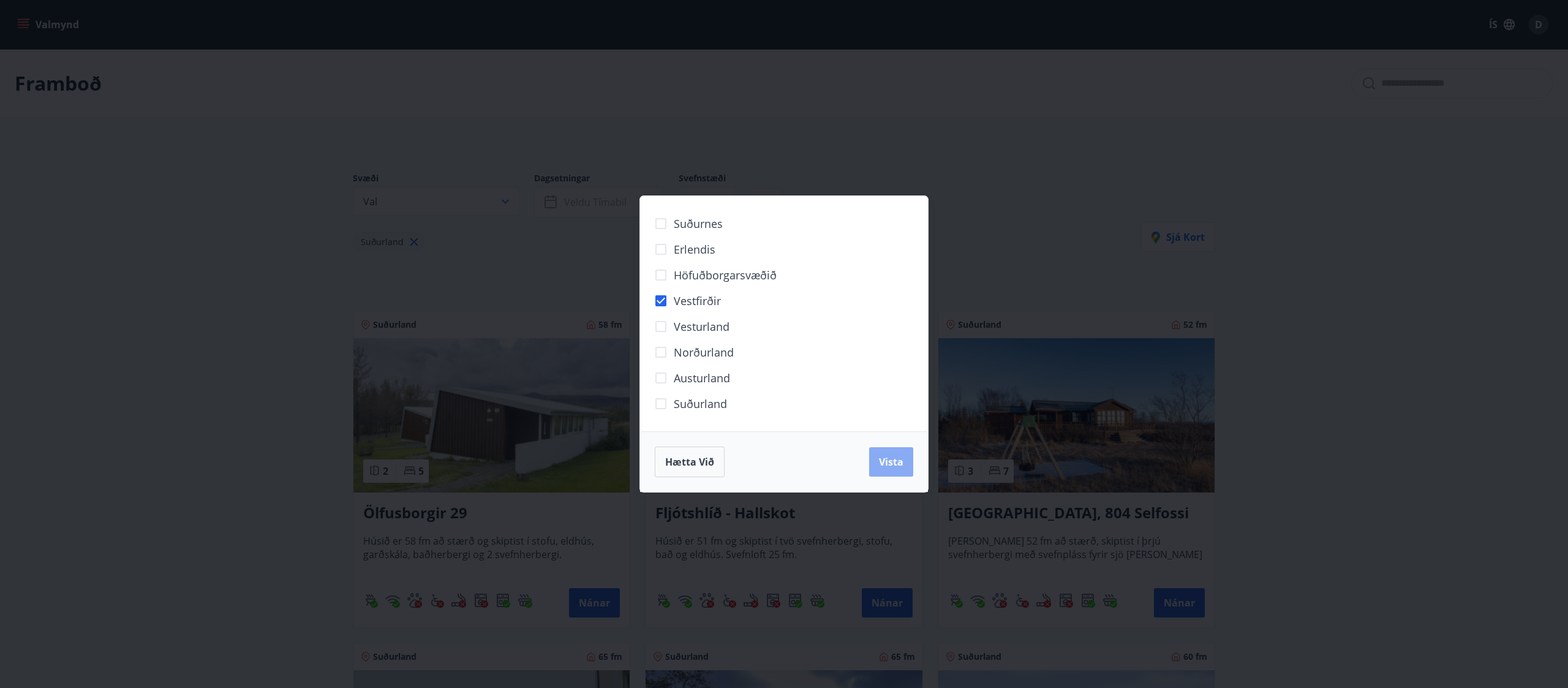
click at [784, 343] on span "Vista" at bounding box center [891, 462] width 25 height 13
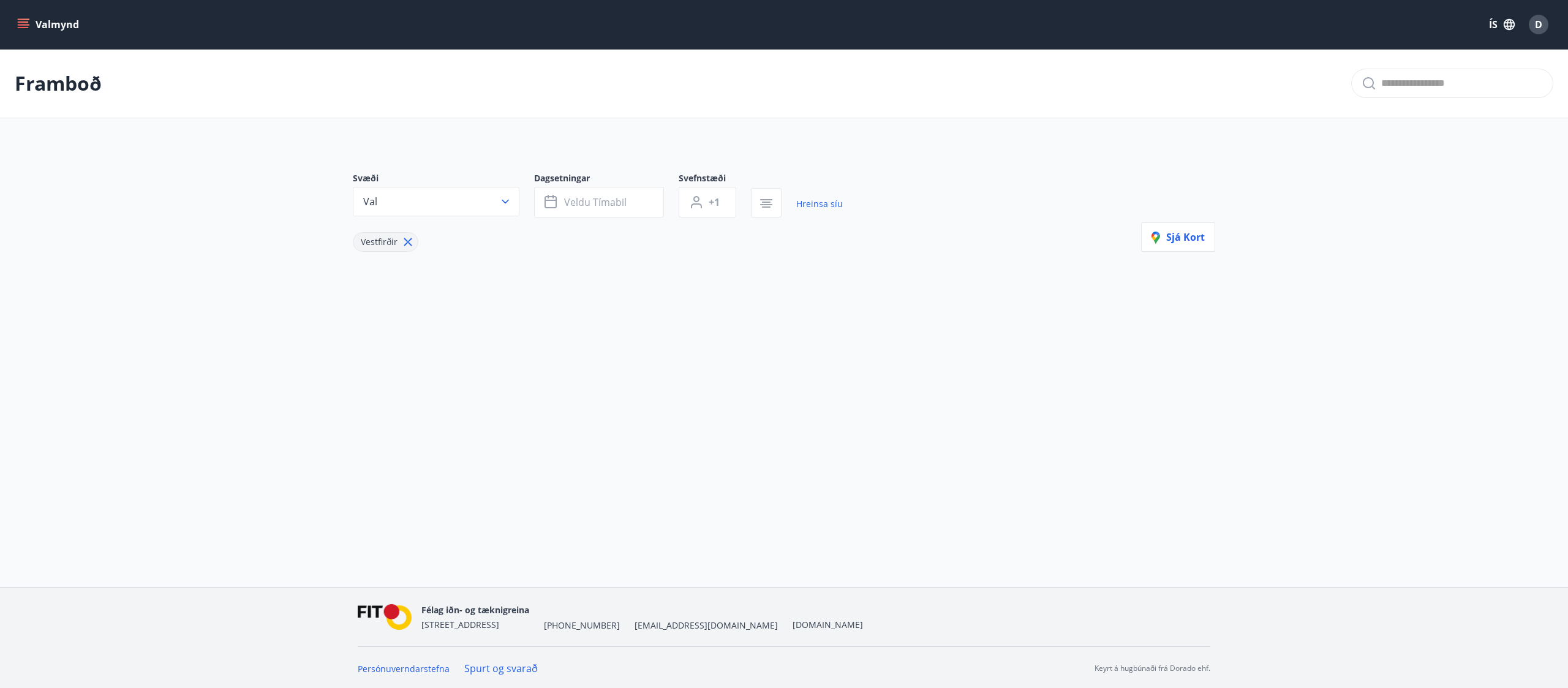
scroll to position [2, 0]
click at [515, 208] on button "Val" at bounding box center [436, 200] width 166 height 30
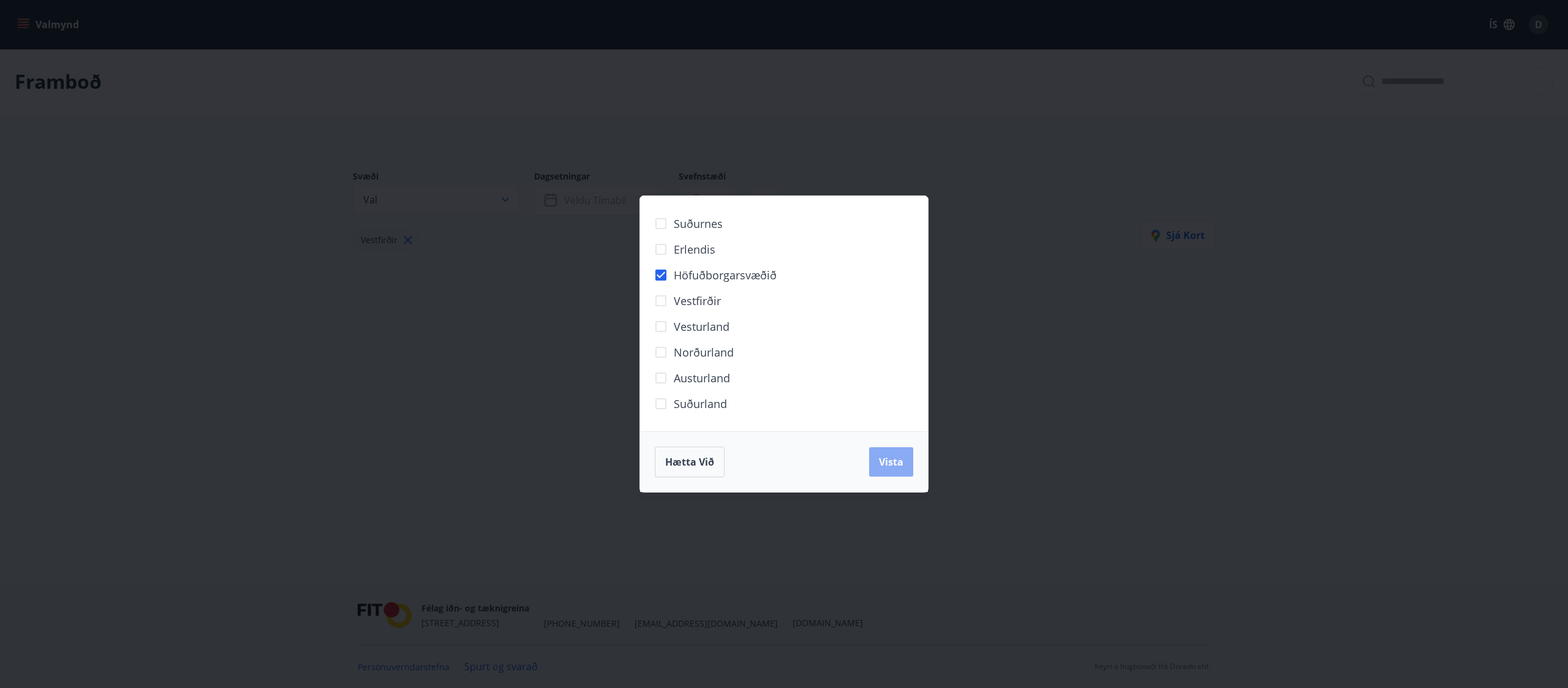
click at [784, 343] on span "Vista" at bounding box center [891, 462] width 25 height 13
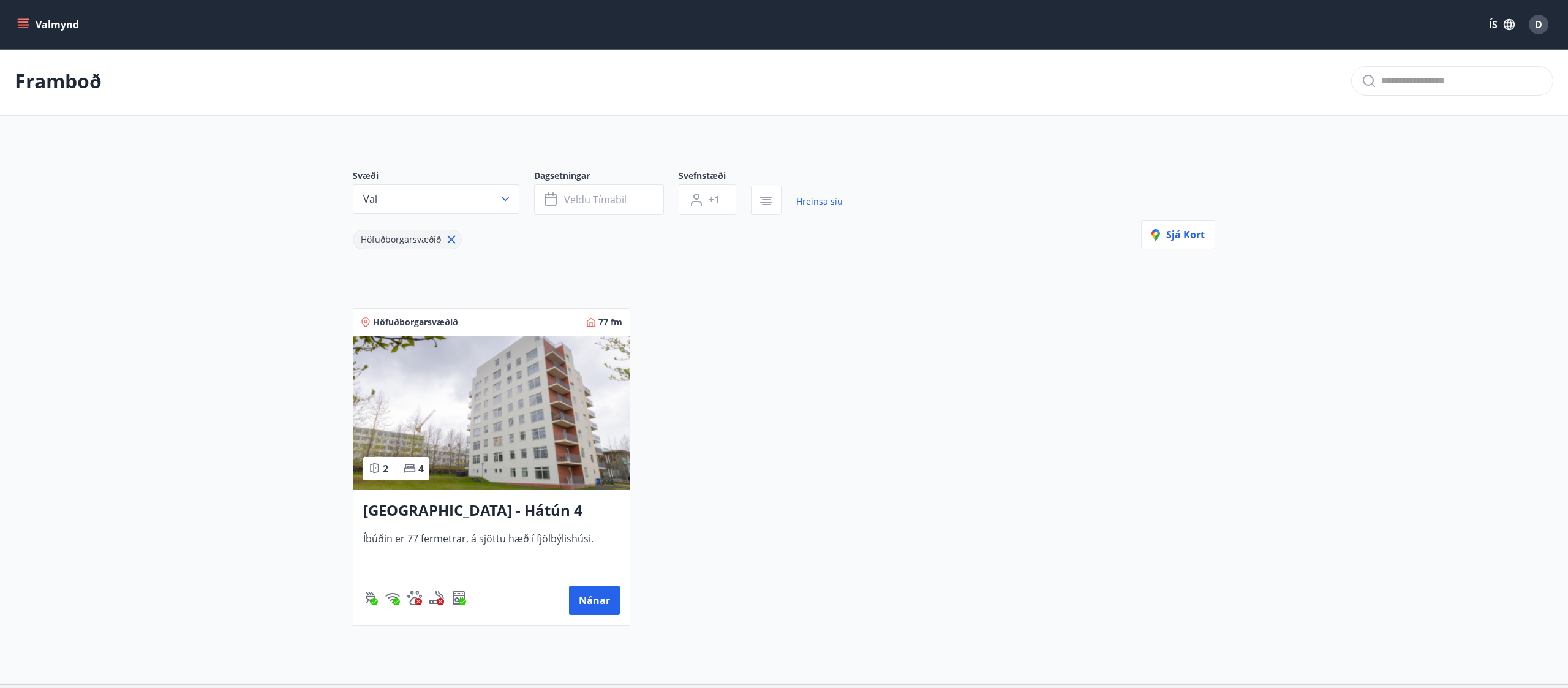
click at [784, 343] on div "Höfuðborgarsvæðið 77 fm 2 4 [GEOGRAPHIC_DATA] - Hátún 4 Íbúðin er 77 fermetrar,…" at bounding box center [776, 459] width 877 height 332
click at [484, 196] on button "Val" at bounding box center [436, 199] width 166 height 30
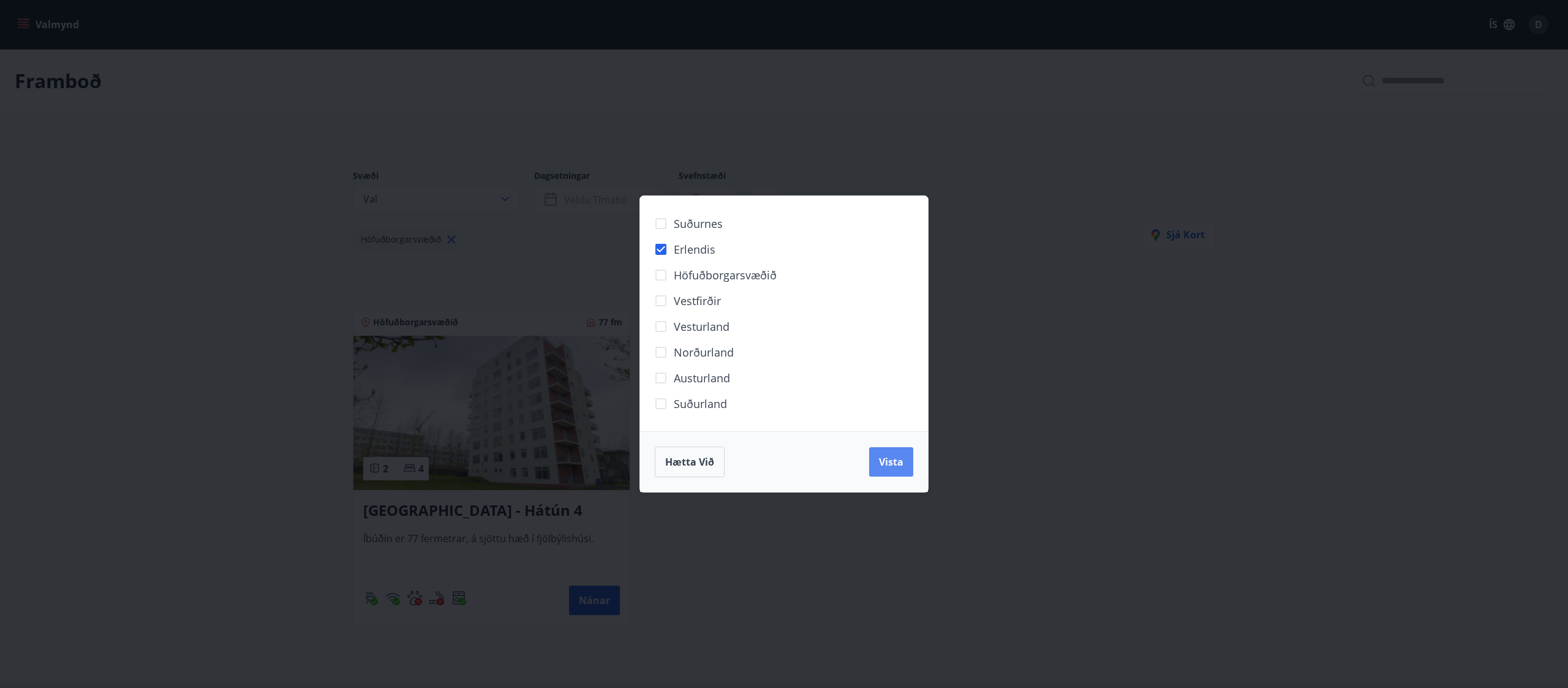
click at [784, 343] on span "Vista" at bounding box center [891, 462] width 25 height 13
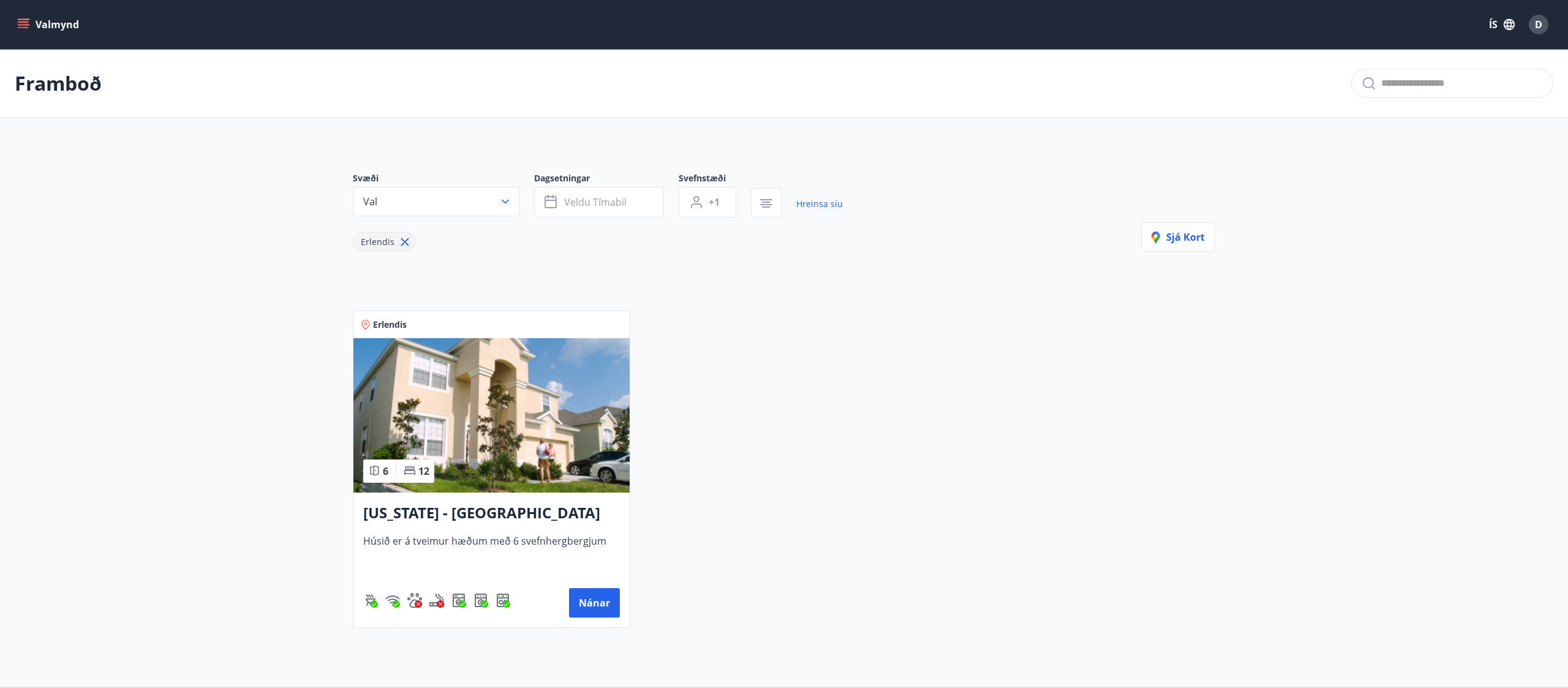
scroll to position [103, 0]
